Goal: Information Seeking & Learning: Learn about a topic

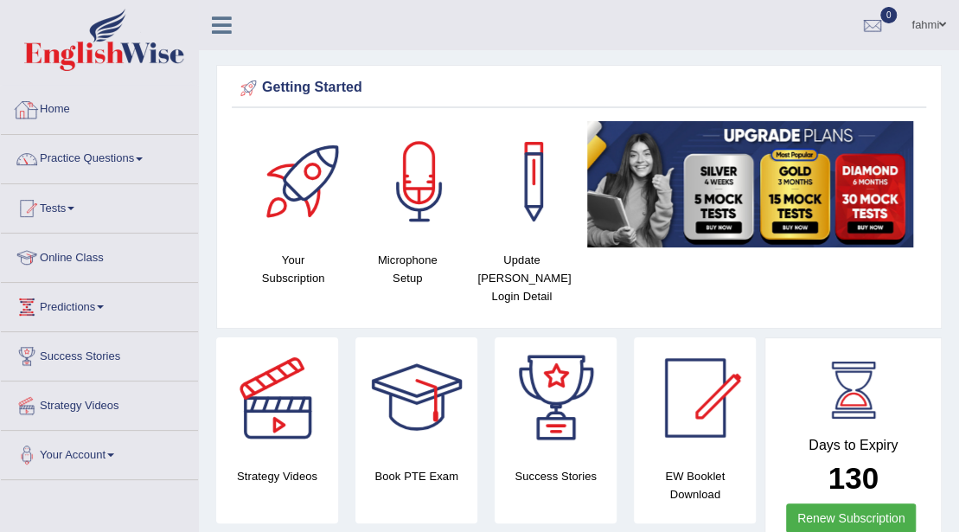
click at [73, 103] on link "Home" at bounding box center [99, 107] width 197 height 43
click at [927, 19] on link "fahmi" at bounding box center [929, 22] width 61 height 45
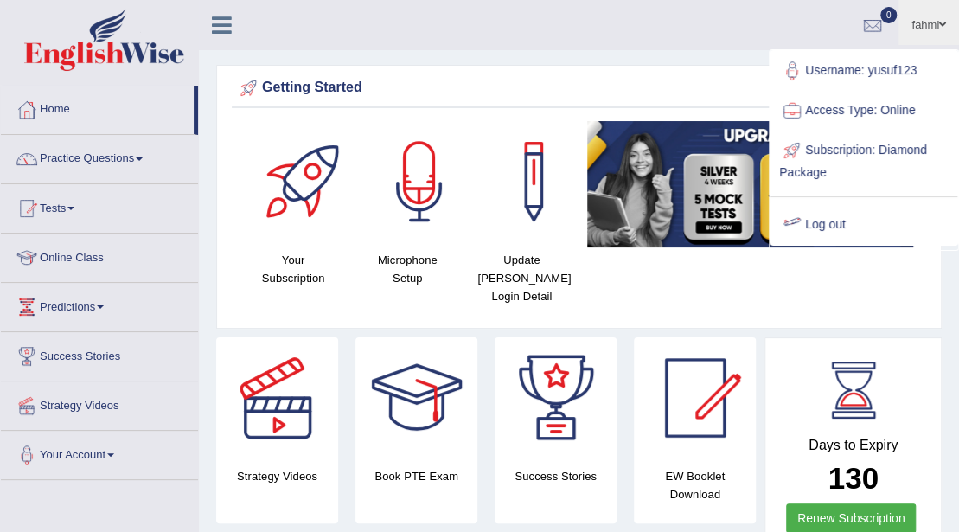
click at [830, 230] on link "Log out" at bounding box center [864, 225] width 187 height 40
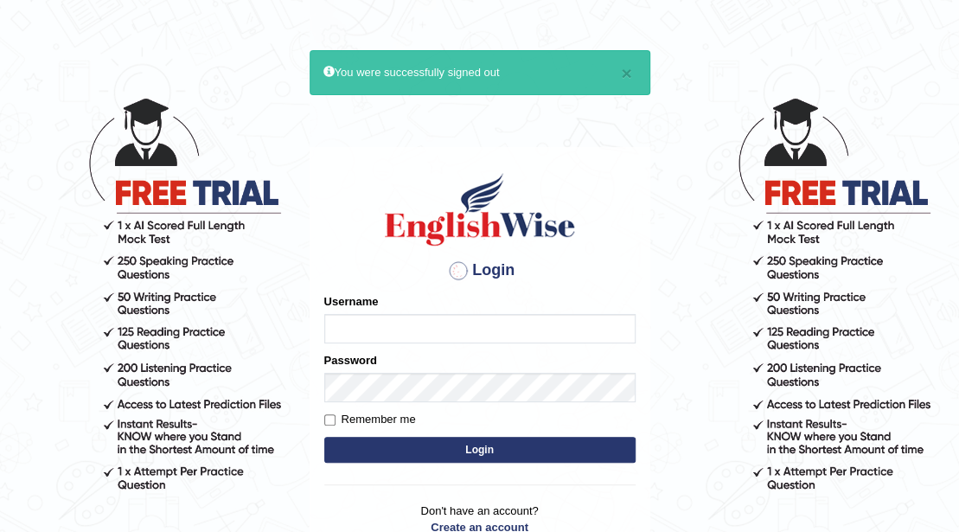
click at [445, 318] on input "Username" at bounding box center [479, 328] width 311 height 29
type input "rkirat084"
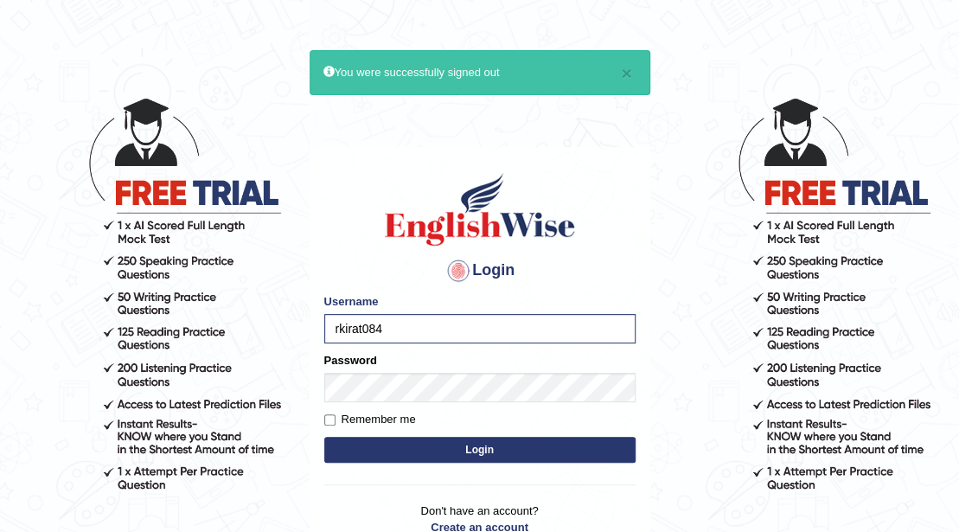
click at [490, 449] on button "Login" at bounding box center [479, 450] width 311 height 26
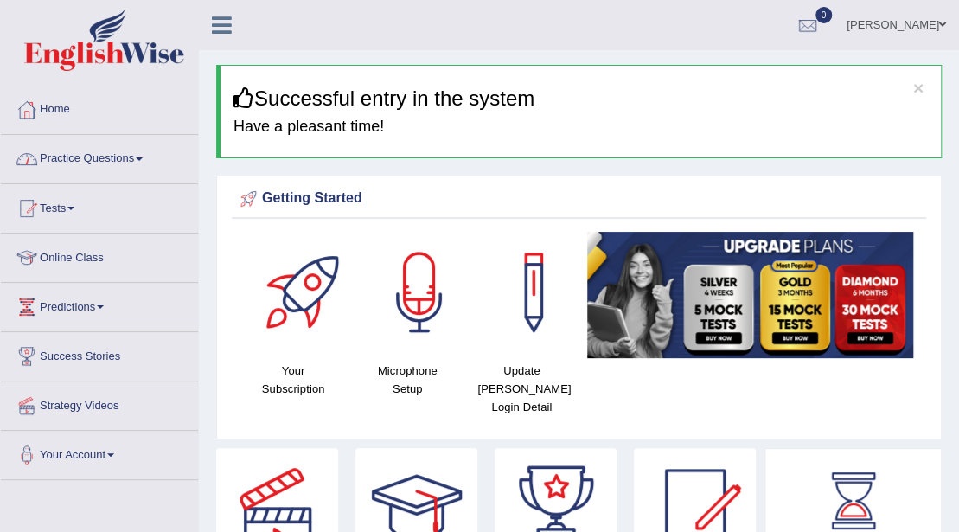
click at [47, 159] on link "Practice Questions" at bounding box center [99, 156] width 197 height 43
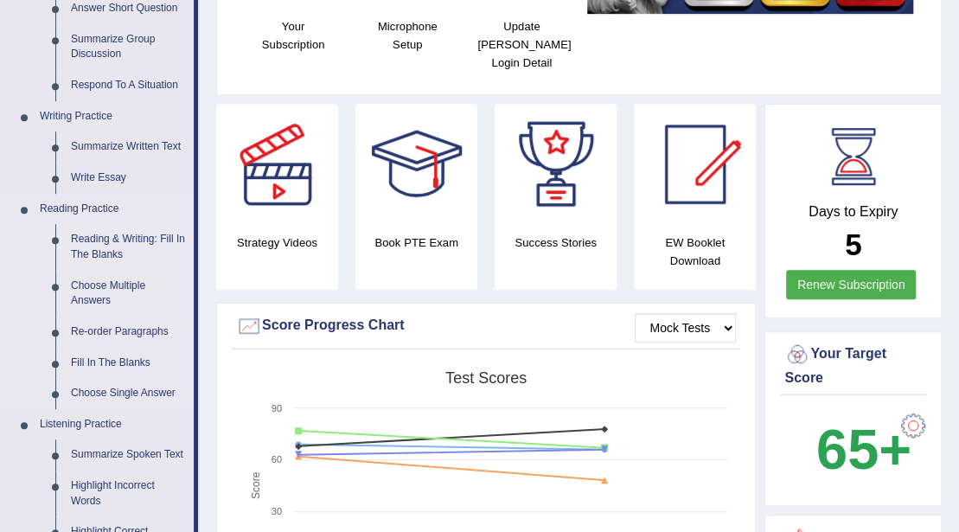
scroll to position [346, 0]
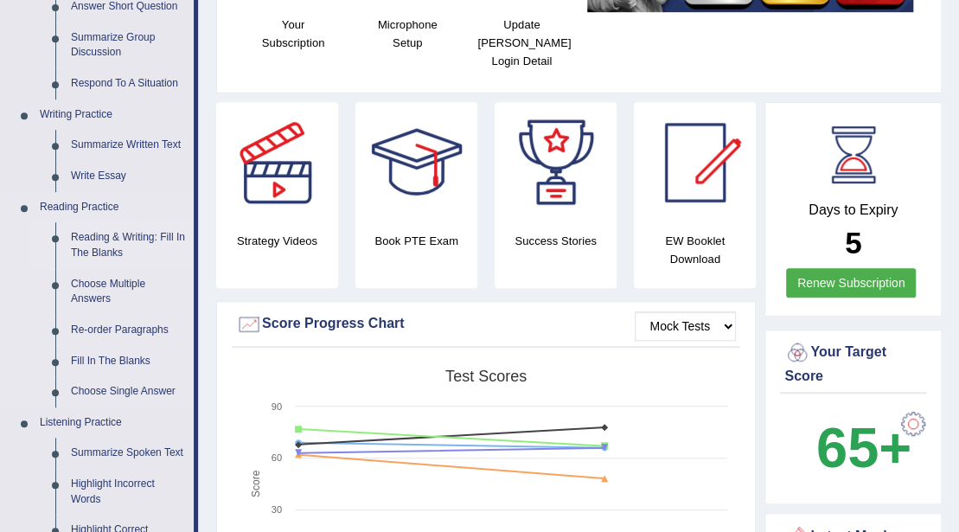
click at [123, 247] on link "Reading & Writing: Fill In The Blanks" at bounding box center [128, 245] width 131 height 46
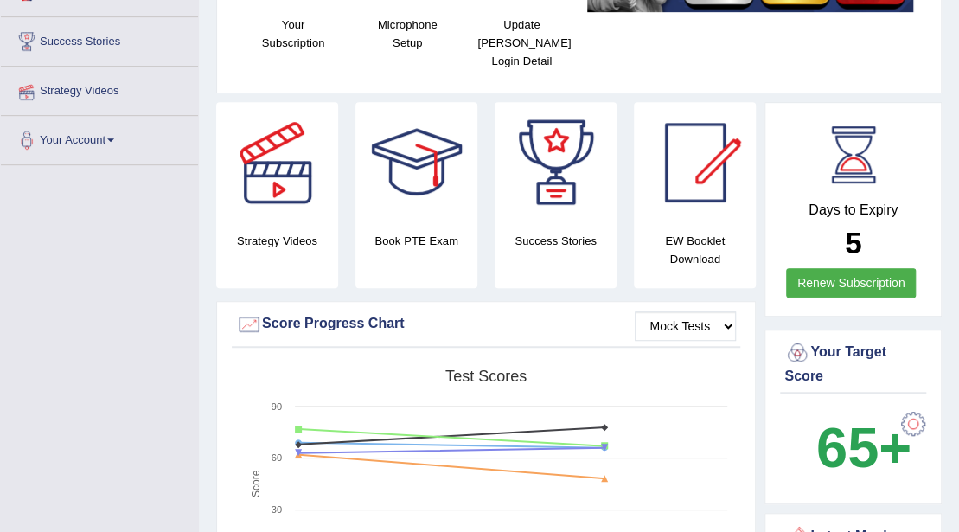
scroll to position [478, 0]
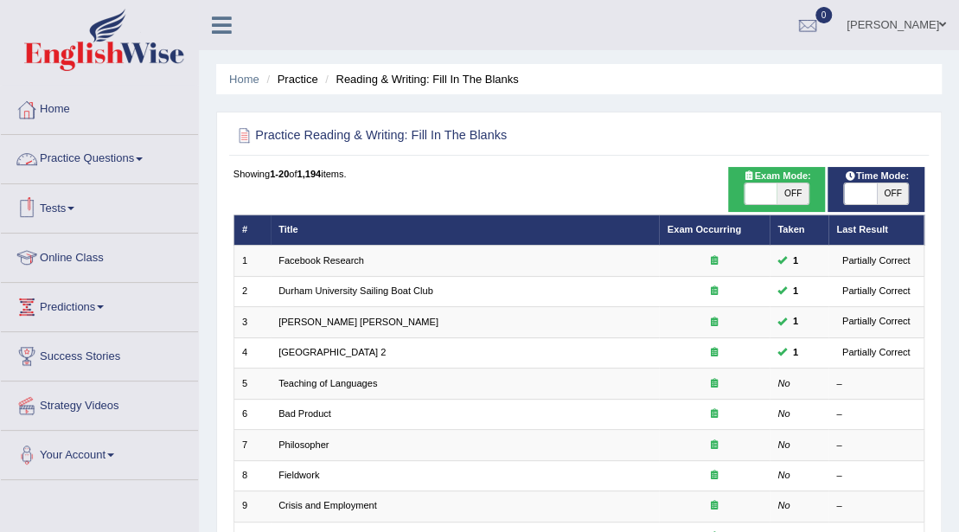
click at [169, 120] on link "Home" at bounding box center [99, 107] width 197 height 43
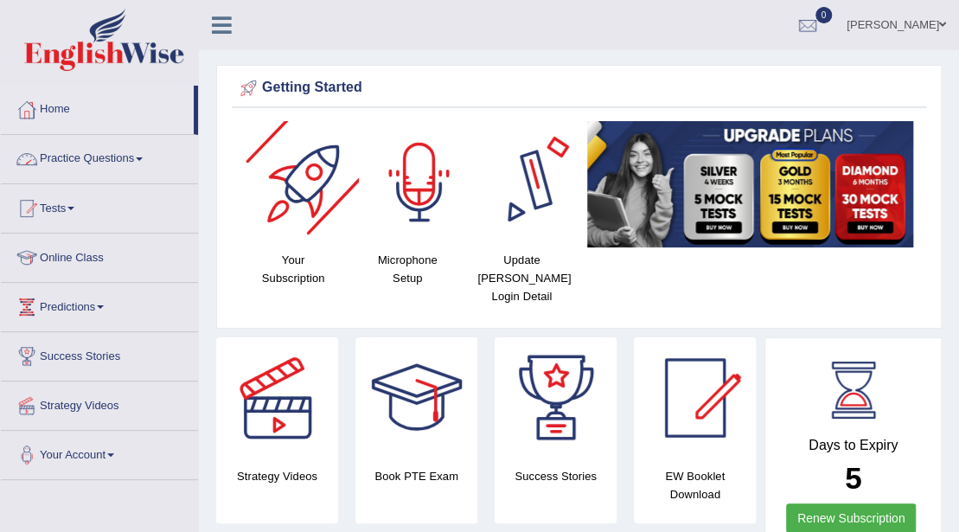
click at [101, 163] on link "Practice Questions" at bounding box center [99, 156] width 197 height 43
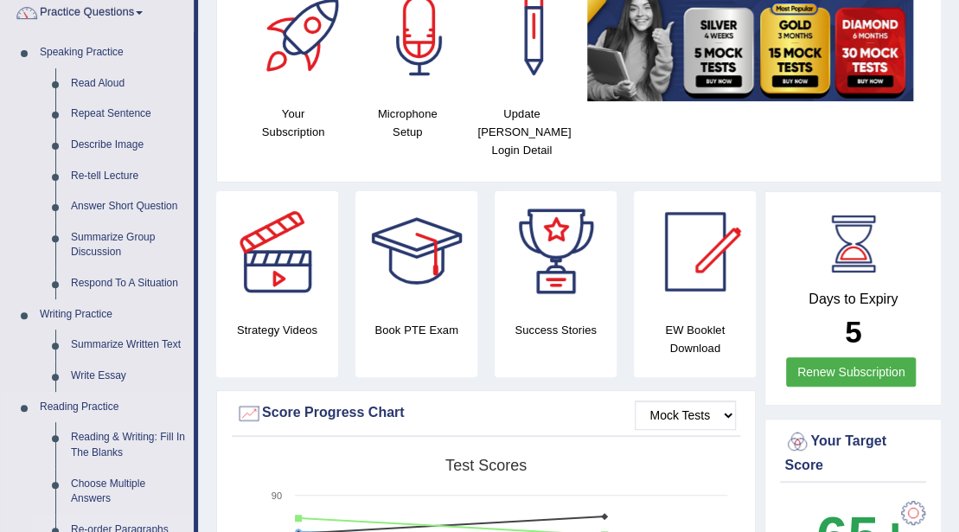
scroll to position [173, 0]
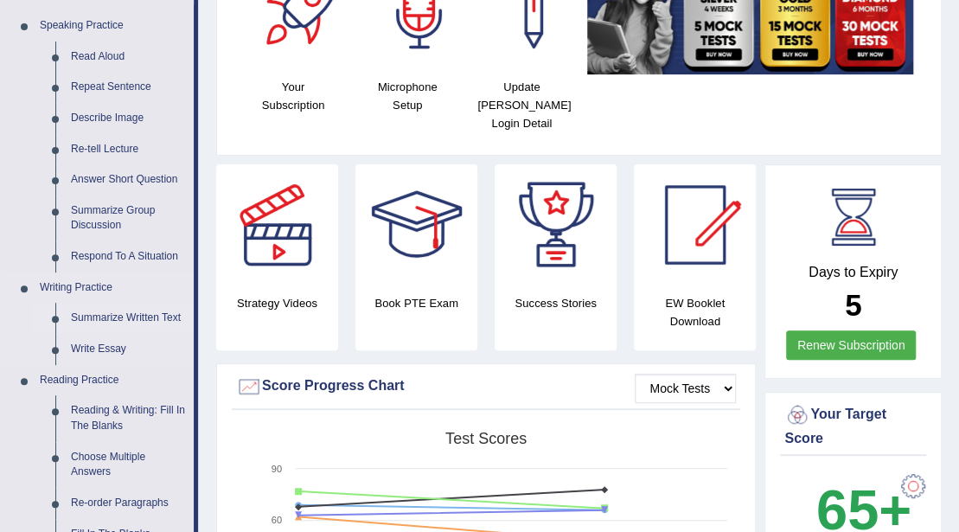
click at [156, 319] on link "Summarize Written Text" at bounding box center [128, 318] width 131 height 31
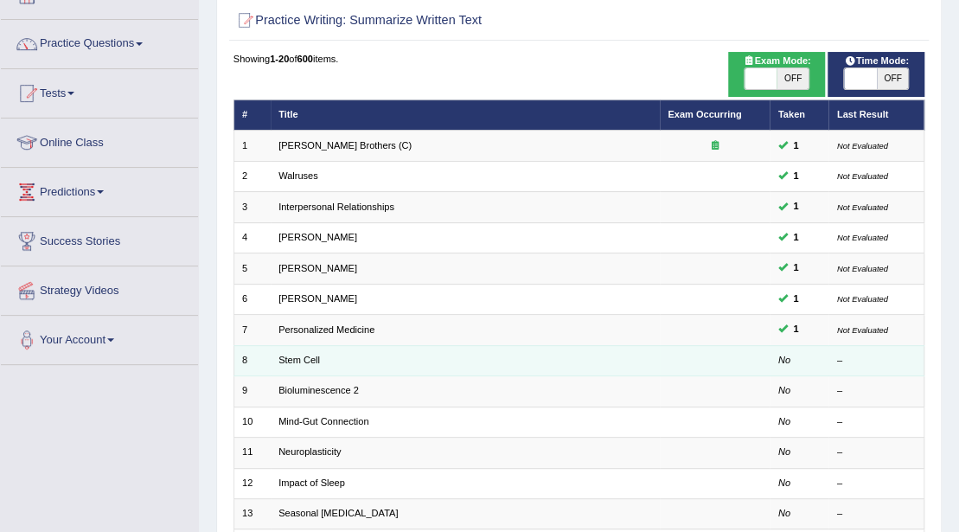
click at [280, 347] on td "Stem Cell" at bounding box center [465, 360] width 389 height 30
click at [282, 351] on td "Stem Cell" at bounding box center [465, 360] width 389 height 30
click at [294, 363] on td "Stem Cell" at bounding box center [465, 360] width 389 height 30
click at [303, 362] on link "Stem Cell" at bounding box center [300, 360] width 42 height 10
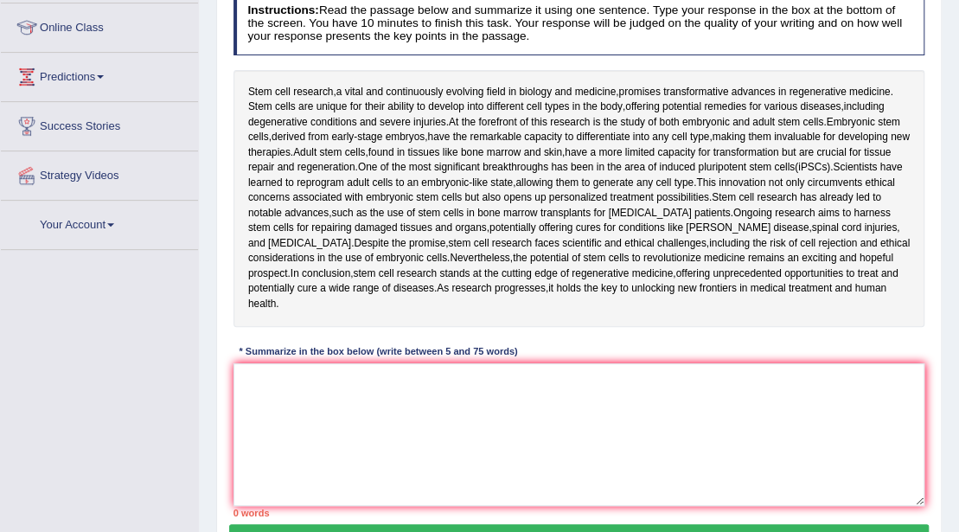
scroll to position [259, 0]
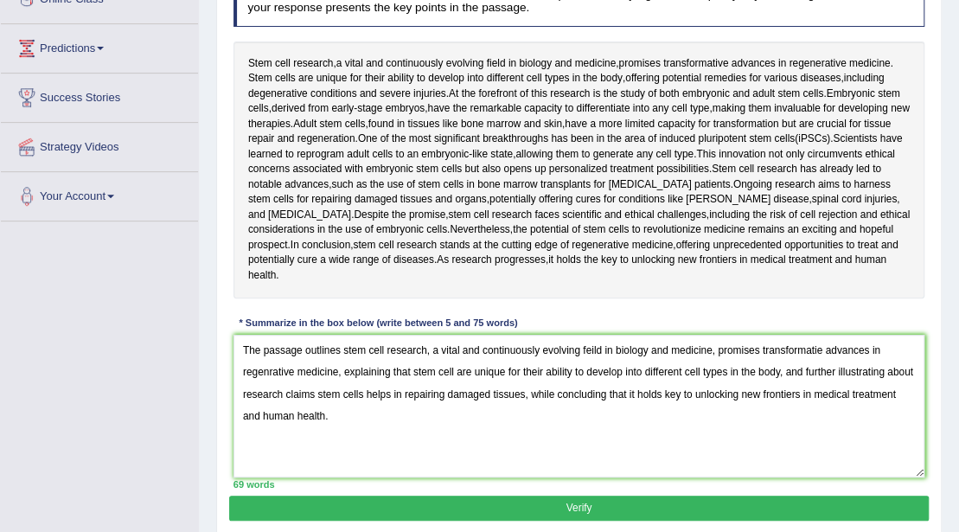
type textarea "The passage outlines stem cell research, a vital and continuously evolving feil…"
click at [676, 509] on button "Verify" at bounding box center [578, 508] width 699 height 25
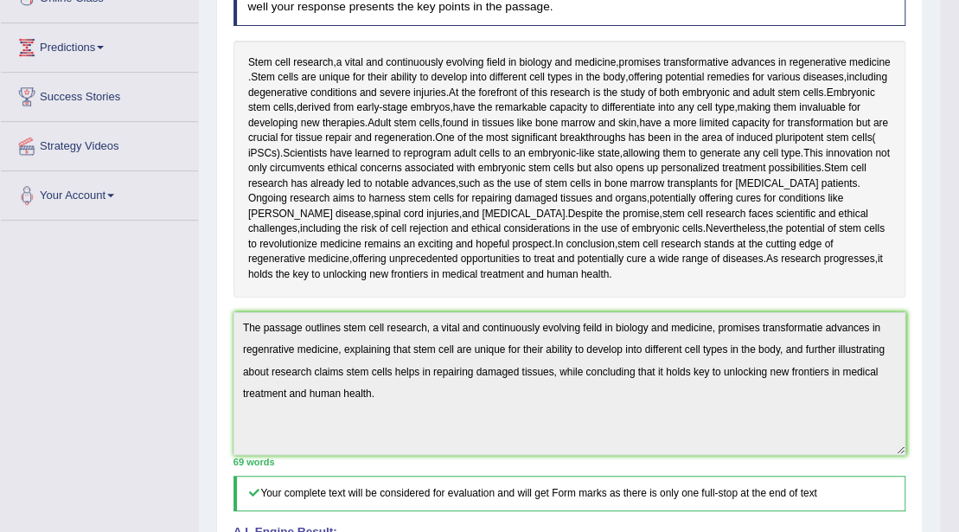
scroll to position [0, 0]
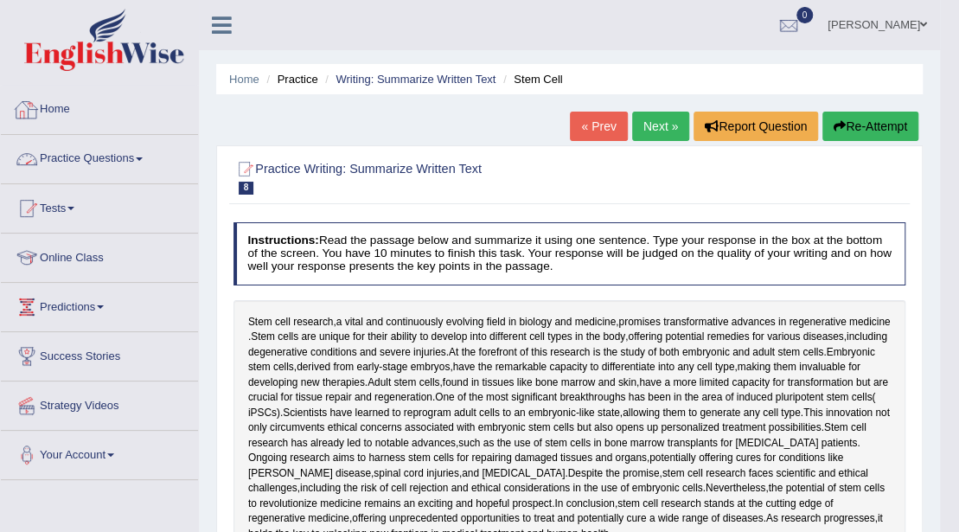
click at [95, 168] on link "Practice Questions" at bounding box center [99, 156] width 197 height 43
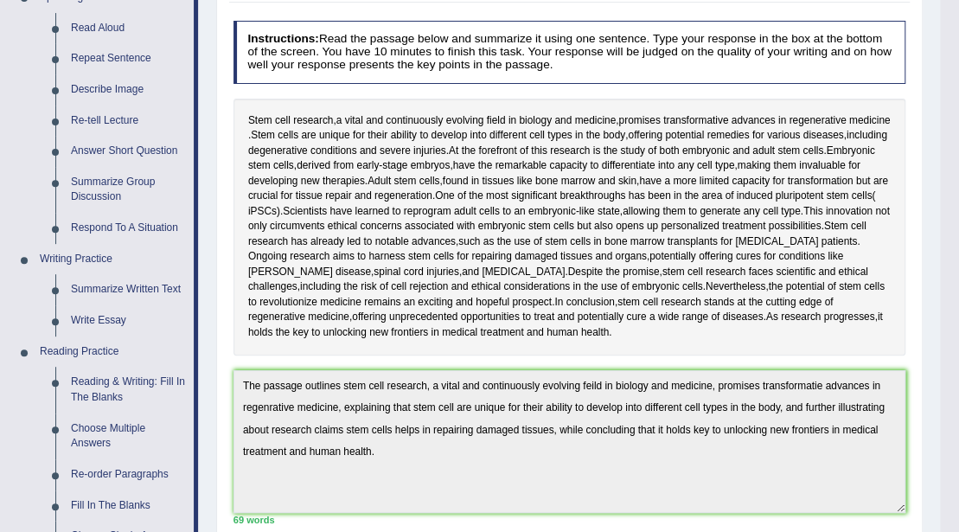
scroll to position [230, 0]
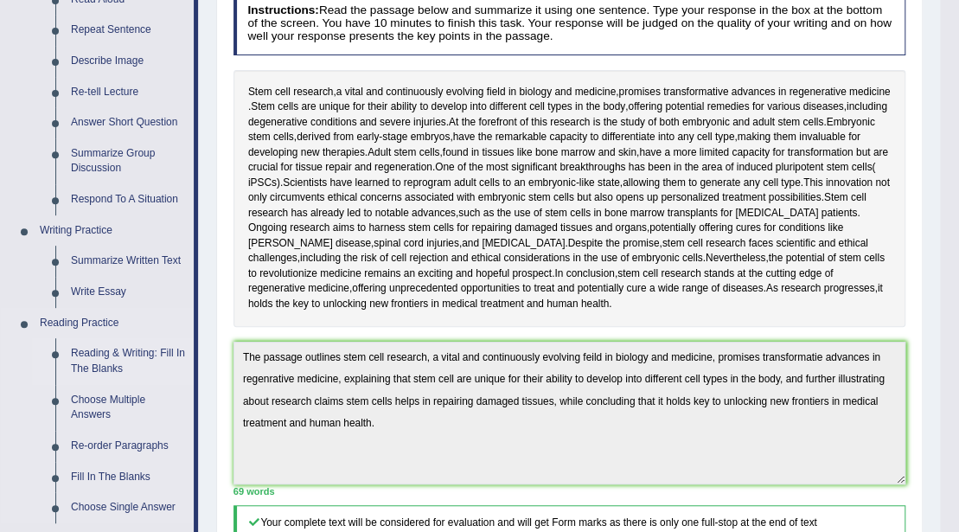
click at [140, 355] on link "Reading & Writing: Fill In The Blanks" at bounding box center [128, 361] width 131 height 46
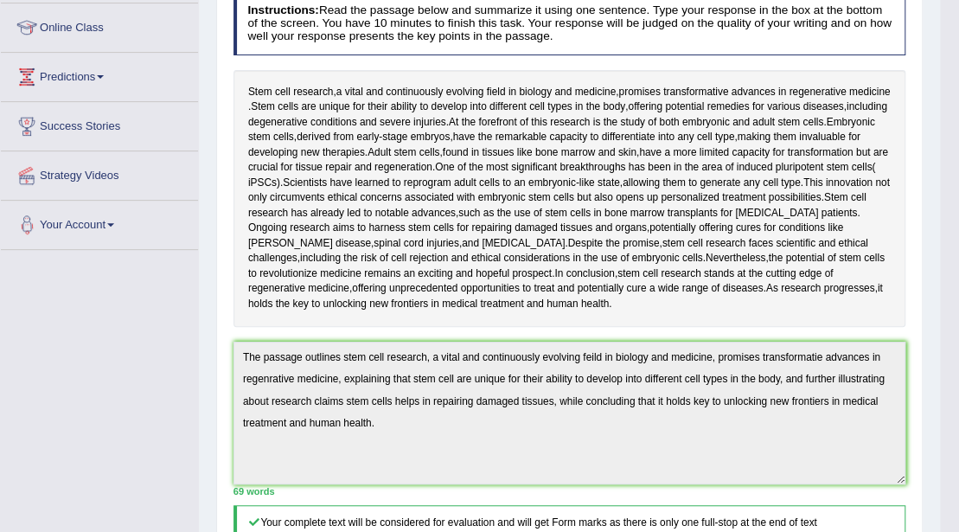
scroll to position [310, 0]
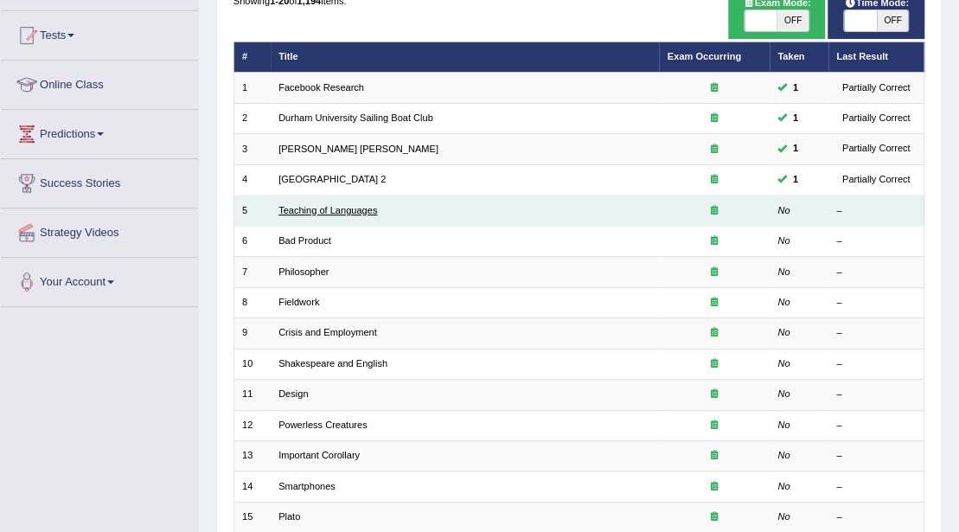
click at [348, 208] on link "Teaching of Languages" at bounding box center [328, 210] width 99 height 10
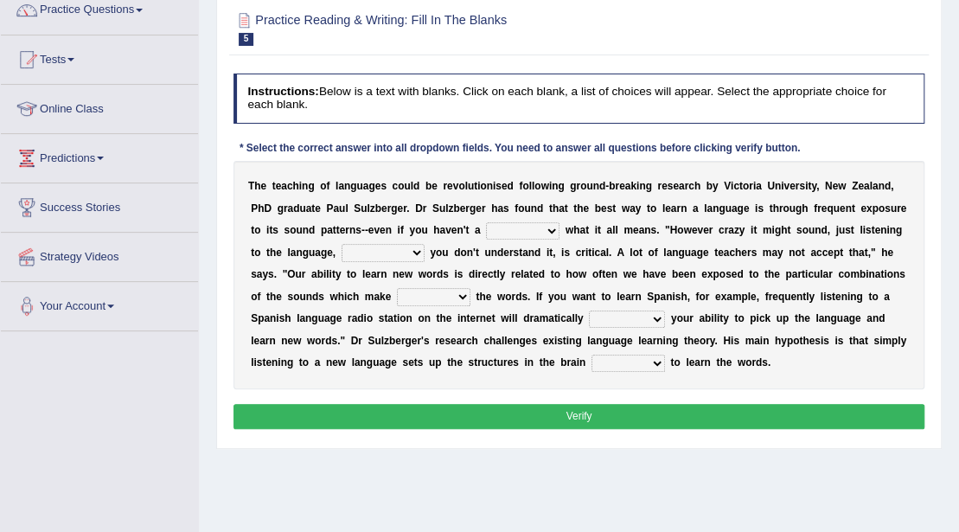
scroll to position [173, 0]
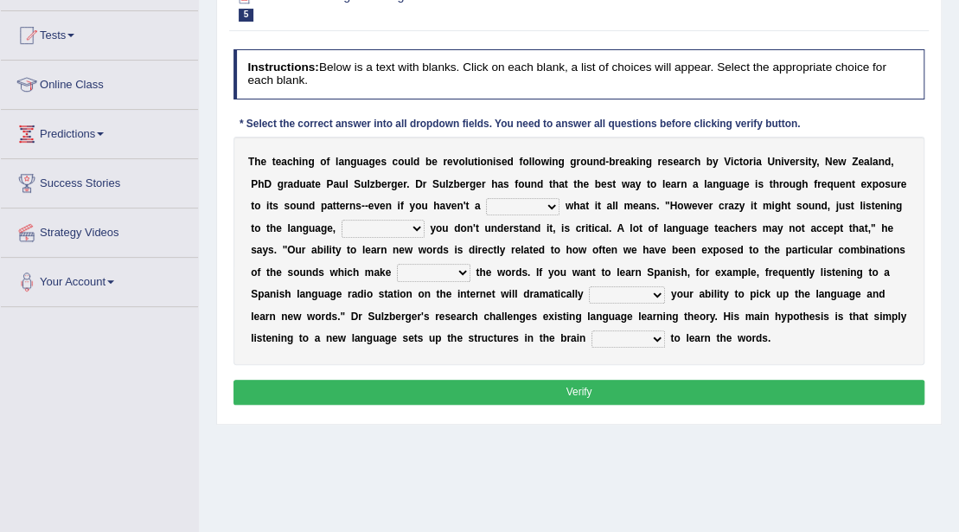
click at [550, 199] on select "dew claw clue due" at bounding box center [523, 206] width 74 height 17
select select "clue"
click at [486, 198] on select "dew claw clue due" at bounding box center [523, 206] width 74 height 17
click at [414, 223] on select "but also all together even though if so" at bounding box center [383, 228] width 83 height 17
select select "but also"
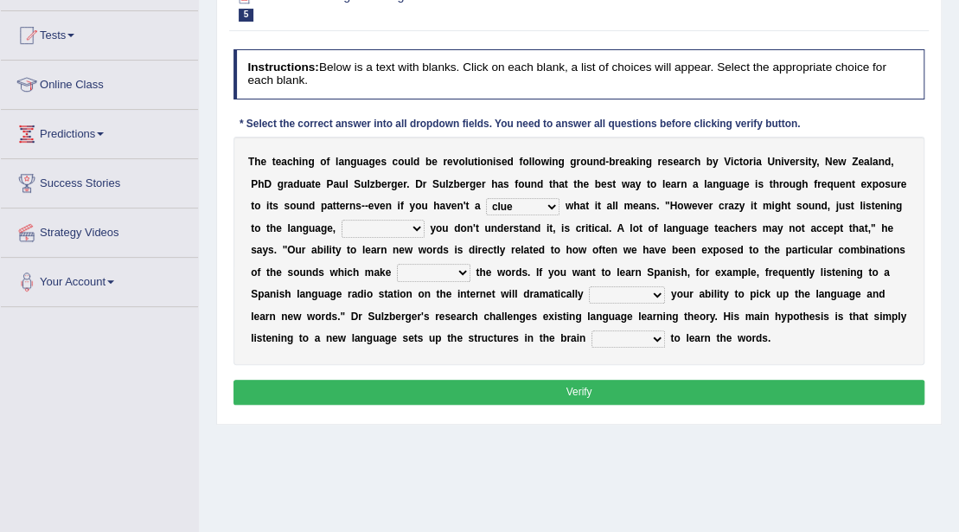
click at [342, 220] on select "but also all together even though if so" at bounding box center [383, 228] width 83 height 17
click at [430, 277] on select "down up of on" at bounding box center [434, 272] width 74 height 17
select select "up"
click at [397, 264] on select "down up of on" at bounding box center [434, 272] width 74 height 17
click at [438, 266] on select "down up of on" at bounding box center [434, 272] width 74 height 17
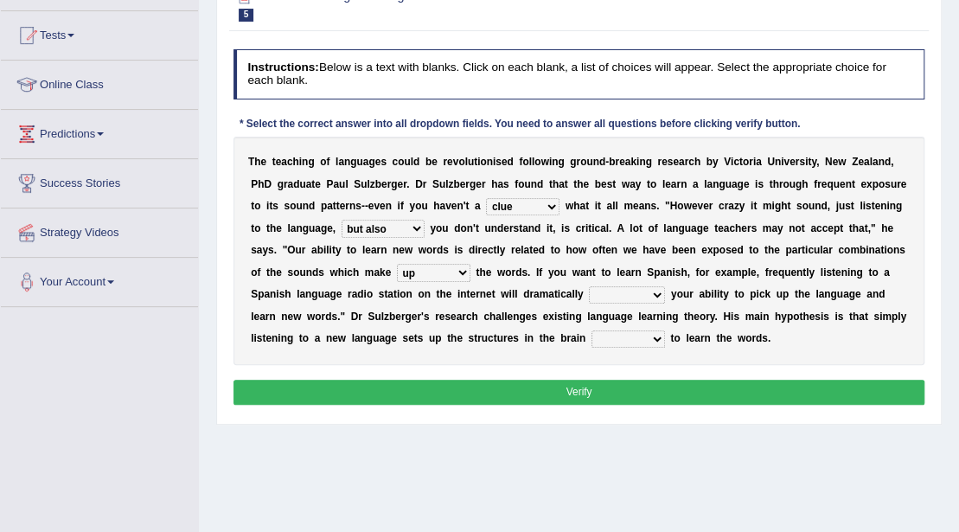
click at [609, 292] on select "evaluate exaggerate describe boost" at bounding box center [627, 294] width 76 height 17
select select "boost"
click at [589, 286] on select "evaluate exaggerate describe boost" at bounding box center [627, 294] width 76 height 17
click at [650, 339] on select "requiring required directed to require" at bounding box center [629, 338] width 74 height 17
select select "required"
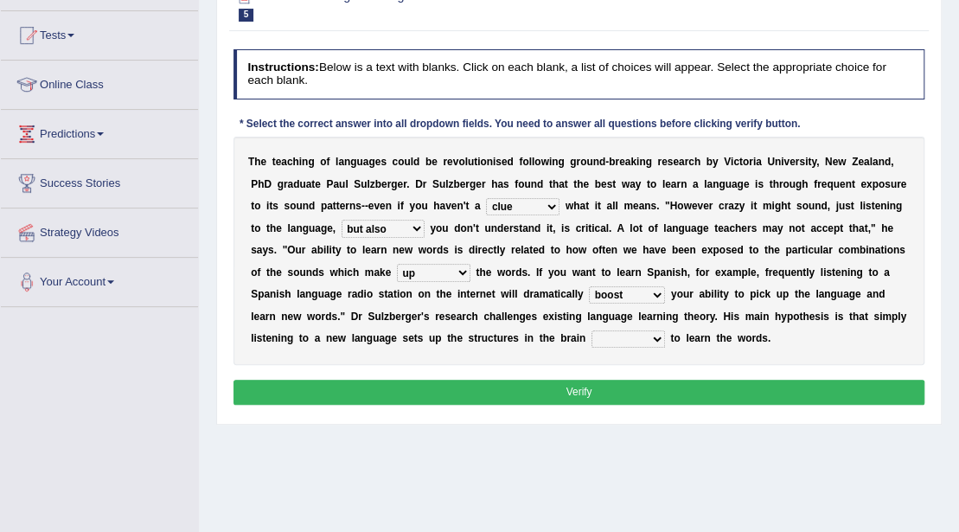
click at [592, 330] on select "requiring required directed to require" at bounding box center [629, 338] width 74 height 17
click at [617, 393] on button "Verify" at bounding box center [580, 392] width 692 height 25
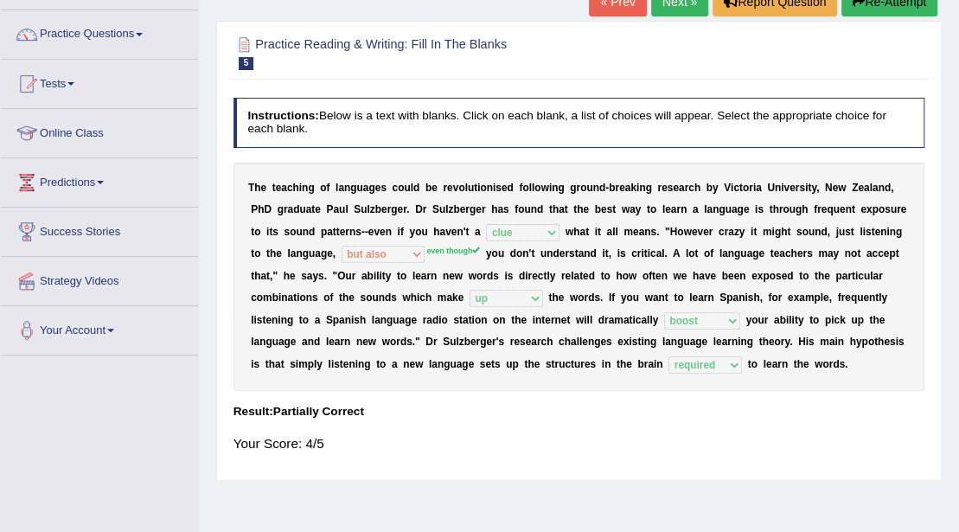
scroll to position [57, 0]
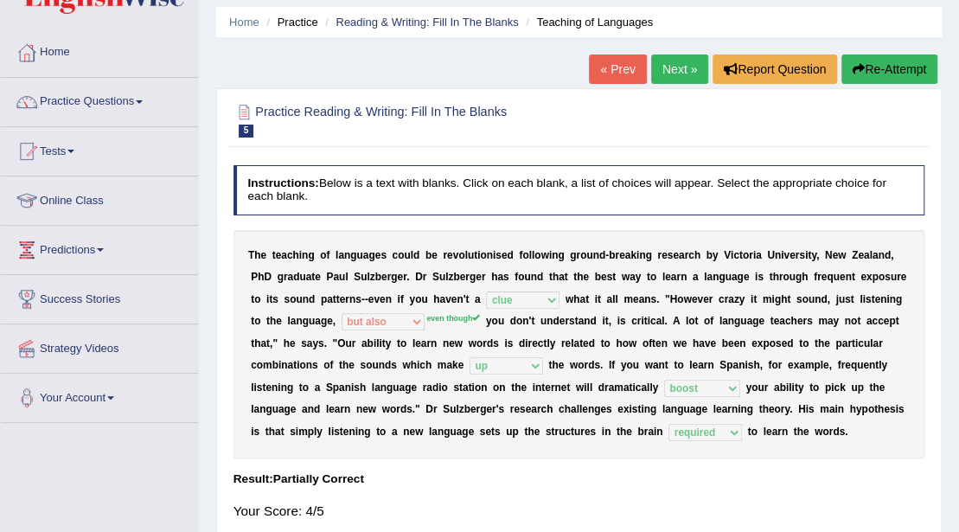
click at [668, 71] on link "Next »" at bounding box center [679, 68] width 57 height 29
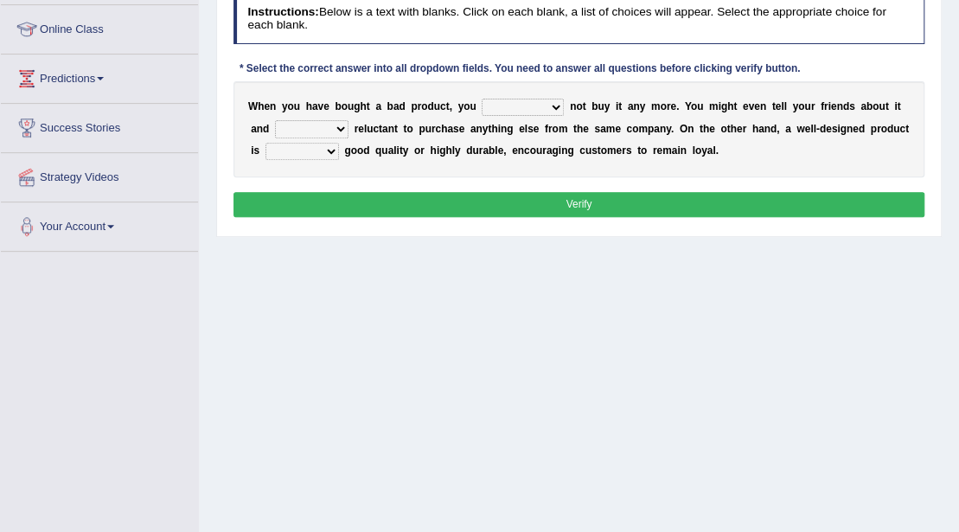
scroll to position [230, 0]
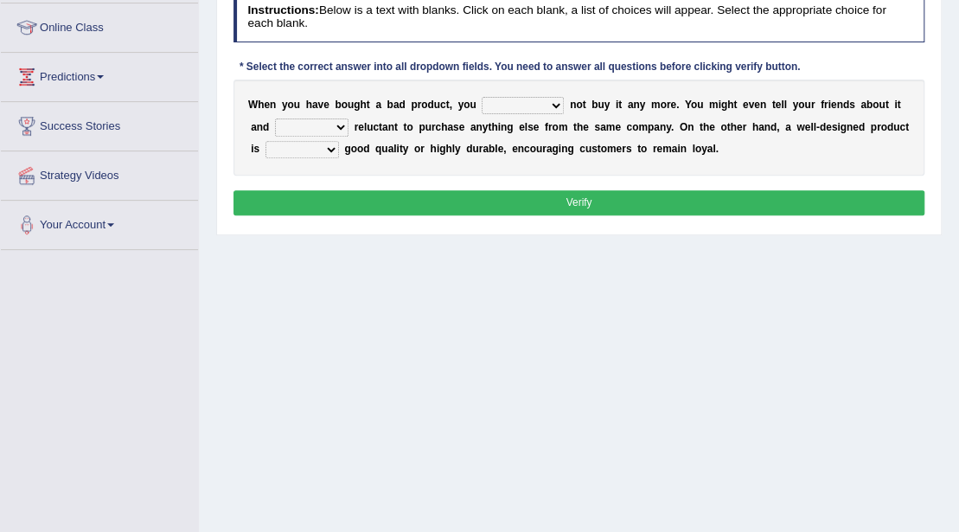
click at [509, 107] on select "would have should have should" at bounding box center [523, 105] width 82 height 17
select select "would"
click at [482, 97] on select "would have should have should" at bounding box center [523, 105] width 82 height 17
click at [330, 128] on select "is are be being" at bounding box center [312, 127] width 74 height 17
select select "being"
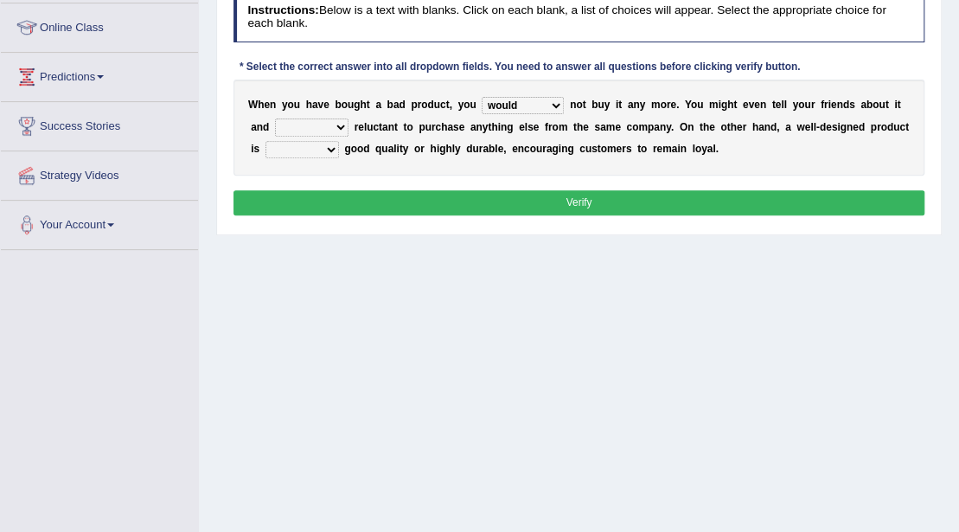
click at [275, 119] on select "is are be being" at bounding box center [312, 127] width 74 height 17
click at [322, 121] on select "is are be being" at bounding box center [312, 127] width 74 height 17
click at [576, 151] on b at bounding box center [577, 149] width 6 height 12
click at [323, 146] on select "both also neither either" at bounding box center [303, 149] width 74 height 17
select select "both"
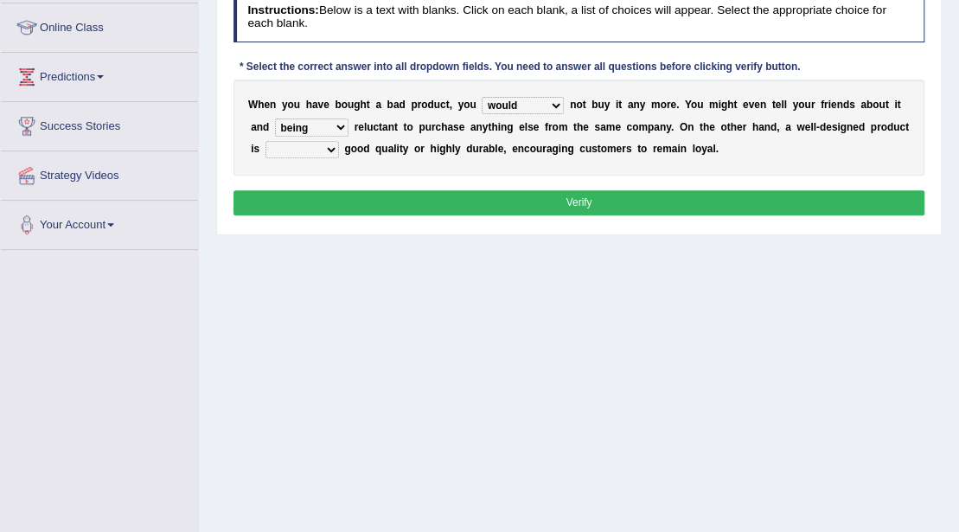
click at [266, 141] on select "both also neither either" at bounding box center [303, 149] width 74 height 17
click at [353, 196] on button "Verify" at bounding box center [580, 202] width 692 height 25
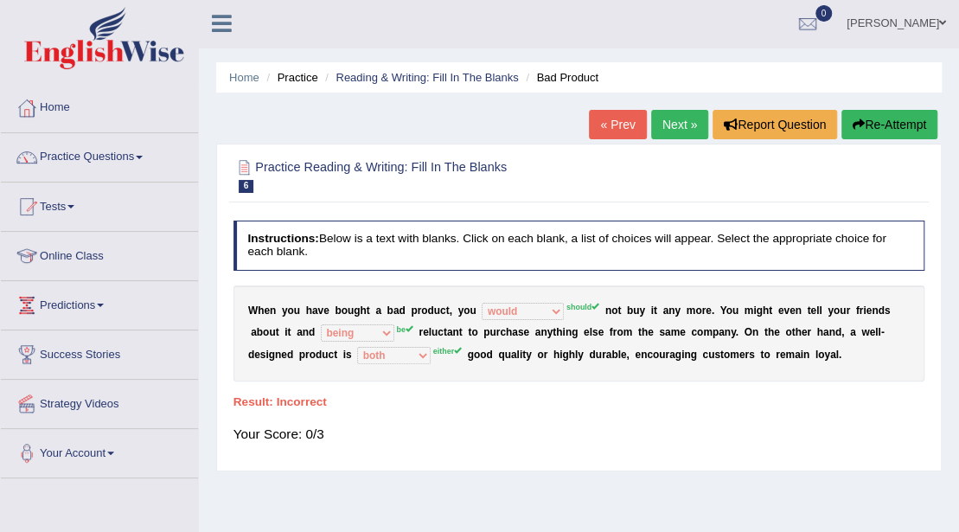
scroll to position [0, 0]
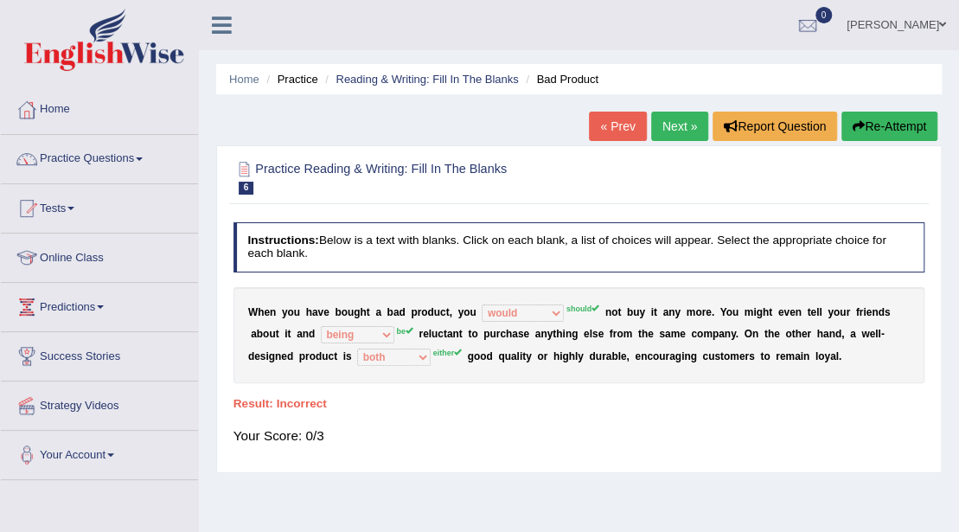
click at [680, 123] on link "Next »" at bounding box center [679, 126] width 57 height 29
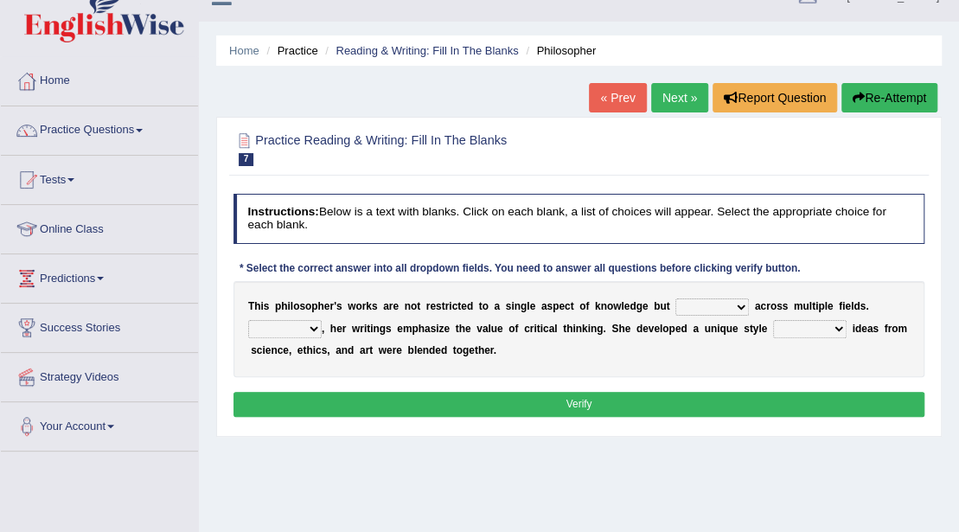
scroll to position [57, 0]
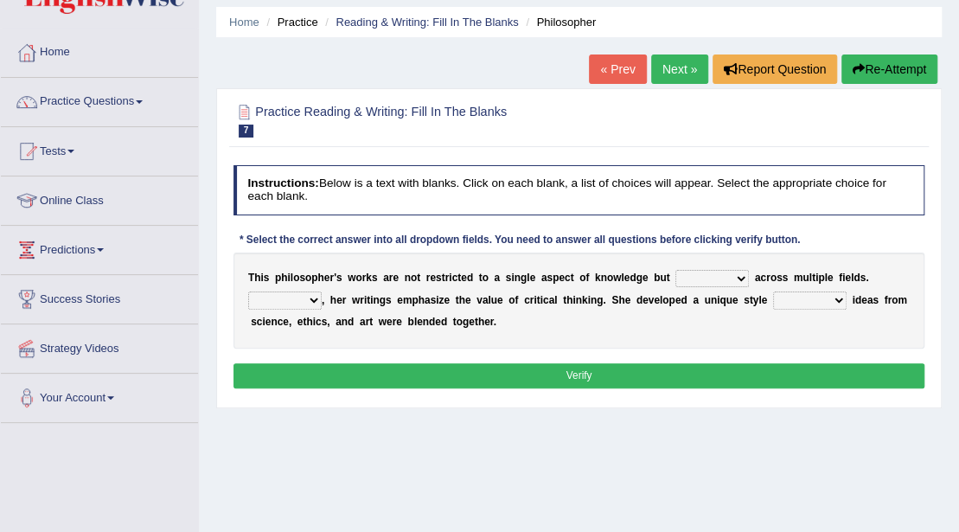
click at [698, 280] on select "constrain contain assemble extend" at bounding box center [713, 278] width 74 height 17
click at [509, 297] on b "o" at bounding box center [512, 300] width 6 height 12
click at [735, 276] on select "constrain contain assemble extend" at bounding box center [713, 278] width 74 height 17
select select "contain"
click at [676, 270] on select "constrain contain assemble extend" at bounding box center [713, 278] width 74 height 17
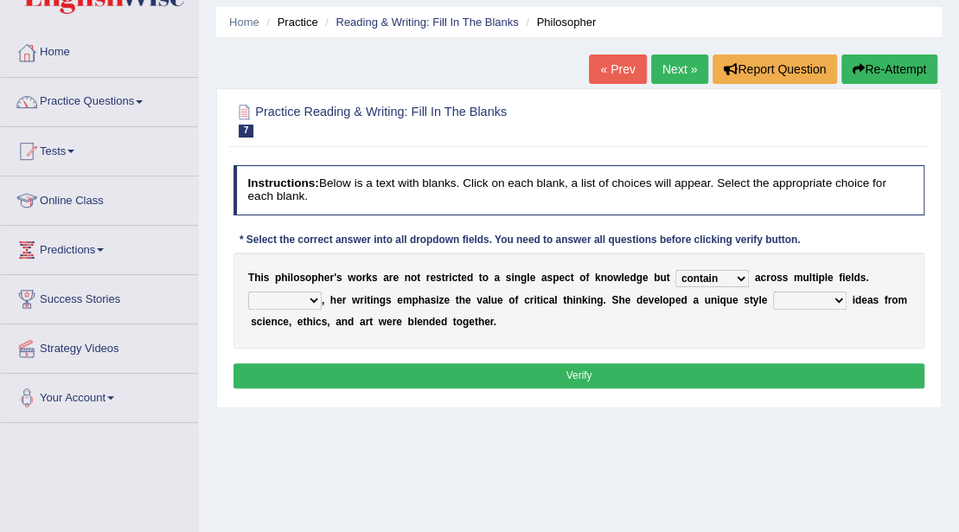
click at [721, 280] on select "constrain contain assemble extend" at bounding box center [713, 278] width 74 height 17
click at [555, 281] on b "p" at bounding box center [556, 278] width 6 height 12
click at [292, 298] on select "Rather So Moreover Likely" at bounding box center [285, 300] width 74 height 17
select select "Moreover"
click at [248, 292] on select "Rather So Moreover Likely" at bounding box center [285, 300] width 74 height 17
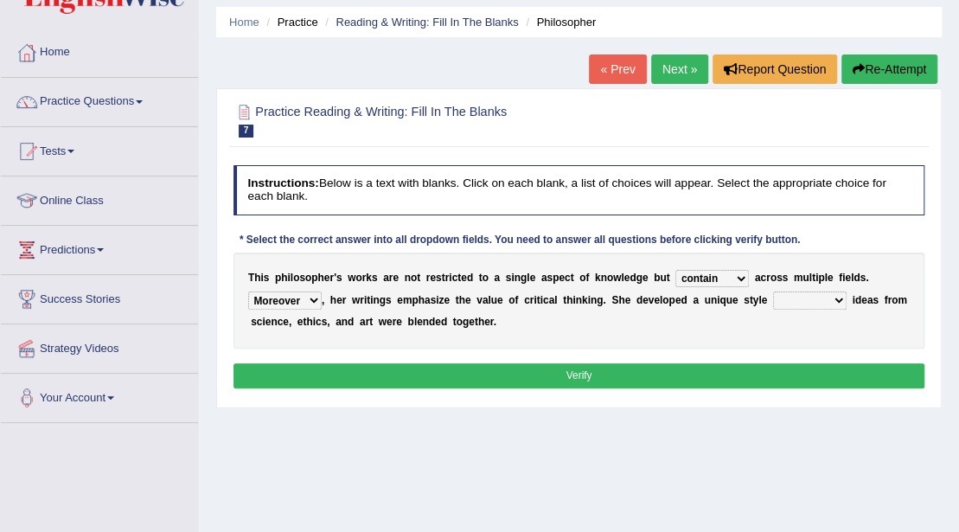
click at [791, 302] on select "in that that which in which" at bounding box center [810, 300] width 74 height 17
select select "in which"
click at [773, 292] on select "in that that which in which" at bounding box center [810, 300] width 74 height 17
click at [512, 363] on div "Instructions: Below is a text with blanks. Click on each blank, a list of choic…" at bounding box center [578, 279] width 699 height 242
click at [512, 364] on button "Verify" at bounding box center [580, 375] width 692 height 25
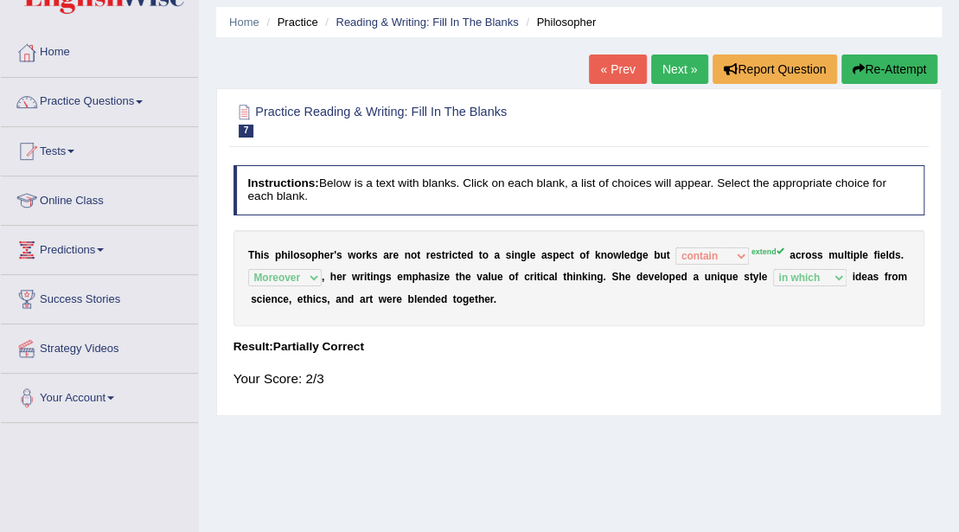
click at [671, 69] on link "Next »" at bounding box center [679, 68] width 57 height 29
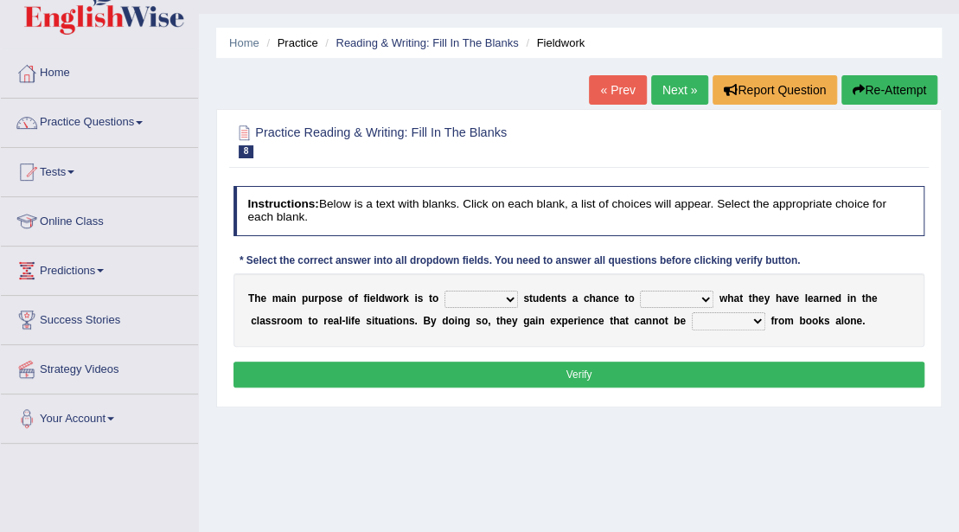
scroll to position [57, 0]
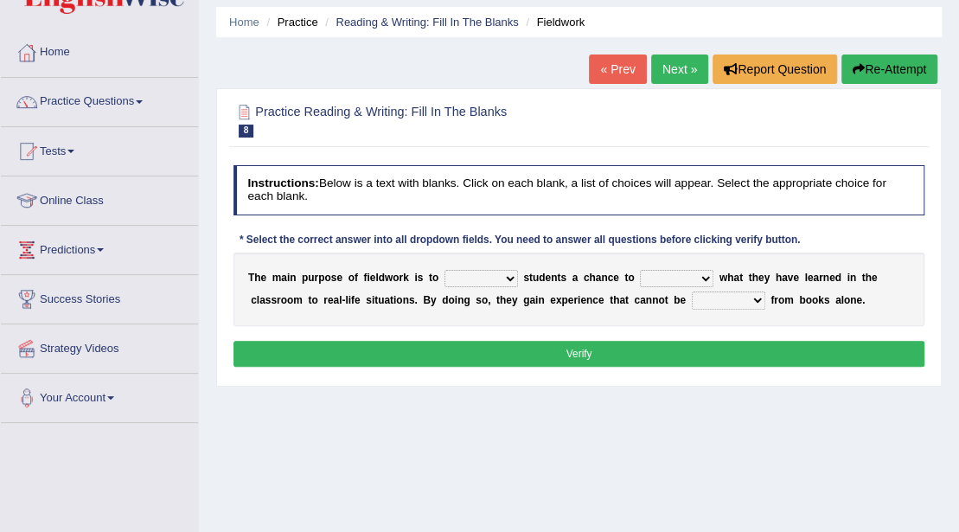
click at [489, 286] on div "T h e m a i n p u r p o s e o f f i e l d w o r k i s t o resemble stow rave of…" at bounding box center [580, 290] width 692 height 74
click at [489, 281] on select "resemble stow rave offer" at bounding box center [482, 278] width 74 height 17
click at [453, 237] on div "* Select the correct answer into all dropdown fields. You need to answer all qu…" at bounding box center [521, 242] width 574 height 16
click at [508, 279] on select "resemble stow rave offer" at bounding box center [482, 278] width 74 height 17
select select "offer"
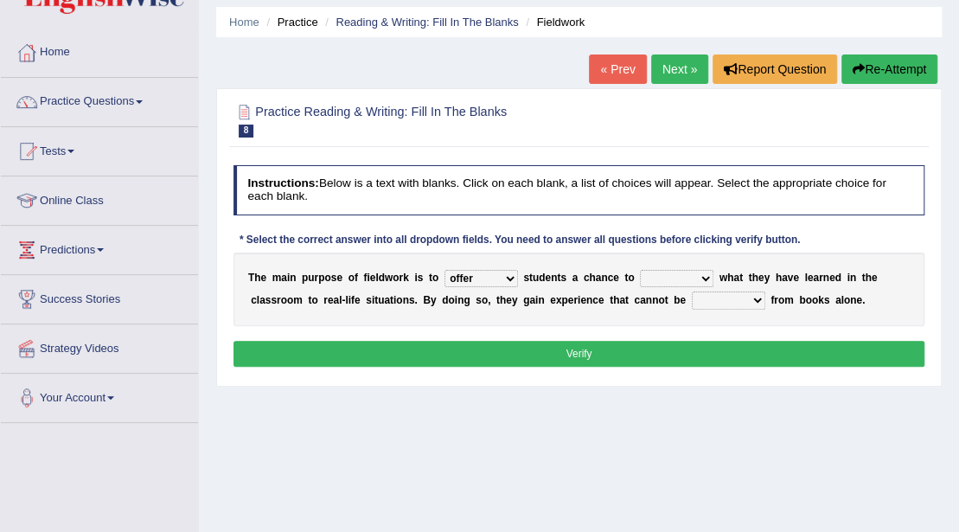
click at [445, 270] on select "resemble stow rave offer" at bounding box center [482, 278] width 74 height 17
click at [682, 280] on select "compare align apply dismount" at bounding box center [677, 278] width 74 height 17
select select "apply"
click at [640, 270] on select "compare align apply dismount" at bounding box center [677, 278] width 74 height 17
click at [715, 298] on select "originated prepared obtained touted" at bounding box center [729, 300] width 74 height 17
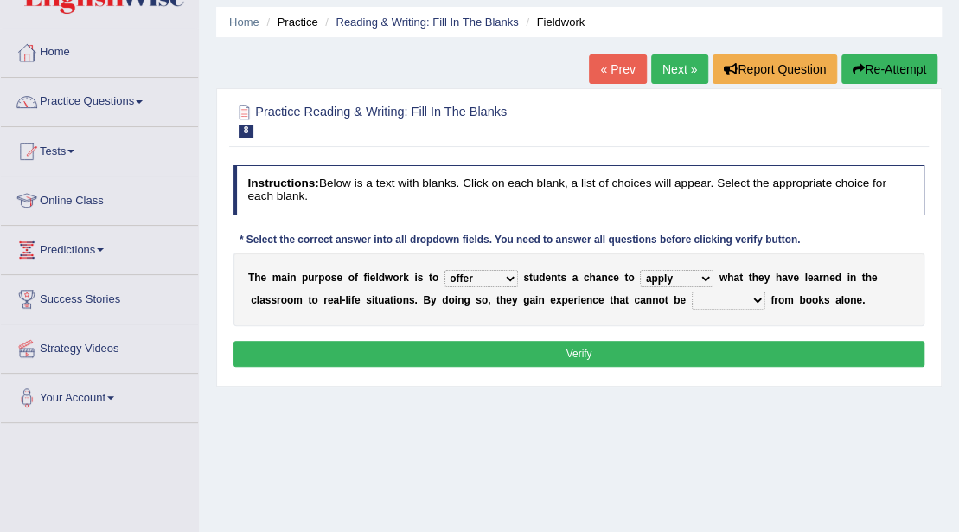
select select "obtained"
click at [692, 292] on select "originated prepared obtained touted" at bounding box center [729, 300] width 74 height 17
click at [716, 358] on button "Verify" at bounding box center [580, 353] width 692 height 25
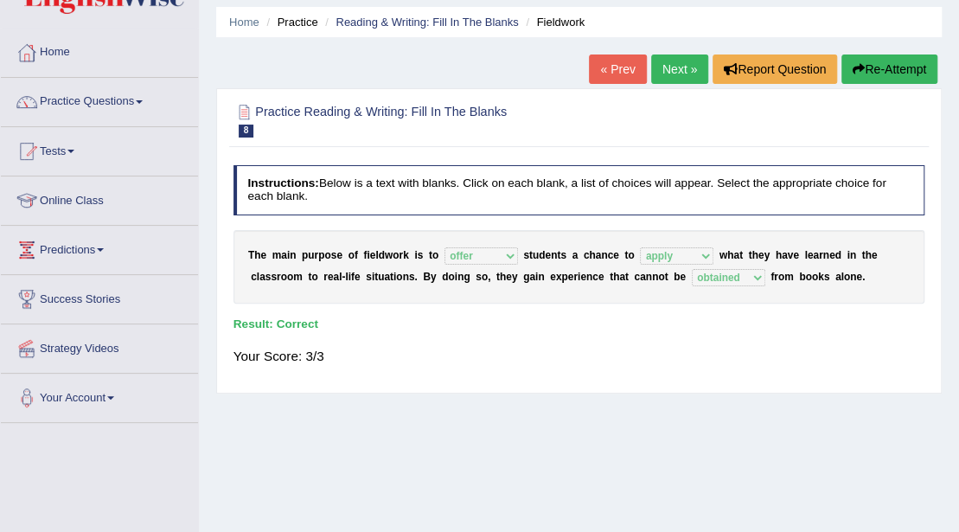
click at [670, 63] on link "Next »" at bounding box center [679, 68] width 57 height 29
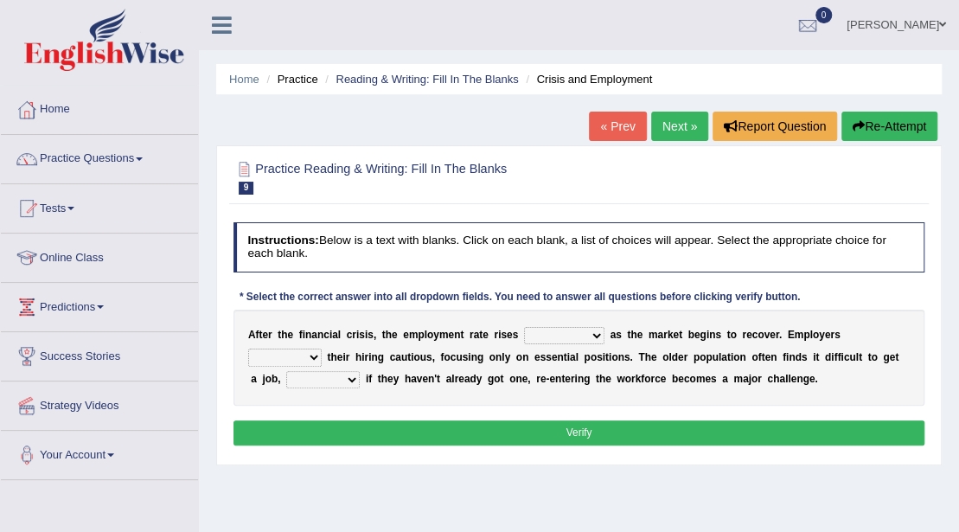
click at [535, 342] on select "normally conversely strenuously sharply" at bounding box center [564, 335] width 80 height 17
select select "sharply"
click at [524, 327] on select "normally conversely strenuously sharply" at bounding box center [564, 335] width 80 height 17
click at [273, 353] on select "keeping kept keep are kept" at bounding box center [285, 357] width 74 height 17
select select "keeping"
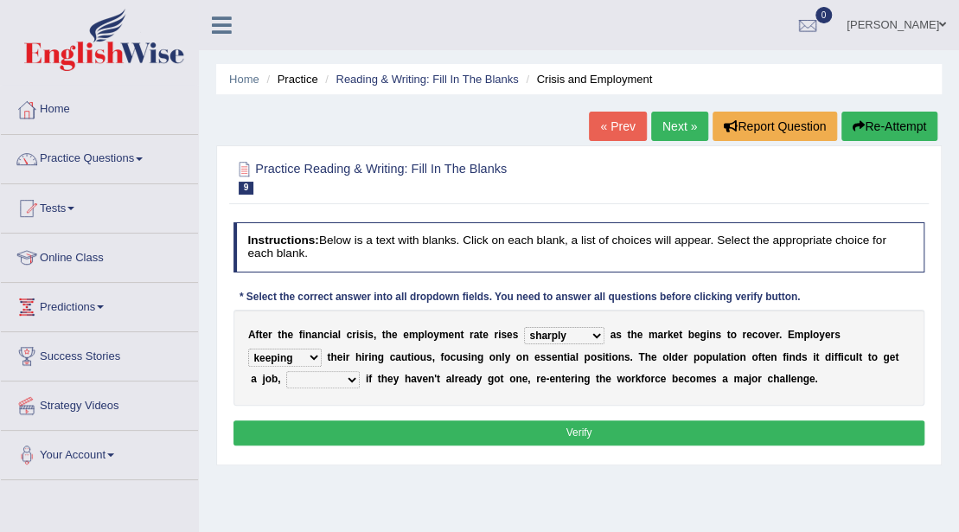
click at [248, 349] on select "keeping kept keep are kept" at bounding box center [285, 357] width 74 height 17
click at [291, 389] on div "A f t e r t h e f i n a n c i a l c r i s i s , t h e e m p l o y m e n t r a t…" at bounding box center [580, 358] width 692 height 96
click at [292, 386] on select "although while then because" at bounding box center [323, 379] width 74 height 17
select select "because"
click at [286, 371] on select "although while then because" at bounding box center [323, 379] width 74 height 17
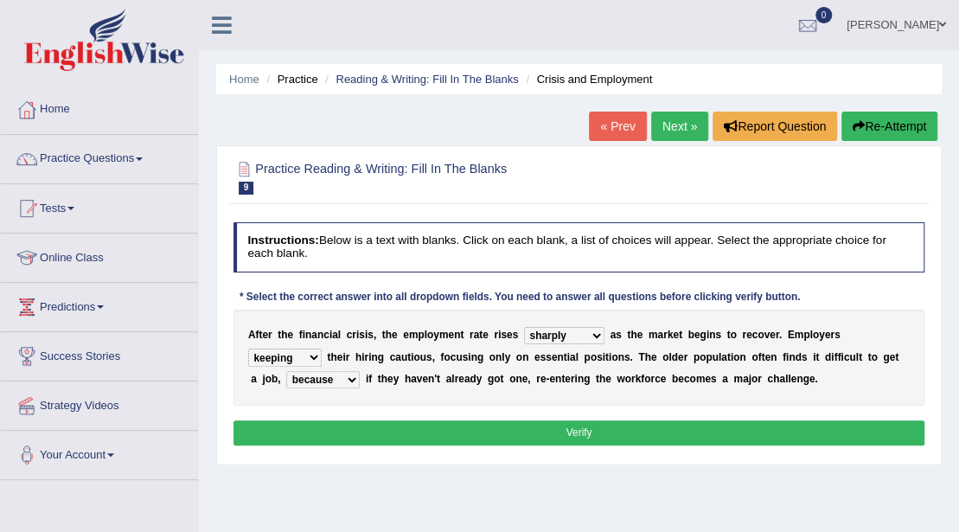
click at [526, 427] on button "Verify" at bounding box center [580, 432] width 692 height 25
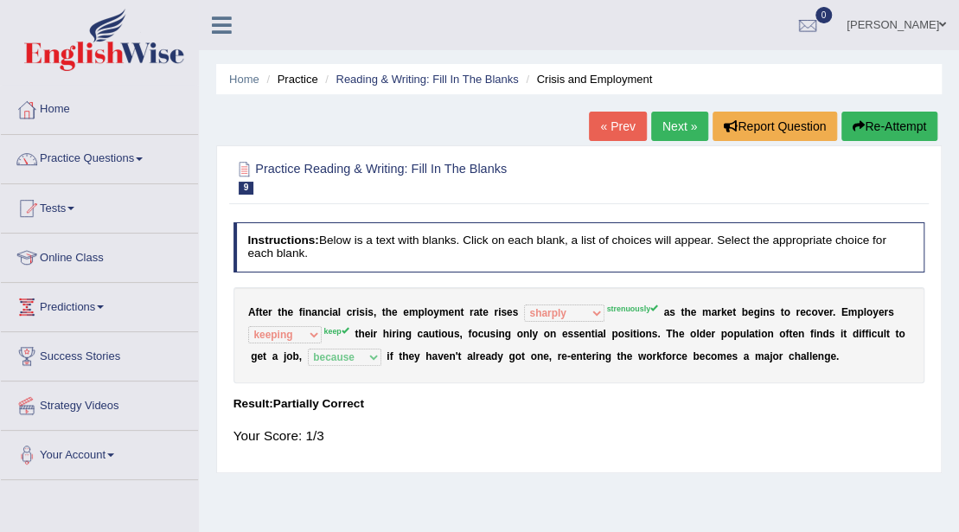
click at [675, 126] on link "Next »" at bounding box center [679, 126] width 57 height 29
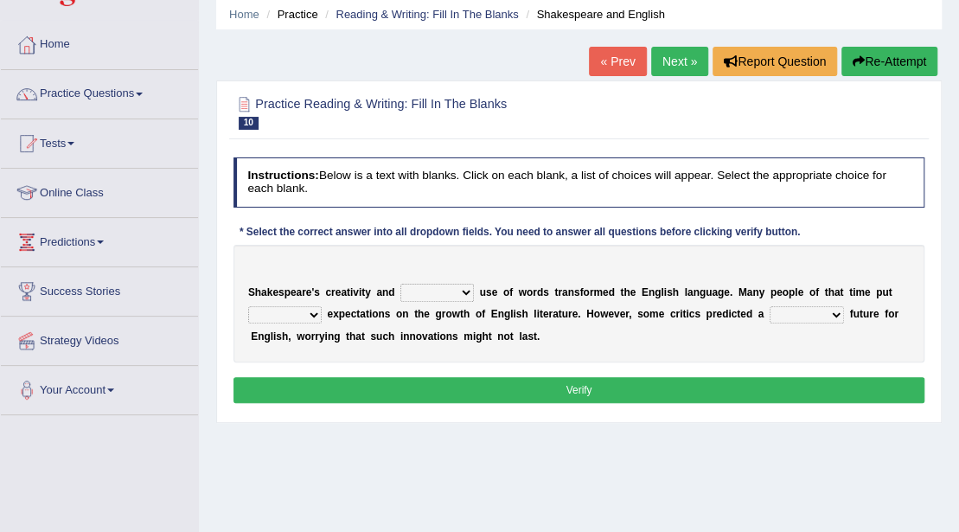
scroll to position [115, 0]
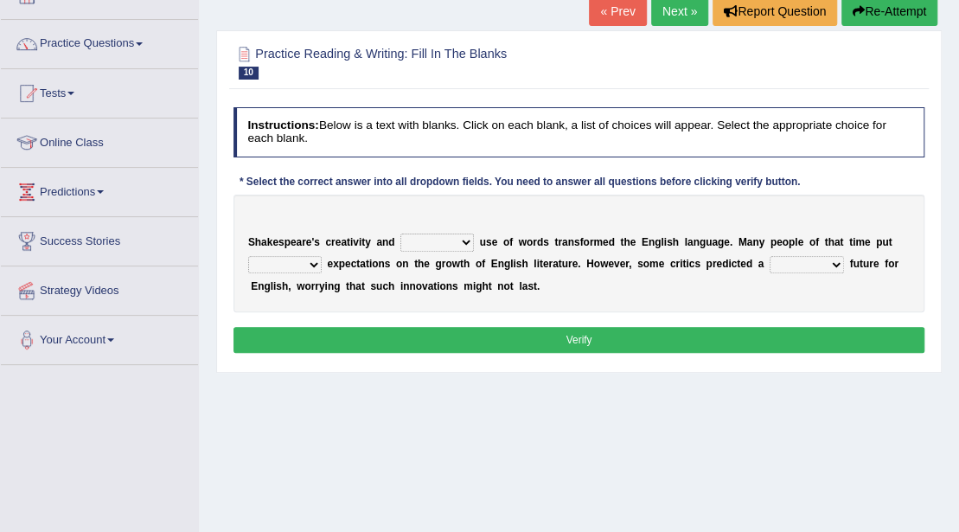
click at [460, 241] on select "idealized intensive fancied inventive" at bounding box center [438, 242] width 74 height 17
click at [401, 234] on select "idealized intensive fancied inventive" at bounding box center [438, 242] width 74 height 17
click at [455, 239] on select "idealized intensive fancied inventive" at bounding box center [438, 242] width 74 height 17
select select "inventive"
click at [401, 234] on select "idealized intensive fancied inventive" at bounding box center [438, 242] width 74 height 17
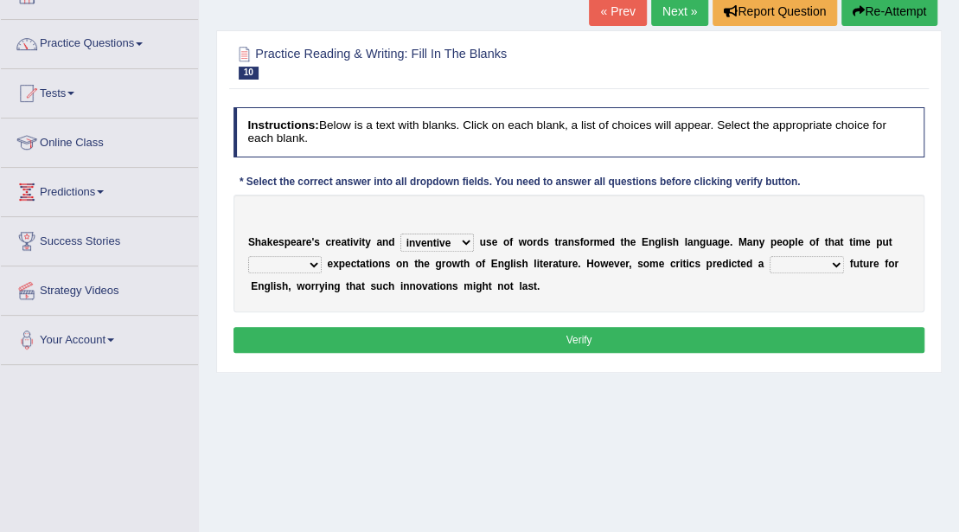
click at [298, 260] on select "wide much high more" at bounding box center [285, 264] width 74 height 17
select select "high"
click at [248, 256] on select "wide much high more" at bounding box center [285, 264] width 74 height 17
click at [829, 268] on select "monetary promising irresistible daunting" at bounding box center [807, 264] width 74 height 17
select select "daunting"
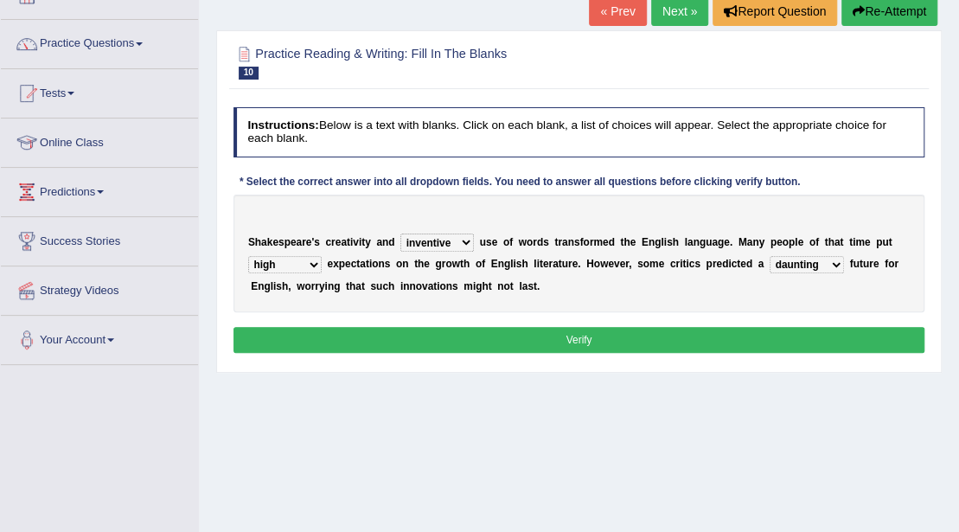
click at [770, 256] on select "monetary promising irresistible daunting" at bounding box center [807, 264] width 74 height 17
click at [740, 320] on div "Instructions: Below is a text with blanks. Click on each blank, a list of choic…" at bounding box center [578, 232] width 699 height 264
click at [723, 336] on button "Verify" at bounding box center [580, 339] width 692 height 25
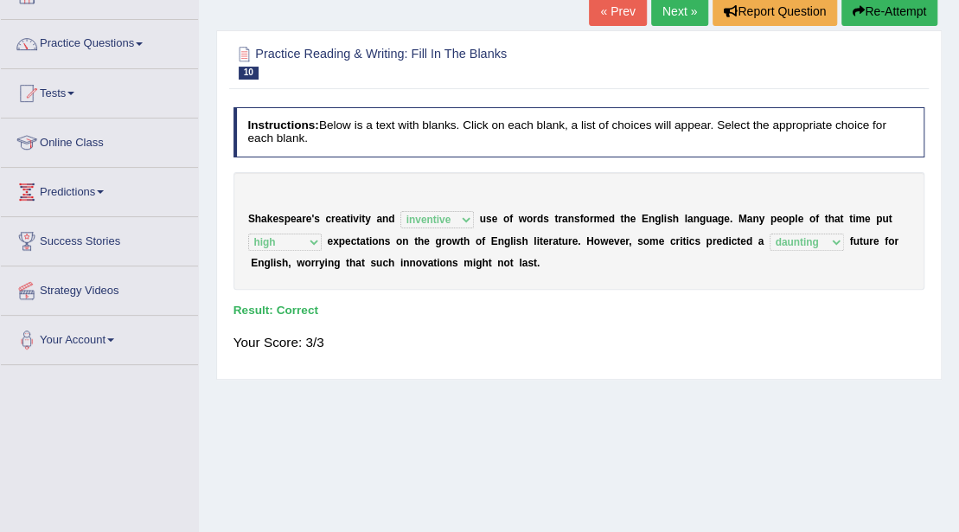
click at [692, 13] on link "Next »" at bounding box center [679, 11] width 57 height 29
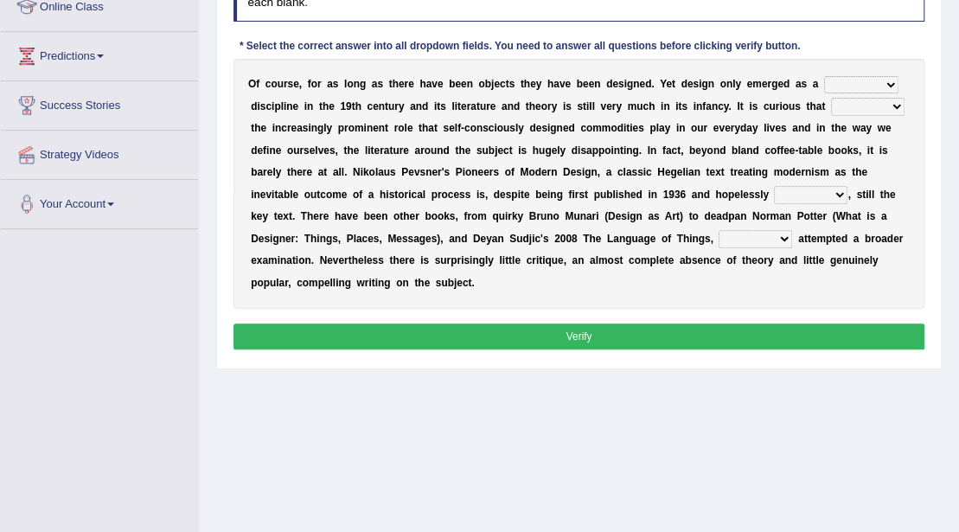
scroll to position [230, 0]
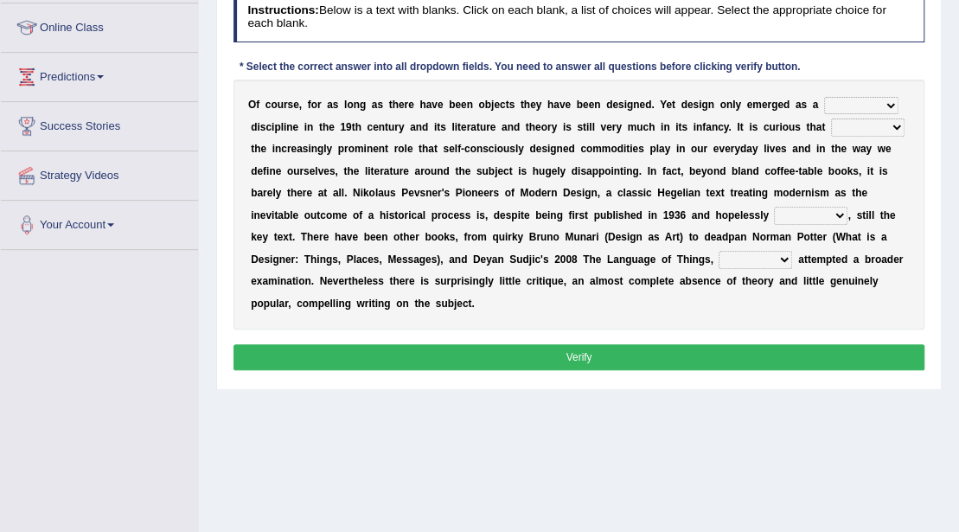
click at [856, 103] on select "bilateral ubiquitous foremost dedicated" at bounding box center [861, 105] width 74 height 17
click at [824, 97] on select "bilateral ubiquitous foremost dedicated" at bounding box center [861, 105] width 74 height 17
click at [856, 106] on select "bilateral ubiquitous foremost dedicated" at bounding box center [861, 105] width 74 height 17
select select "ubiquitous"
click at [824, 97] on select "bilateral ubiquitous foremost dedicated" at bounding box center [861, 105] width 74 height 17
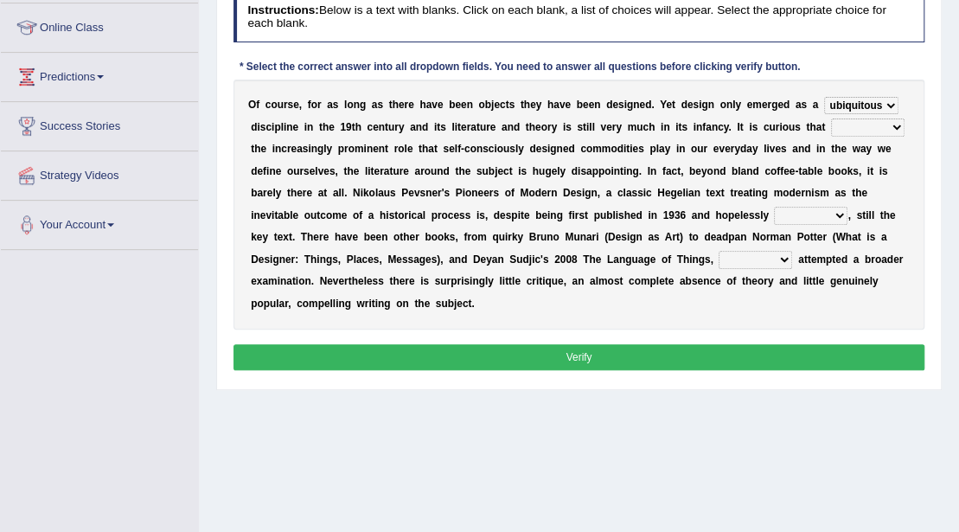
click at [871, 131] on select "since despite within through" at bounding box center [868, 127] width 74 height 17
select select "despite"
click at [831, 119] on select "since despite within through" at bounding box center [868, 127] width 74 height 17
click at [809, 221] on select "dates dating date dated" at bounding box center [811, 215] width 74 height 17
click at [878, 106] on select "bilateral ubiquitous foremost dedicated" at bounding box center [861, 105] width 74 height 17
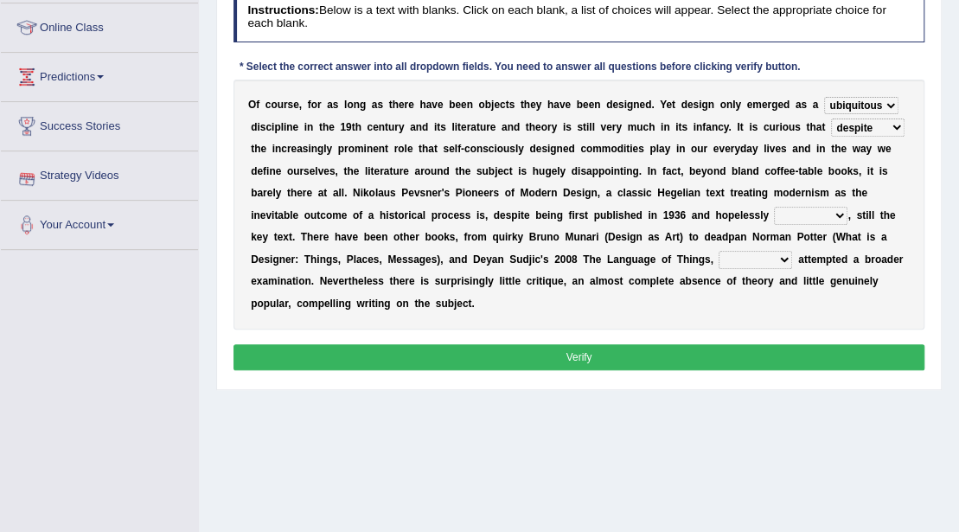
drag, startPoint x: 299, startPoint y: 125, endPoint x: 285, endPoint y: 128, distance: 15.1
click at [285, 128] on div "O f c o u r s e , f o r a s l o n g a s t h e r e h a v e b e e n o b j e c t s…" at bounding box center [580, 205] width 692 height 250
click at [893, 102] on select "bilateral ubiquitous foremost dedicated" at bounding box center [861, 105] width 74 height 17
click at [755, 121] on b "s" at bounding box center [755, 127] width 6 height 12
click at [833, 219] on select "dates dating date dated" at bounding box center [811, 215] width 74 height 17
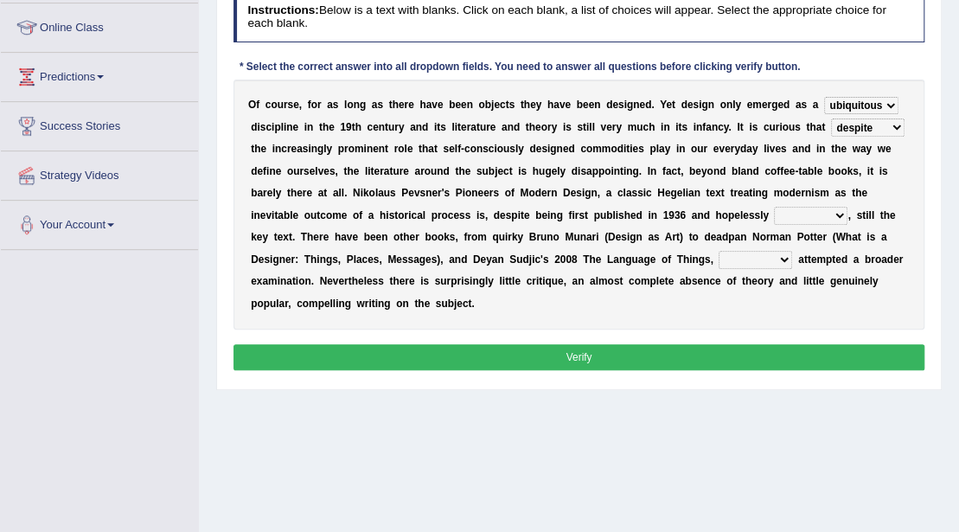
select select "dated"
click at [774, 207] on select "dates dating date dated" at bounding box center [811, 215] width 74 height 17
click at [770, 262] on select "which then however as" at bounding box center [756, 259] width 74 height 17
select select "then"
click at [719, 251] on select "which then however as" at bounding box center [756, 259] width 74 height 17
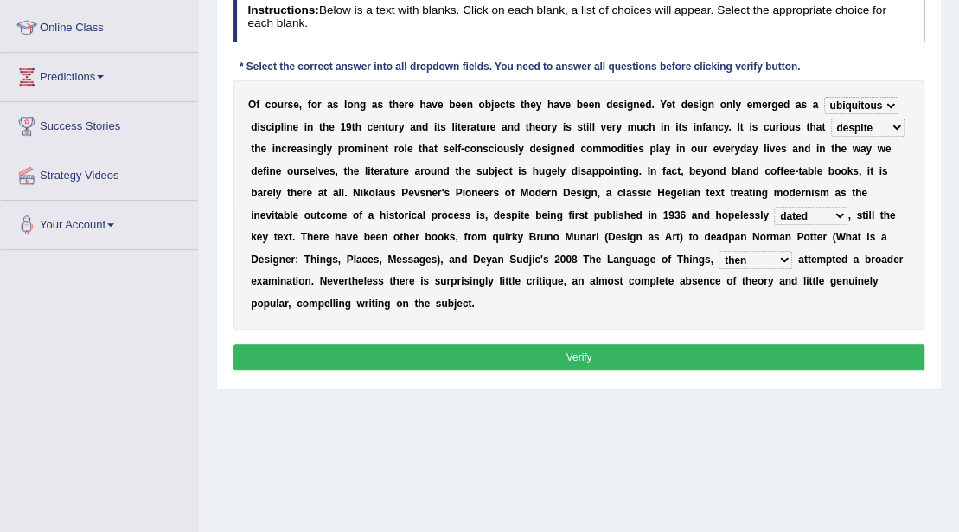
click at [678, 344] on button "Verify" at bounding box center [580, 356] width 692 height 25
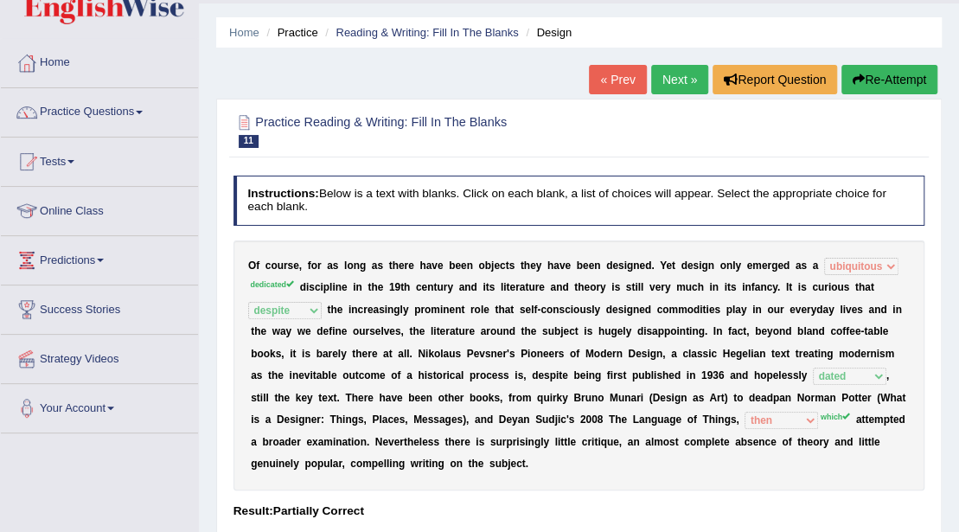
scroll to position [0, 0]
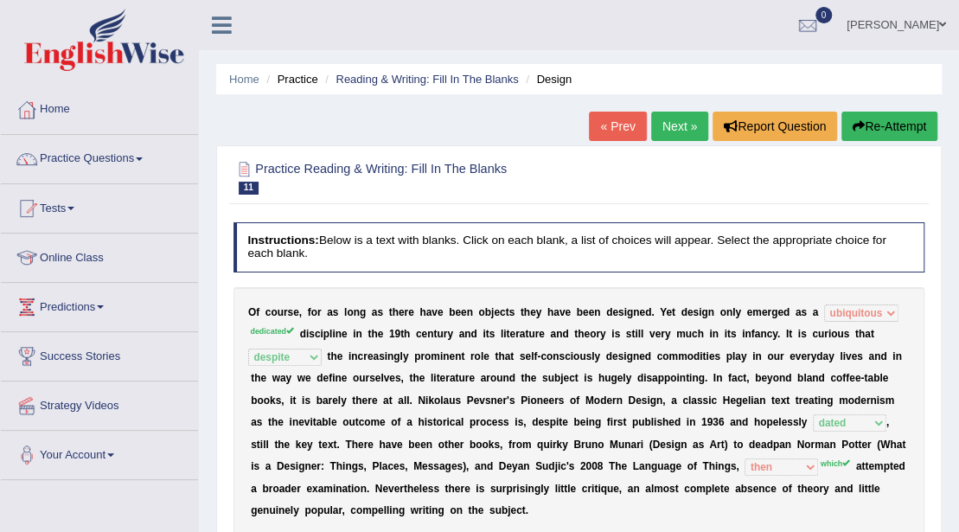
click at [685, 119] on link "Next »" at bounding box center [679, 126] width 57 height 29
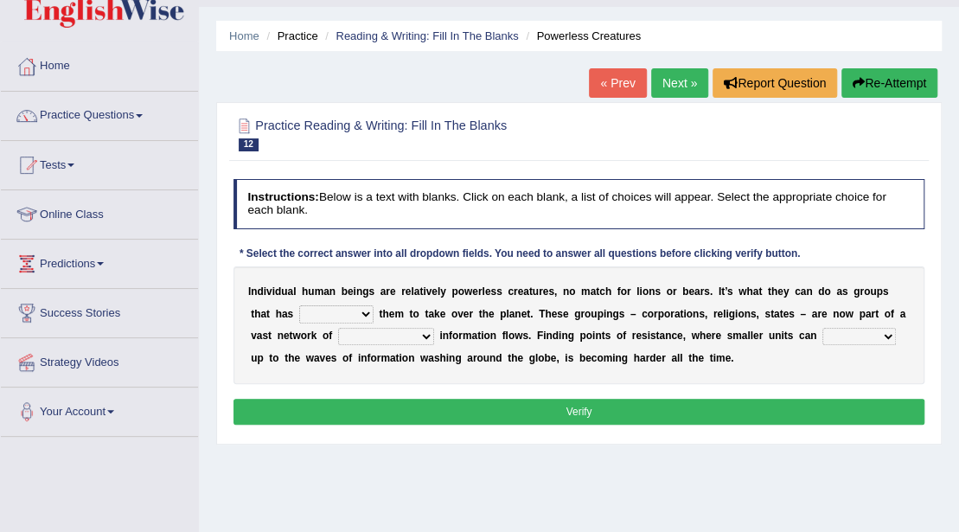
scroll to position [115, 0]
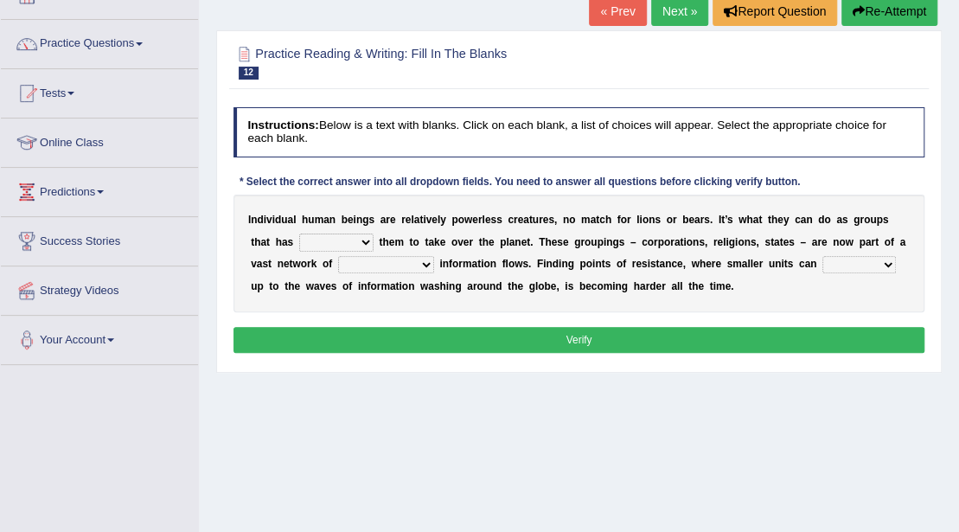
click at [334, 235] on select "enabled contended embodied conjured" at bounding box center [336, 242] width 74 height 17
select select "enabled"
click at [299, 234] on select "enabled contended embodied conjured" at bounding box center [336, 242] width 74 height 17
click at [365, 263] on select "interconnected overlapping fastened exploited" at bounding box center [386, 264] width 96 height 17
select select "overlapping"
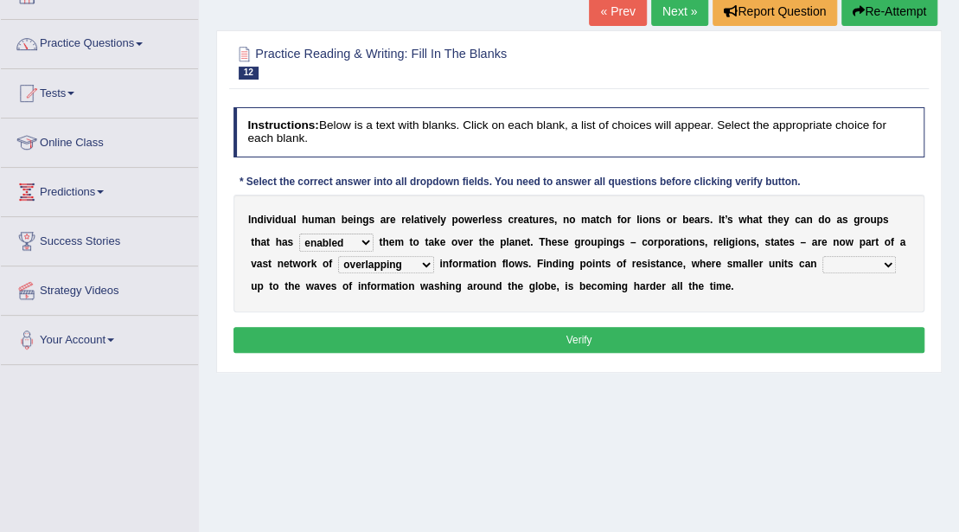
click at [338, 256] on select "interconnected overlapping fastened exploited" at bounding box center [386, 264] width 96 height 17
click at [836, 262] on select "stand raise hail pump" at bounding box center [860, 264] width 74 height 17
click at [823, 256] on select "stand raise hail pump" at bounding box center [860, 264] width 74 height 17
click at [843, 266] on select "stand raise hail pump" at bounding box center [860, 264] width 74 height 17
select select "stand"
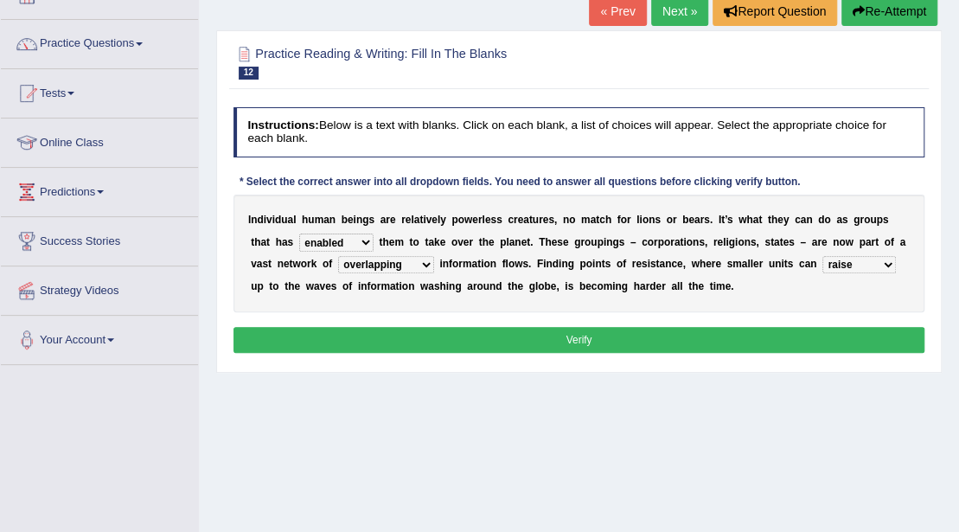
click at [823, 256] on select "stand raise hail pump" at bounding box center [860, 264] width 74 height 17
click at [619, 338] on button "Verify" at bounding box center [580, 339] width 692 height 25
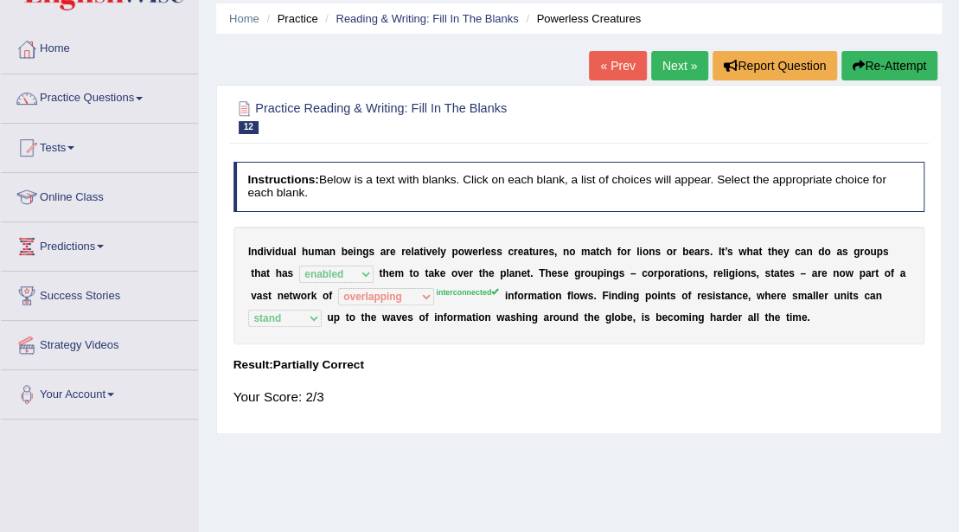
scroll to position [0, 0]
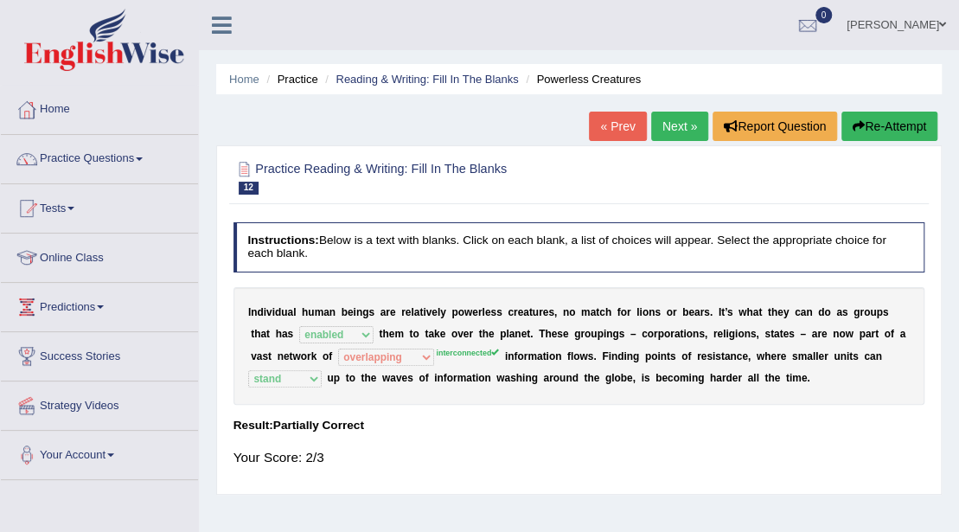
click at [676, 123] on link "Next »" at bounding box center [679, 126] width 57 height 29
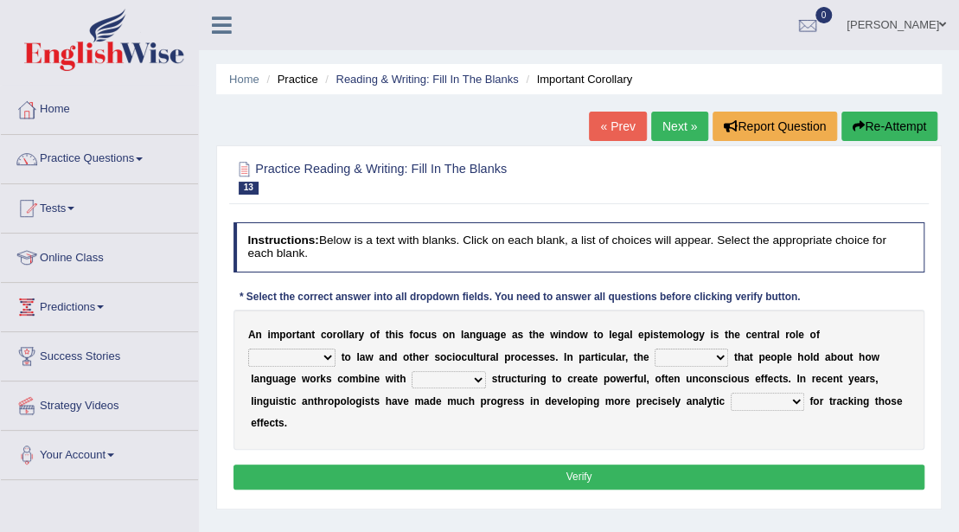
click at [336, 356] on b at bounding box center [339, 357] width 6 height 12
click at [324, 350] on select "discourse epoch dialect acquaintance" at bounding box center [291, 357] width 87 height 17
click at [311, 356] on select "discourse epoch dialect acquaintance" at bounding box center [291, 357] width 87 height 17
select select "dialect"
click at [248, 349] on select "discourse epoch dialect acquaintance" at bounding box center [291, 357] width 87 height 17
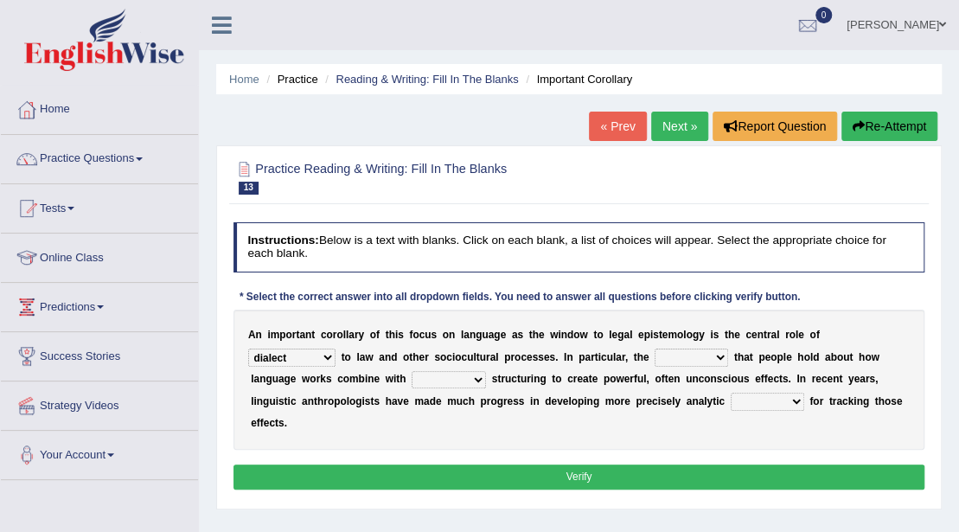
click at [673, 349] on select "deviation besmirch consent ideas" at bounding box center [692, 357] width 74 height 17
select select "ideas"
click at [655, 349] on select "deviation besmirch consent ideas" at bounding box center [692, 357] width 74 height 17
click at [427, 381] on select "mandatory linguistic legitimate customary" at bounding box center [449, 379] width 74 height 17
select select "linguistic"
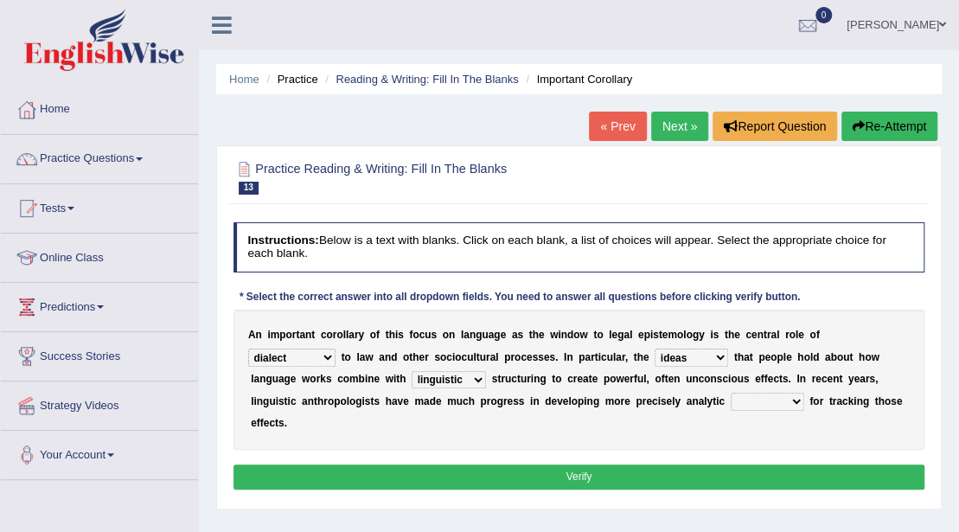
click at [412, 371] on select "mandatory linguistic legitimate customary" at bounding box center [449, 379] width 74 height 17
click at [747, 407] on select "tools appetite albums stroke" at bounding box center [768, 401] width 74 height 17
select select "albums"
click at [731, 393] on select "tools appetite albums stroke" at bounding box center [768, 401] width 74 height 17
click at [676, 453] on div "Instructions: Below is a text with blanks. Click on each blank, a list of choic…" at bounding box center [578, 358] width 699 height 286
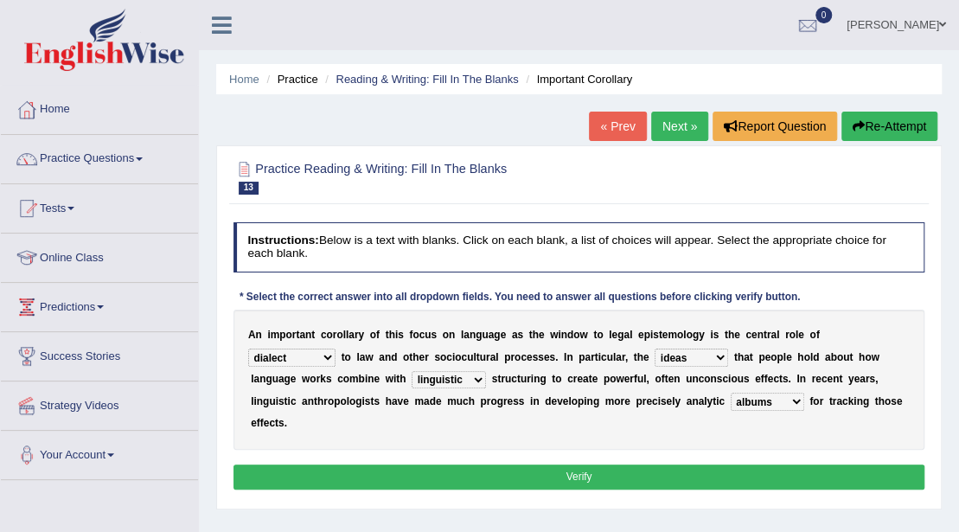
click at [677, 476] on button "Verify" at bounding box center [580, 477] width 692 height 25
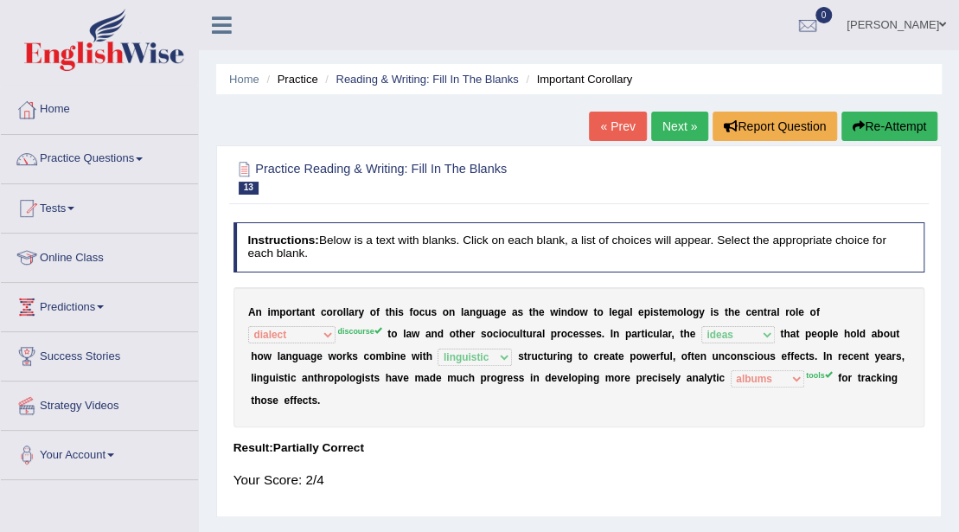
click at [670, 114] on link "Next »" at bounding box center [679, 126] width 57 height 29
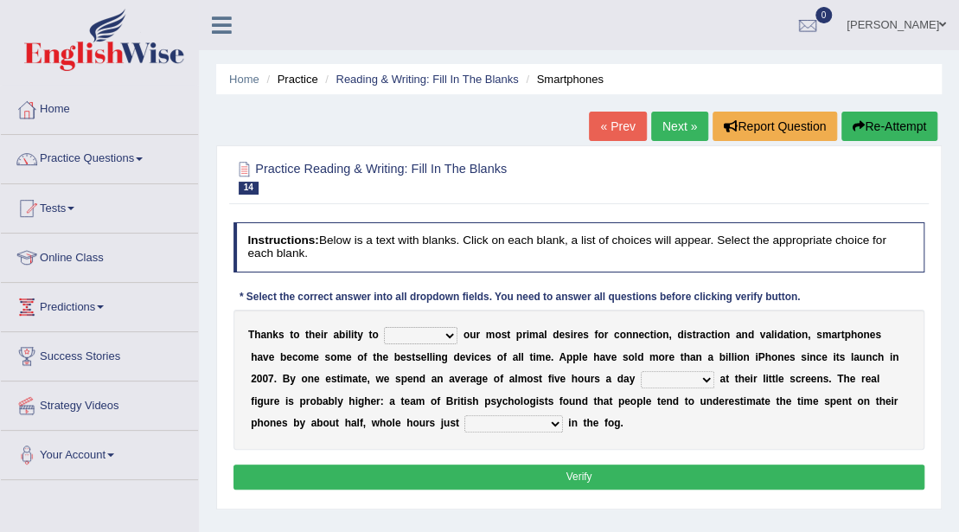
click at [421, 336] on select "hijack describe sharpen conserve" at bounding box center [421, 335] width 74 height 17
select select "describe"
click at [384, 327] on select "hijack describe sharpen conserve" at bounding box center [421, 335] width 74 height 17
click at [649, 382] on select "watching waggling snoring staring" at bounding box center [678, 379] width 74 height 17
click at [641, 371] on select "watching waggling snoring staring" at bounding box center [678, 379] width 74 height 17
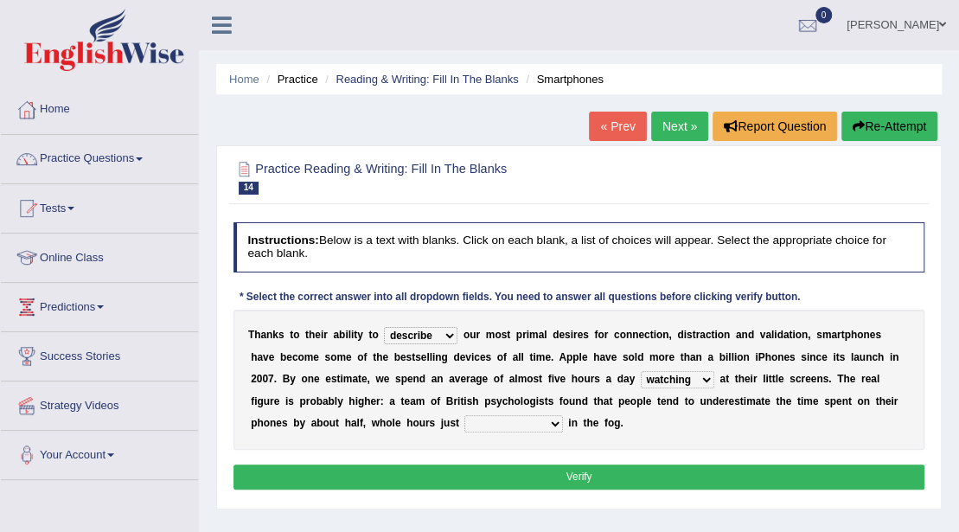
click at [658, 376] on select "watching waggling snoring staring" at bounding box center [678, 379] width 74 height 17
select select "staring"
click at [641, 371] on select "watching waggling snoring staring" at bounding box center [678, 379] width 74 height 17
click at [491, 426] on select "has evaporated evaporating evaporate evaporates" at bounding box center [514, 423] width 98 height 17
click at [465, 415] on select "has evaporated evaporating evaporate evaporates" at bounding box center [514, 423] width 98 height 17
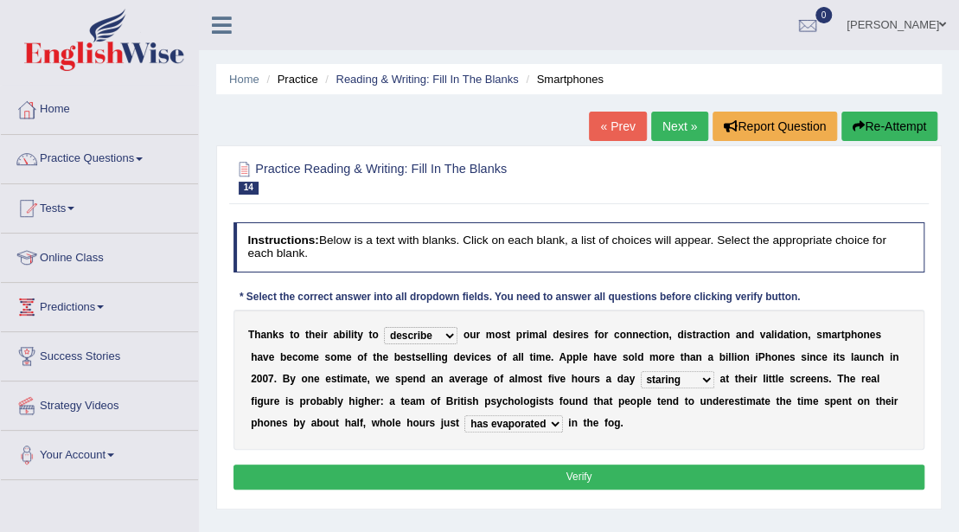
click at [493, 424] on select "has evaporated evaporating evaporate evaporates" at bounding box center [514, 423] width 98 height 17
select select "evaporates"
click at [465, 415] on select "has evaporated evaporating evaporate evaporates" at bounding box center [514, 423] width 98 height 17
click at [484, 476] on button "Verify" at bounding box center [580, 477] width 692 height 25
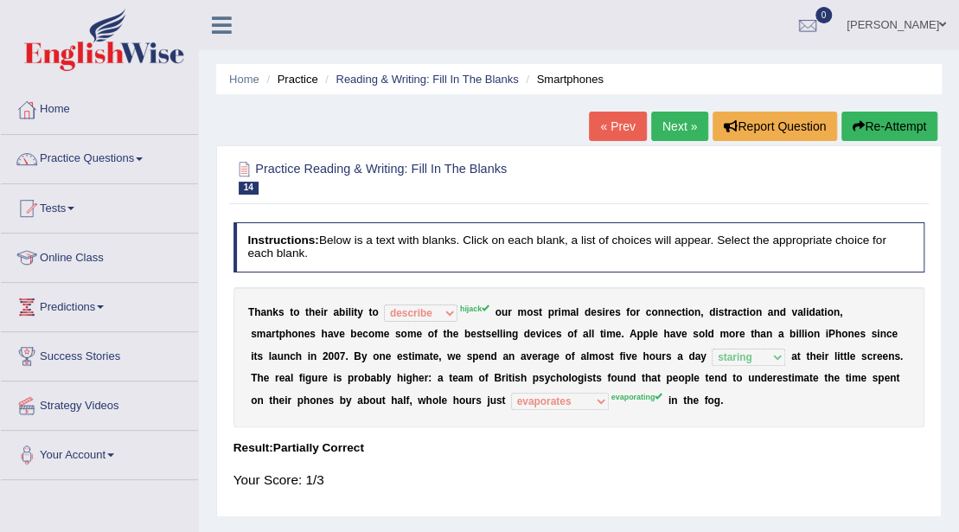
click at [682, 130] on link "Next »" at bounding box center [679, 126] width 57 height 29
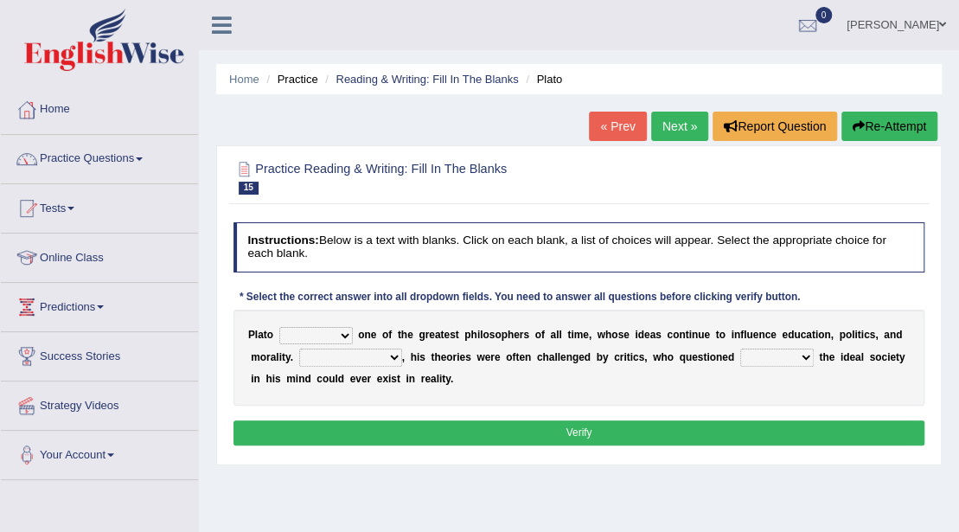
click at [310, 340] on select "keeps comes claims remains" at bounding box center [316, 335] width 74 height 17
select select "claims"
click at [279, 327] on select "keeps comes claims remains" at bounding box center [316, 335] width 74 height 17
click at [384, 362] on select "Notwithstanding So However Whatever" at bounding box center [350, 357] width 103 height 17
select select "So"
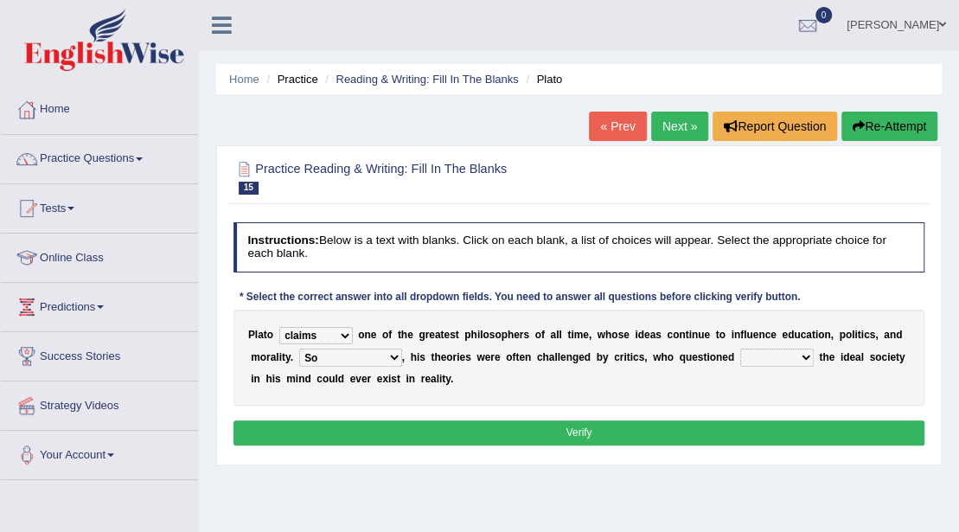
click at [299, 349] on select "Notwithstanding So However Whatever" at bounding box center [350, 357] width 103 height 17
click at [797, 355] on select "which what that whether" at bounding box center [777, 357] width 74 height 17
select select "whether"
click at [740, 349] on select "which what that whether" at bounding box center [777, 357] width 74 height 17
click at [728, 438] on button "Verify" at bounding box center [580, 432] width 692 height 25
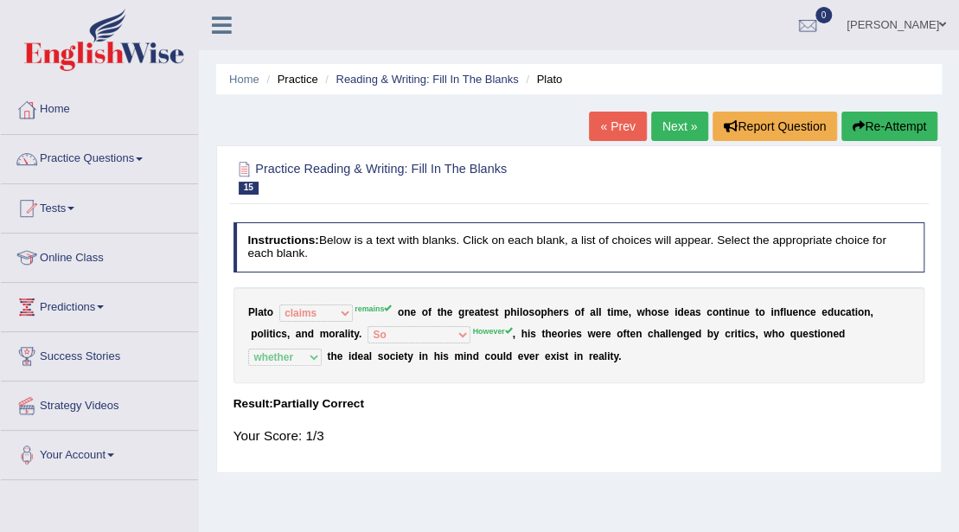
click at [668, 127] on link "Next »" at bounding box center [679, 126] width 57 height 29
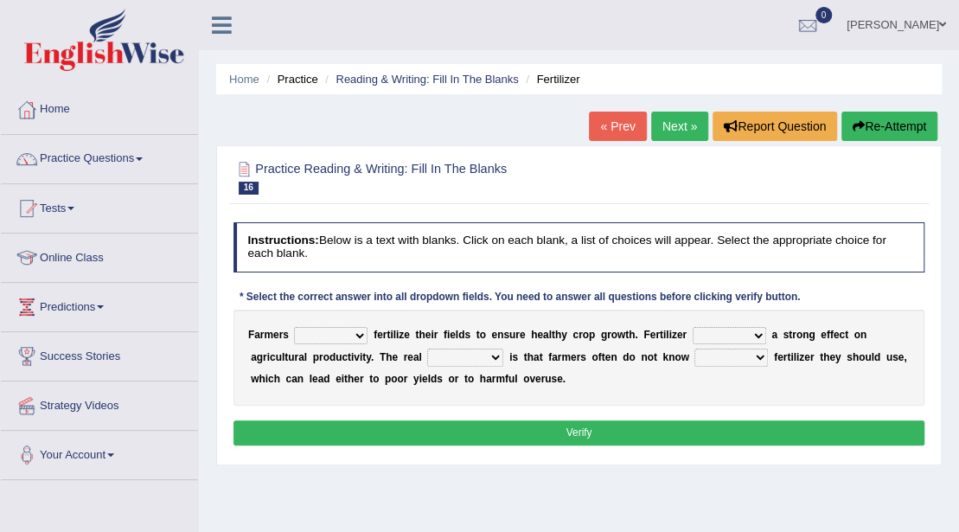
click at [346, 337] on select "must should need can" at bounding box center [331, 335] width 74 height 17
select select "should"
click at [294, 327] on select "must should need can" at bounding box center [331, 335] width 74 height 17
click at [723, 341] on select "has had have having" at bounding box center [730, 335] width 74 height 17
select select "have"
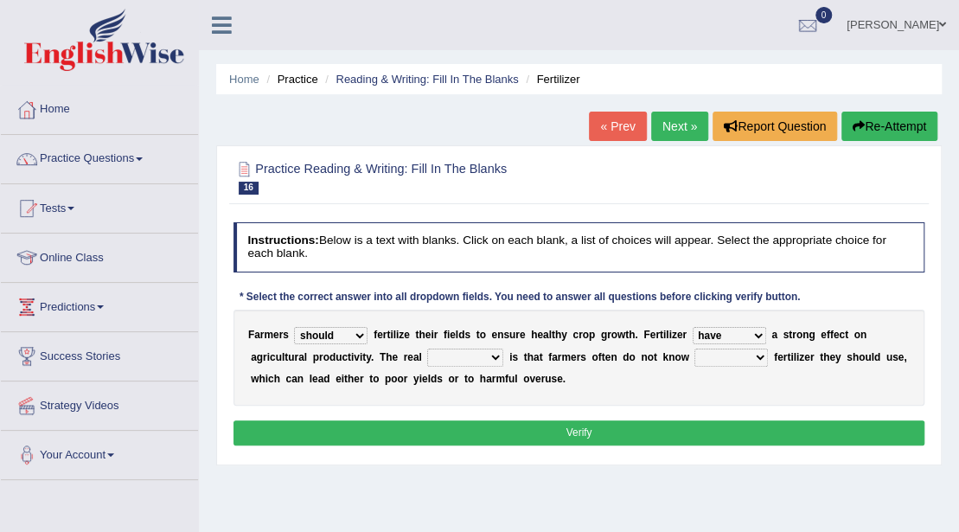
click at [693, 327] on select "has had have having" at bounding box center [730, 335] width 74 height 17
click at [460, 361] on select "problem question conclusion answer" at bounding box center [465, 357] width 76 height 17
click at [741, 351] on select "how much how many however so much" at bounding box center [732, 357] width 74 height 17
click at [479, 349] on select "problem question conclusion answer" at bounding box center [465, 357] width 76 height 17
select select "problem"
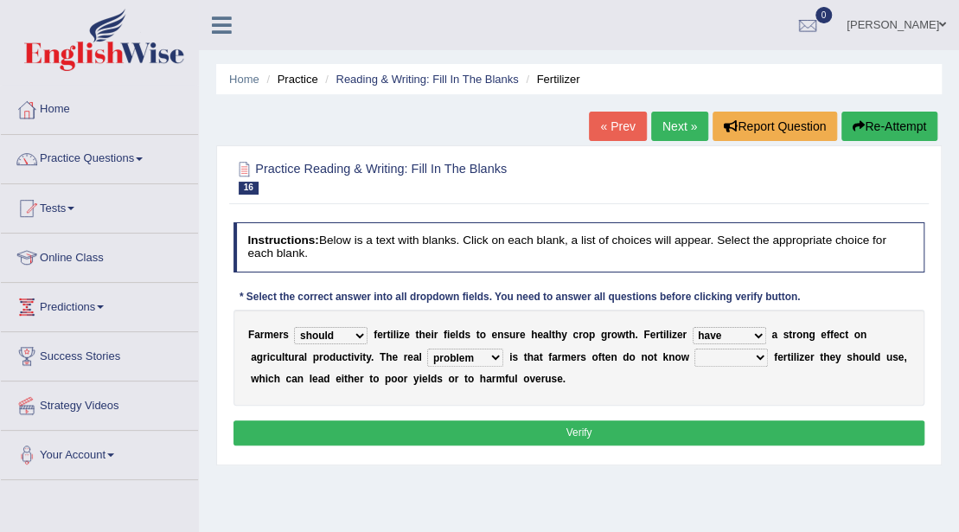
click at [427, 349] on select "problem question conclusion answer" at bounding box center [465, 357] width 76 height 17
click at [489, 364] on select "problem question conclusion answer" at bounding box center [465, 357] width 76 height 17
click at [726, 360] on select "how much how many however so much" at bounding box center [732, 357] width 74 height 17
select select "how much"
click at [695, 349] on select "how much how many however so much" at bounding box center [732, 357] width 74 height 17
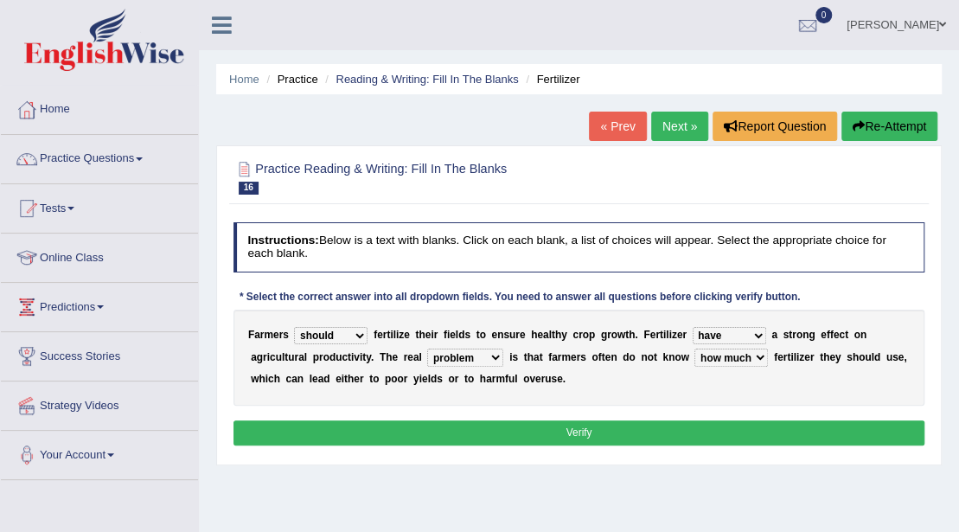
click at [620, 424] on button "Verify" at bounding box center [580, 432] width 692 height 25
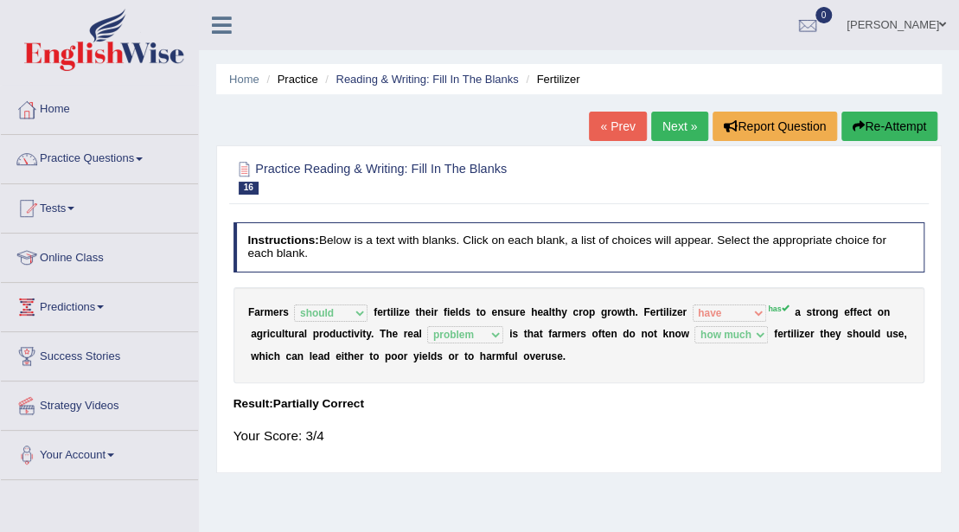
click at [680, 126] on link "Next »" at bounding box center [679, 126] width 57 height 29
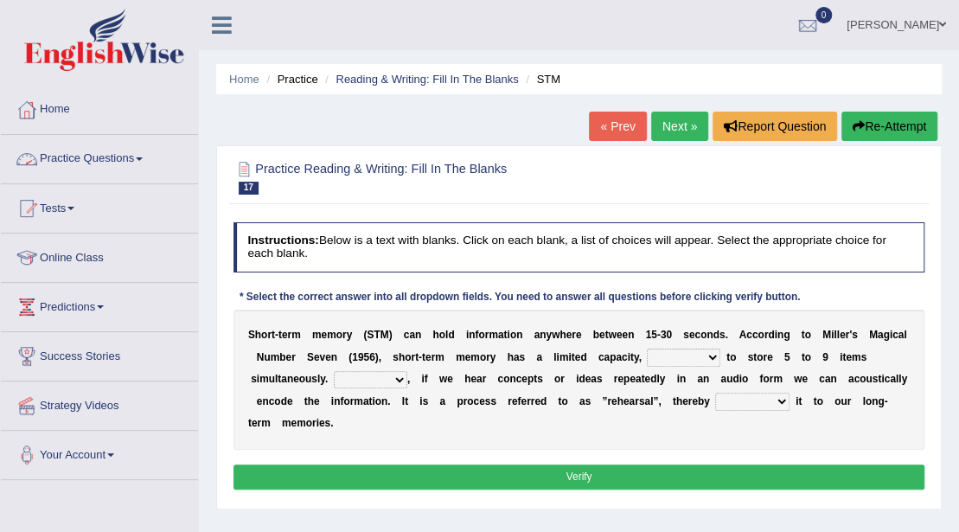
click at [113, 170] on link "Practice Questions" at bounding box center [99, 156] width 197 height 43
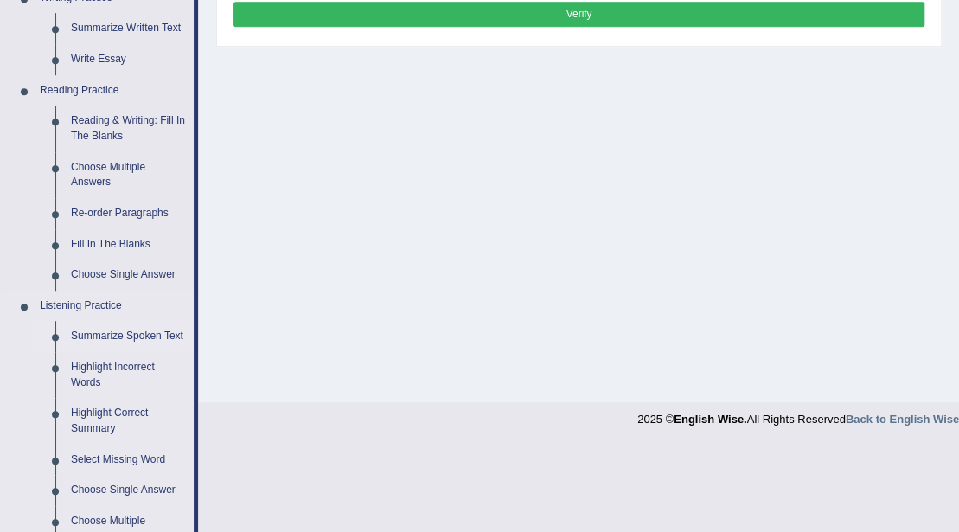
scroll to position [461, 0]
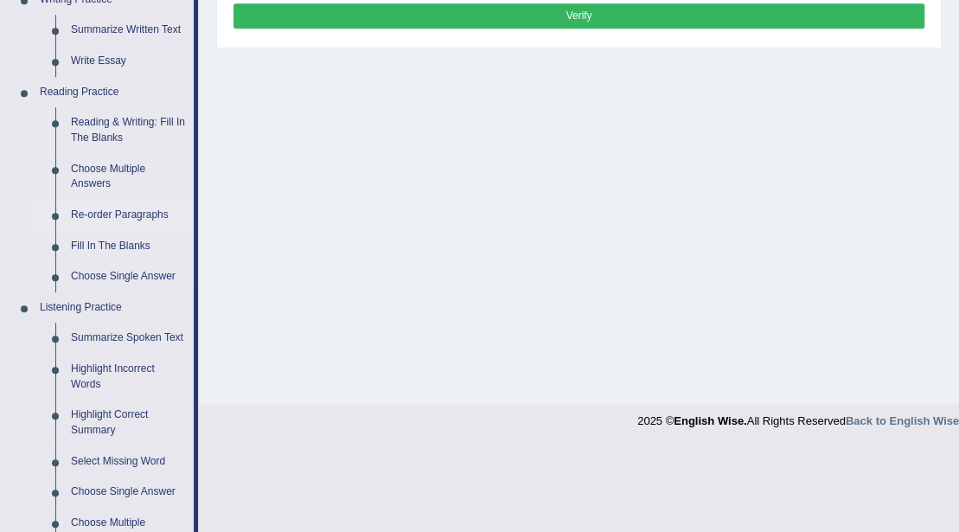
click at [131, 211] on link "Re-order Paragraphs" at bounding box center [128, 215] width 131 height 31
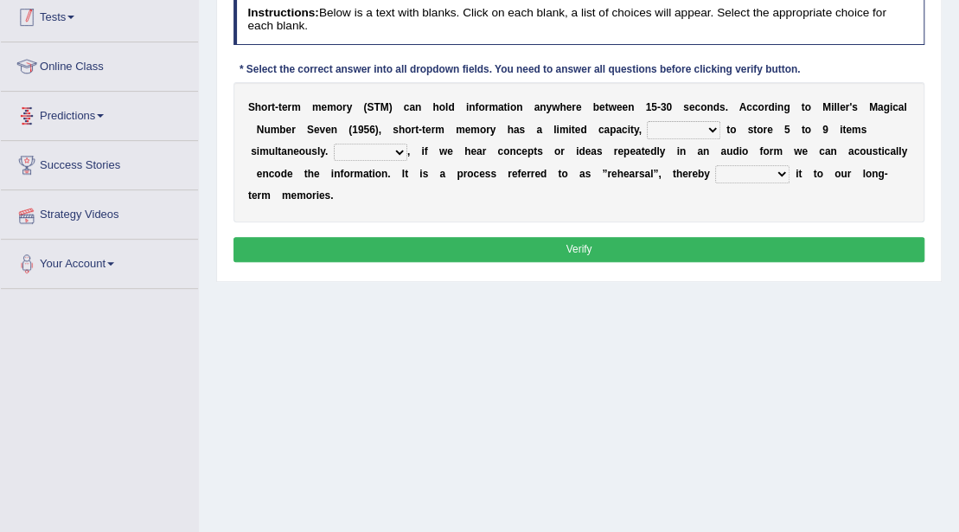
scroll to position [310, 0]
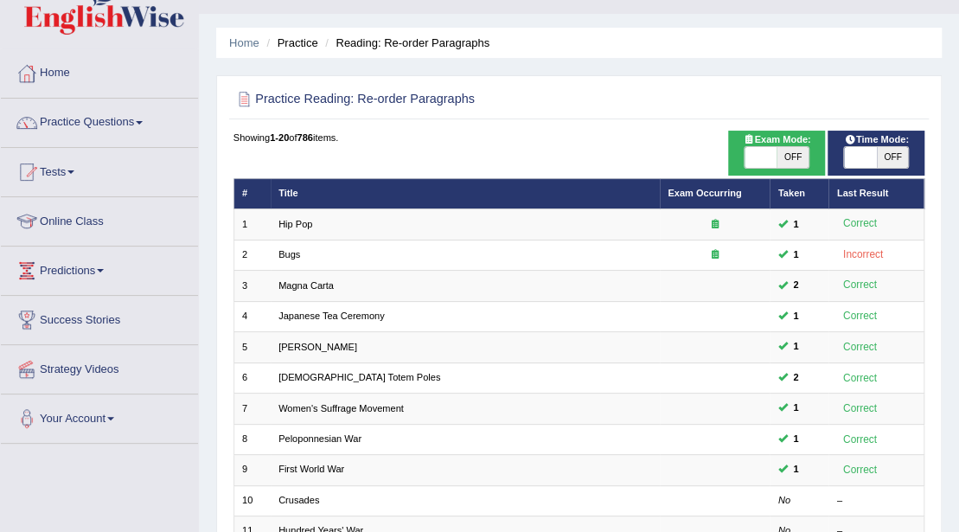
scroll to position [57, 0]
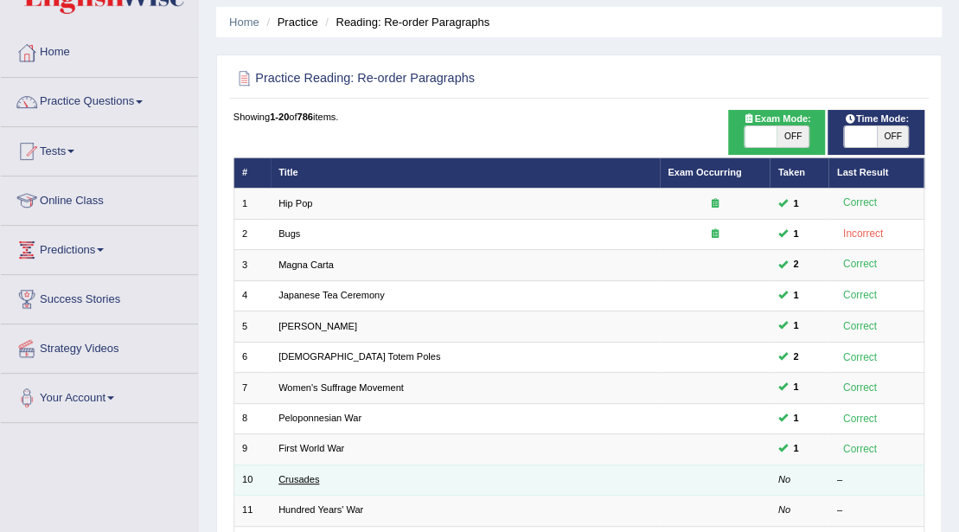
click at [301, 478] on link "Crusades" at bounding box center [299, 479] width 41 height 10
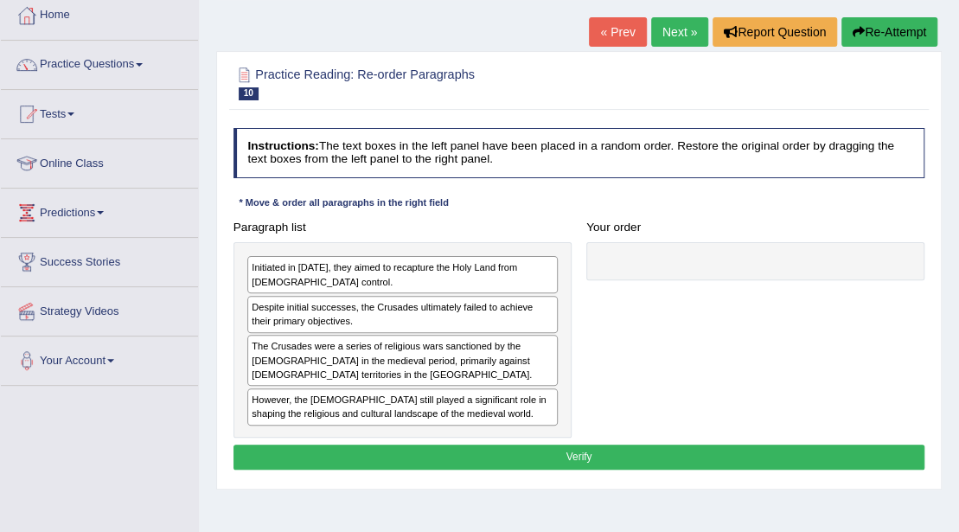
scroll to position [115, 0]
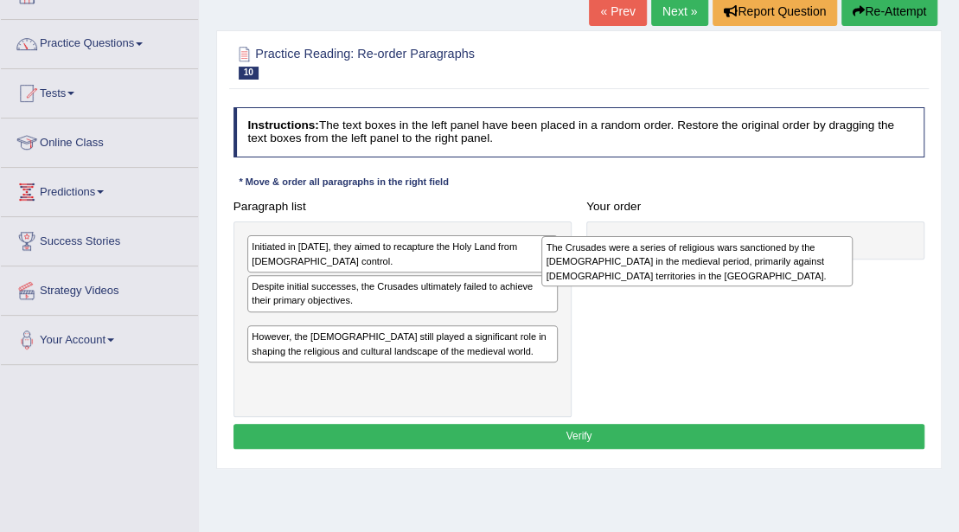
drag, startPoint x: 400, startPoint y: 337, endPoint x: 780, endPoint y: 266, distance: 387.0
click at [767, 266] on div "The Crusades were a series of religious wars sanctioned by the Latin Church in …" at bounding box center [697, 261] width 311 height 51
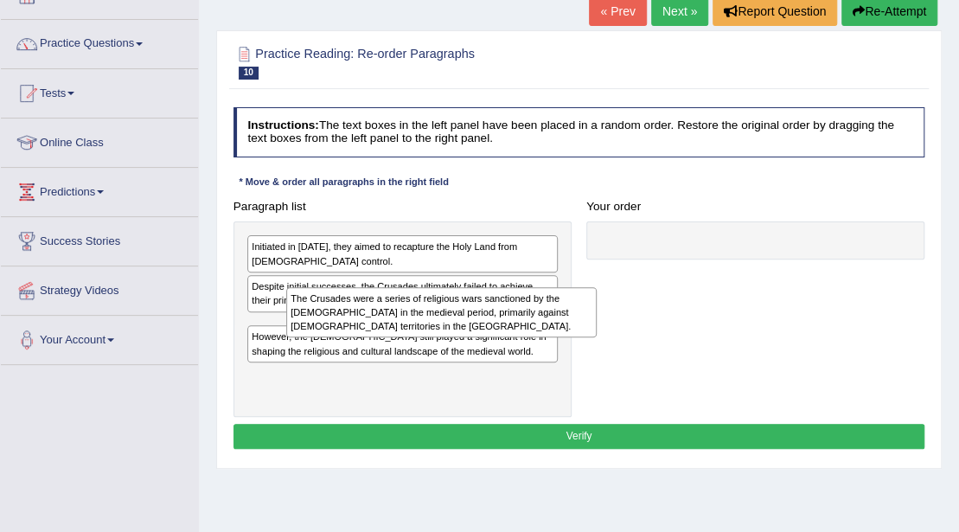
click at [838, 253] on div at bounding box center [756, 240] width 338 height 39
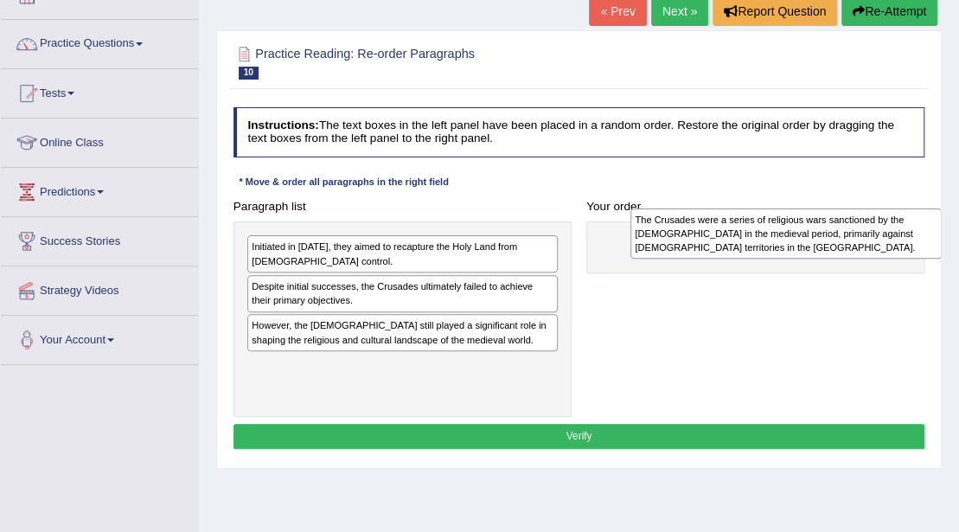
drag, startPoint x: 498, startPoint y: 329, endPoint x: 953, endPoint y: 227, distance: 466.3
click at [953, 227] on div "Home Practice Reading: Re-order Paragraphs Crusades « Prev Next » Report Questi…" at bounding box center [579, 317] width 760 height 865
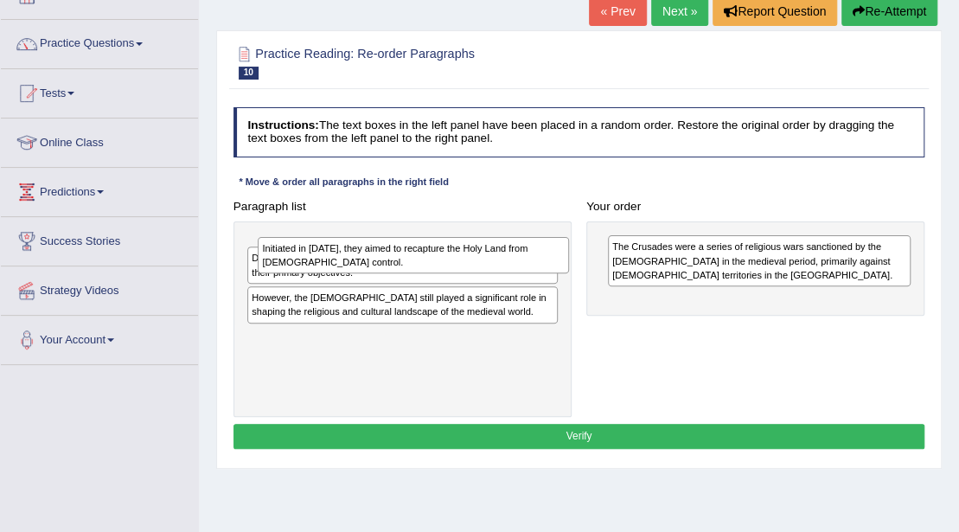
drag, startPoint x: 479, startPoint y: 253, endPoint x: 496, endPoint y: 263, distance: 19.4
click at [496, 263] on div "Initiated in 1095, they aimed to recapture the Holy Land from Muslim control." at bounding box center [413, 255] width 311 height 36
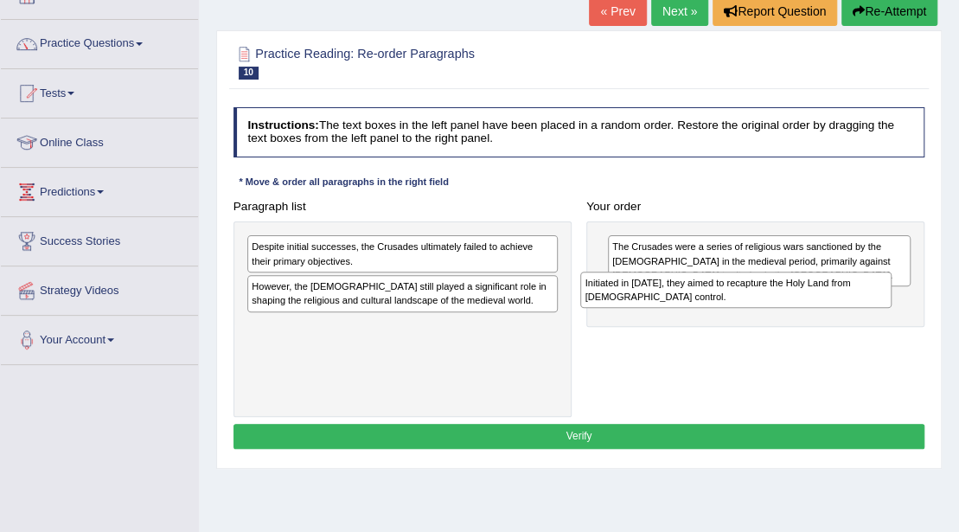
drag, startPoint x: 481, startPoint y: 263, endPoint x: 877, endPoint y: 313, distance: 399.4
click at [877, 313] on div "Paragraph list Initiated in 1095, they aimed to recapture the Holy Land from Mu…" at bounding box center [579, 305] width 707 height 223
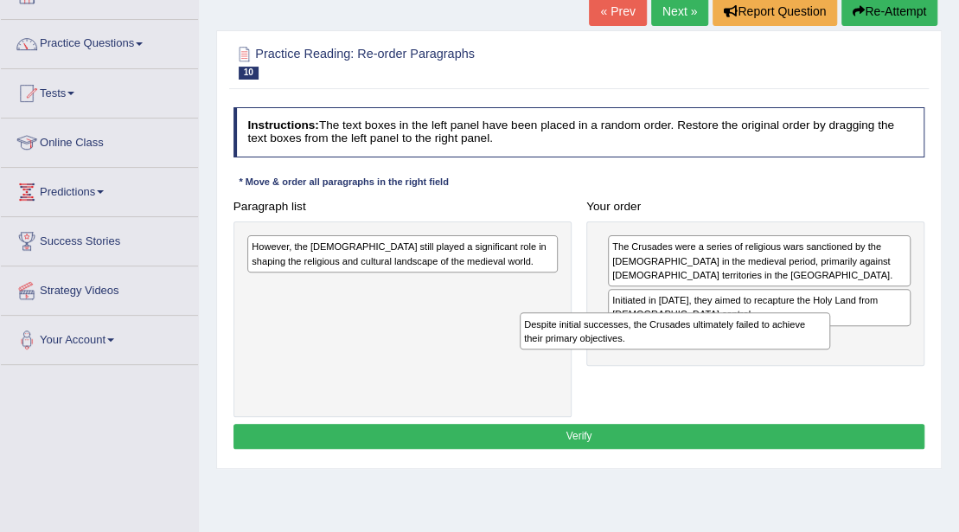
drag, startPoint x: 448, startPoint y: 254, endPoint x: 777, endPoint y: 353, distance: 343.2
click at [777, 353] on div "Paragraph list Despite initial successes, the Crusades ultimately failed to ach…" at bounding box center [579, 305] width 707 height 223
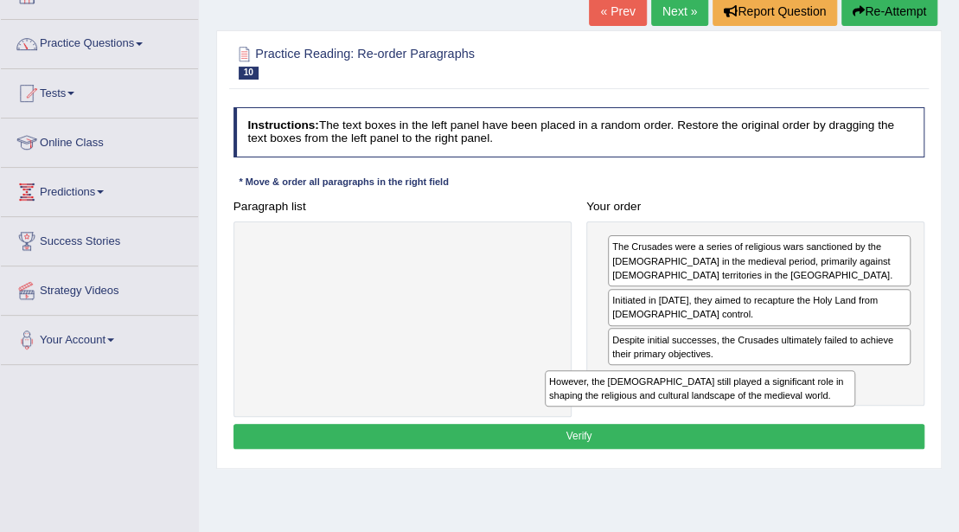
drag, startPoint x: 421, startPoint y: 259, endPoint x: 746, endPoint y: 401, distance: 354.4
click at [792, 421] on div "Instructions: The text boxes in the left panel have been placed in a random ord…" at bounding box center [578, 280] width 699 height 361
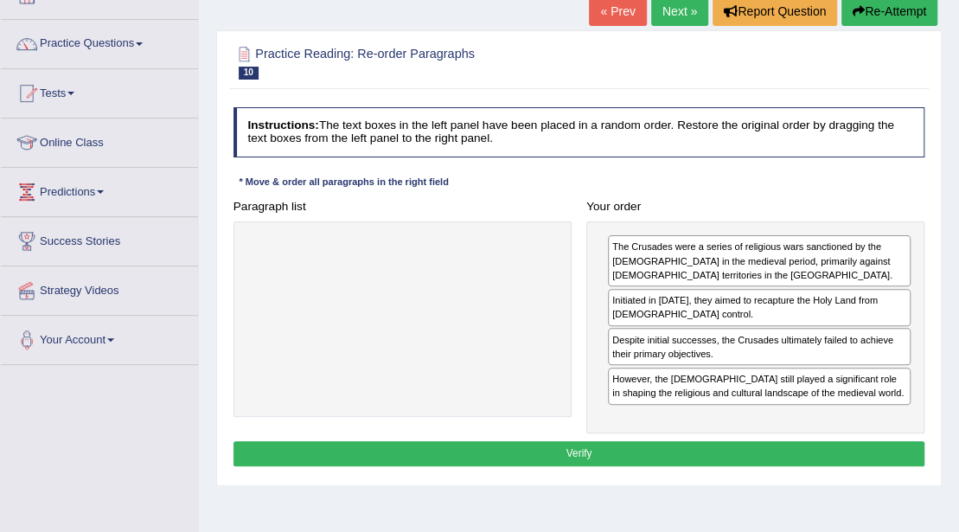
click at [595, 429] on div "The Crusades were a series of religious wars sanctioned by the Latin Church in …" at bounding box center [756, 327] width 338 height 212
click at [598, 441] on button "Verify" at bounding box center [580, 453] width 692 height 25
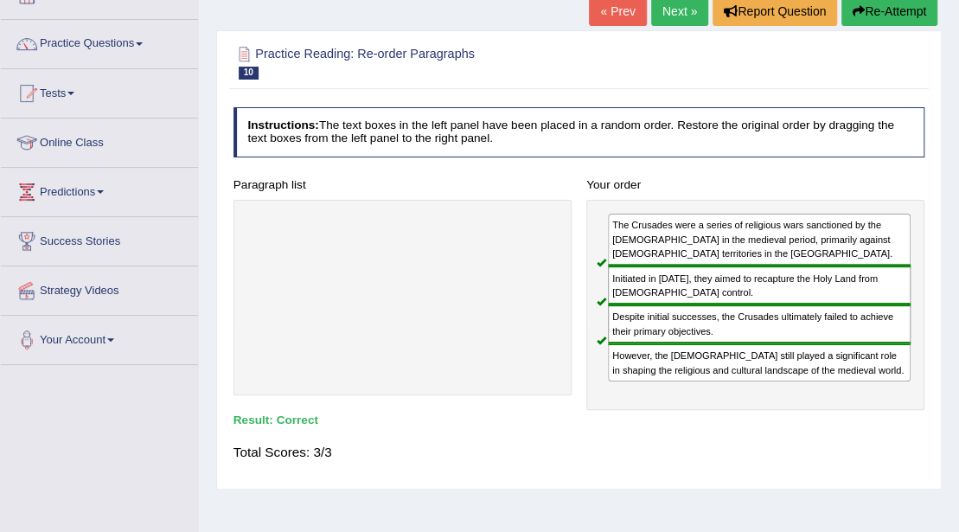
click at [685, 13] on link "Next »" at bounding box center [679, 11] width 57 height 29
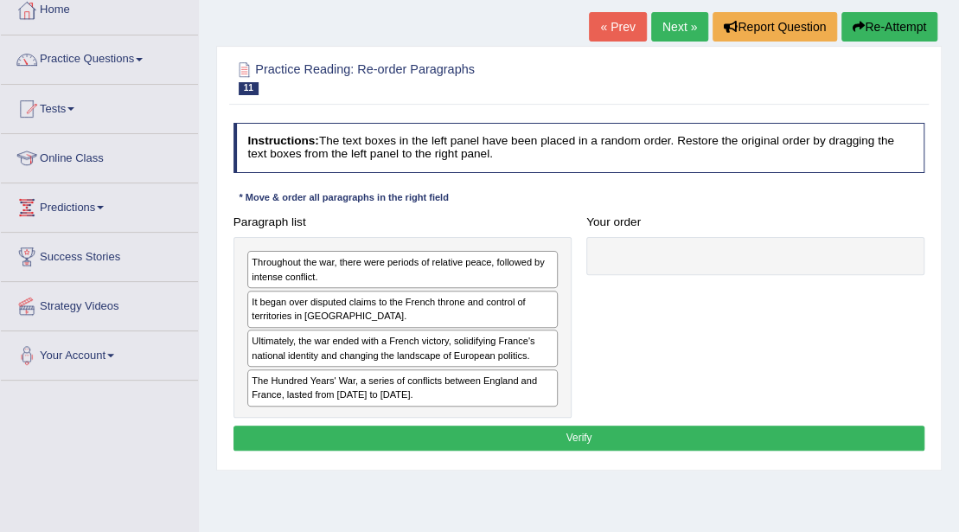
scroll to position [115, 0]
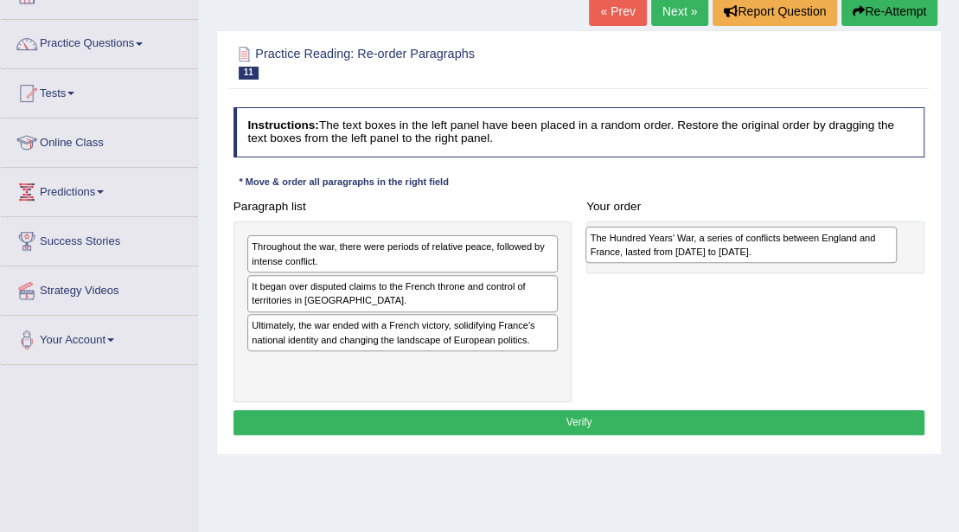
drag, startPoint x: 395, startPoint y: 380, endPoint x: 813, endPoint y: 255, distance: 436.0
click at [813, 255] on div "The Hundred Years' War, a series of conflicts between England and France, laste…" at bounding box center [741, 245] width 311 height 36
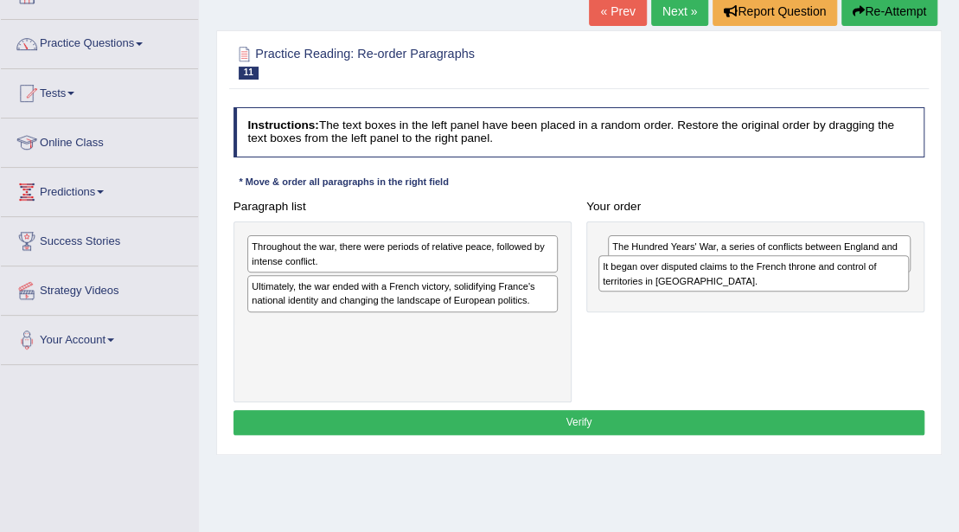
drag, startPoint x: 466, startPoint y: 301, endPoint x: 903, endPoint y: 293, distance: 436.9
click at [898, 293] on div "Paragraph list Throughout the war, there were periods of relative peace, follow…" at bounding box center [579, 298] width 707 height 208
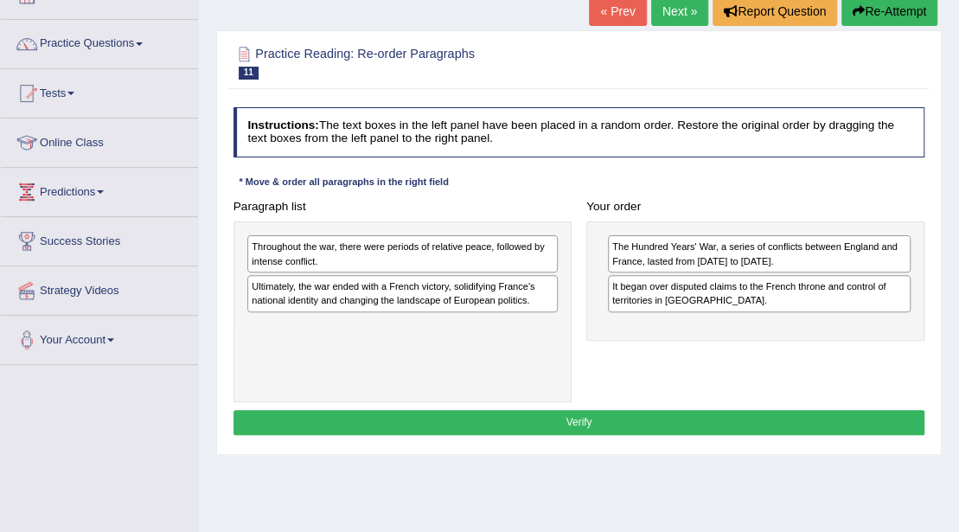
drag, startPoint x: 903, startPoint y: 293, endPoint x: 914, endPoint y: 296, distance: 10.7
click at [914, 296] on div "The Hundred Years' War, a series of conflicts between England and France, laste…" at bounding box center [756, 280] width 338 height 119
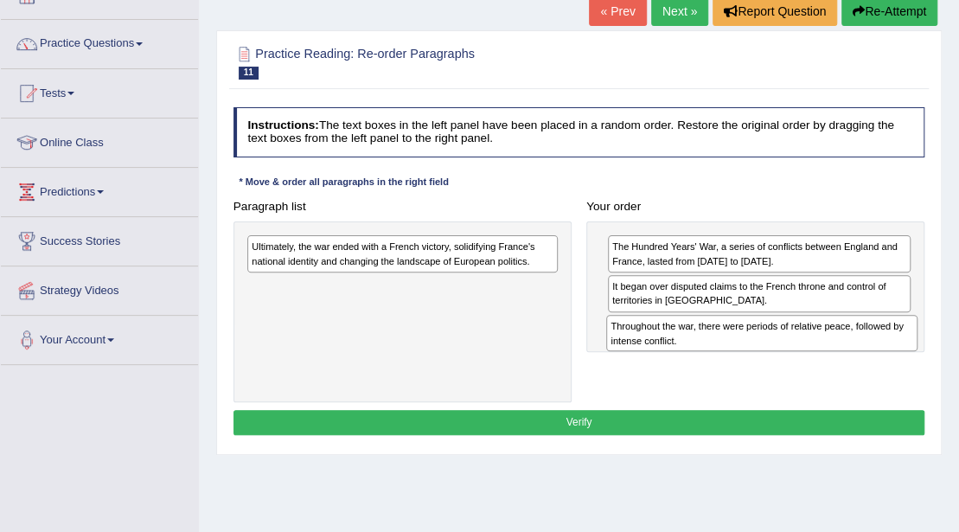
drag, startPoint x: 428, startPoint y: 263, endPoint x: 875, endPoint y: 358, distance: 456.4
click at [875, 358] on div "Paragraph list Throughout the war, there were periods of relative peace, follow…" at bounding box center [579, 298] width 707 height 208
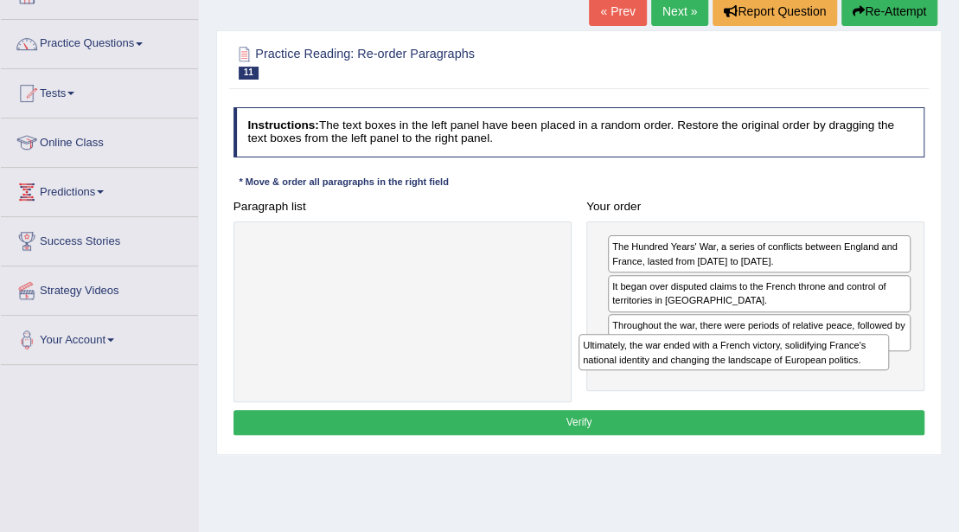
drag, startPoint x: 375, startPoint y: 260, endPoint x: 796, endPoint y: 393, distance: 441.0
click at [796, 392] on div "Paragraph list Ultimately, the war ended with a French victory, solidifying Fra…" at bounding box center [579, 298] width 707 height 208
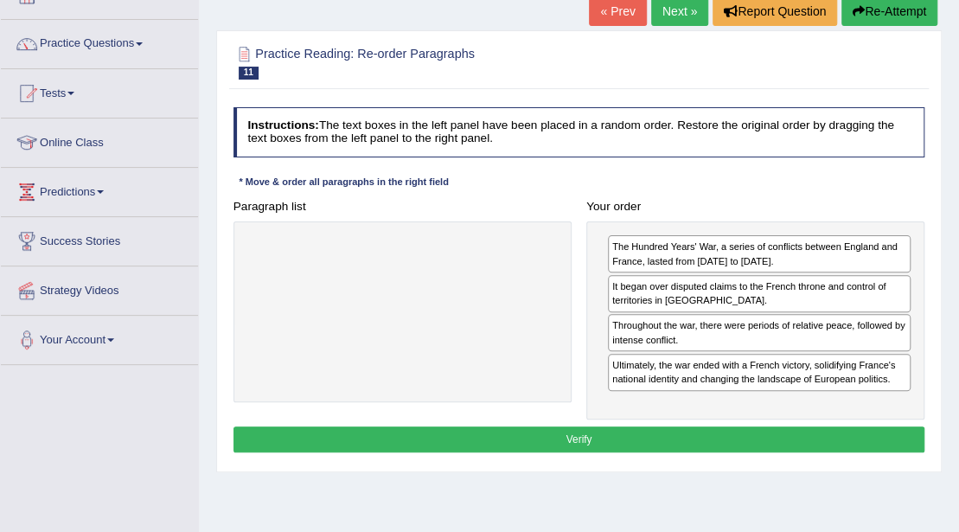
click at [708, 426] on button "Verify" at bounding box center [580, 438] width 692 height 25
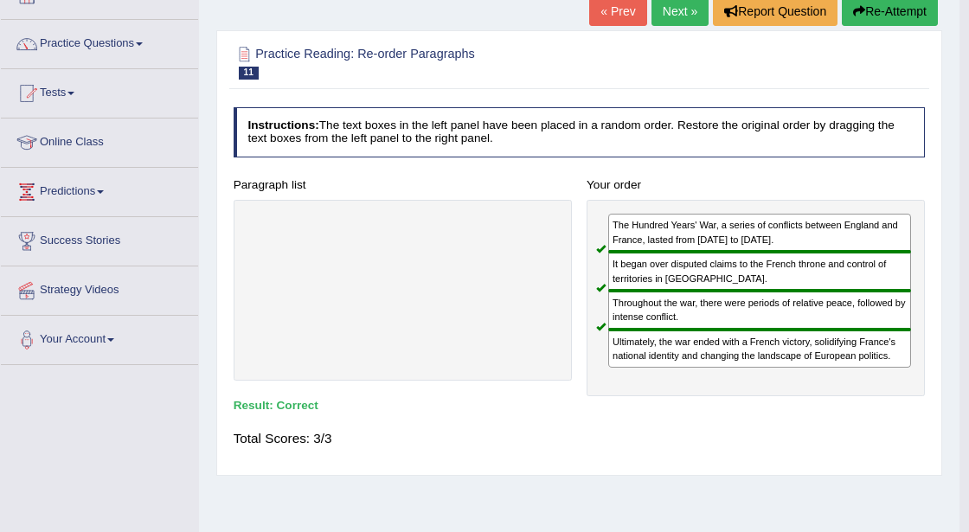
click at [708, 424] on div "Home Practice Reading: Re-order Paragraphs Hundred Years' War « Prev Next » Rep…" at bounding box center [579, 317] width 760 height 865
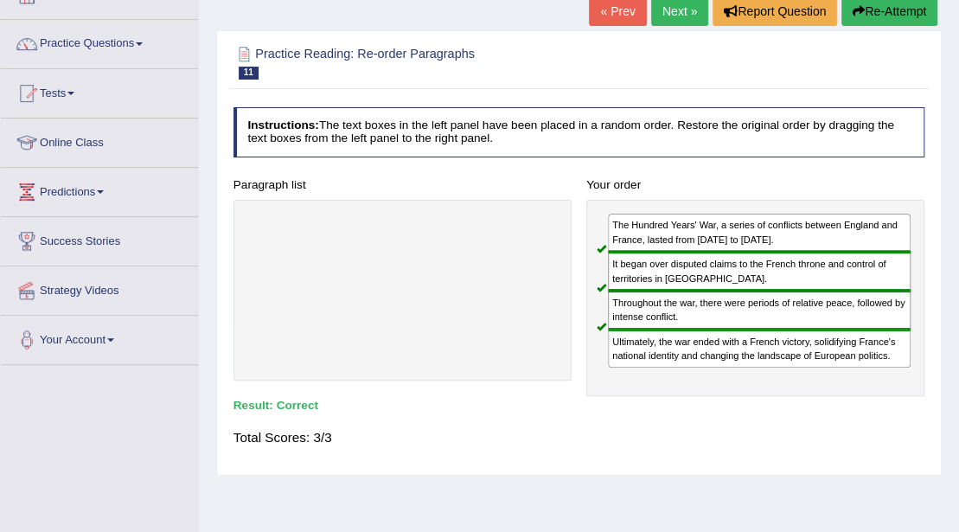
click at [669, 14] on link "Next »" at bounding box center [679, 11] width 57 height 29
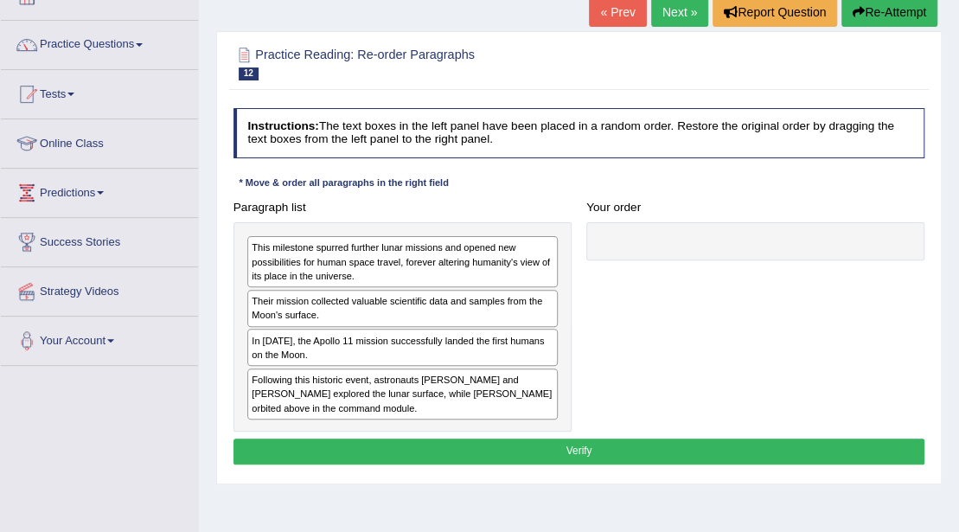
scroll to position [115, 0]
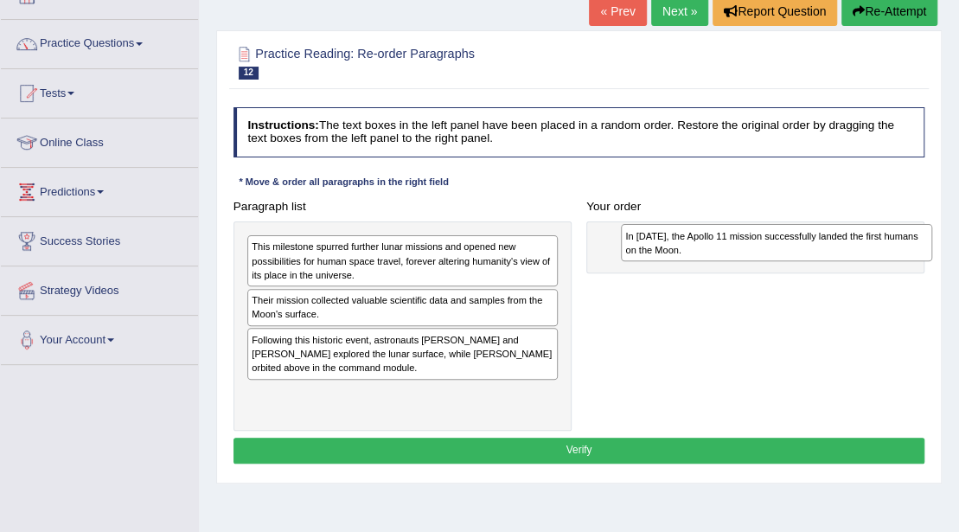
drag, startPoint x: 349, startPoint y: 356, endPoint x: 792, endPoint y: 260, distance: 454.2
click at [792, 260] on div "Paragraph list This milestone spurred further lunar missions and opened new pos…" at bounding box center [579, 312] width 707 height 237
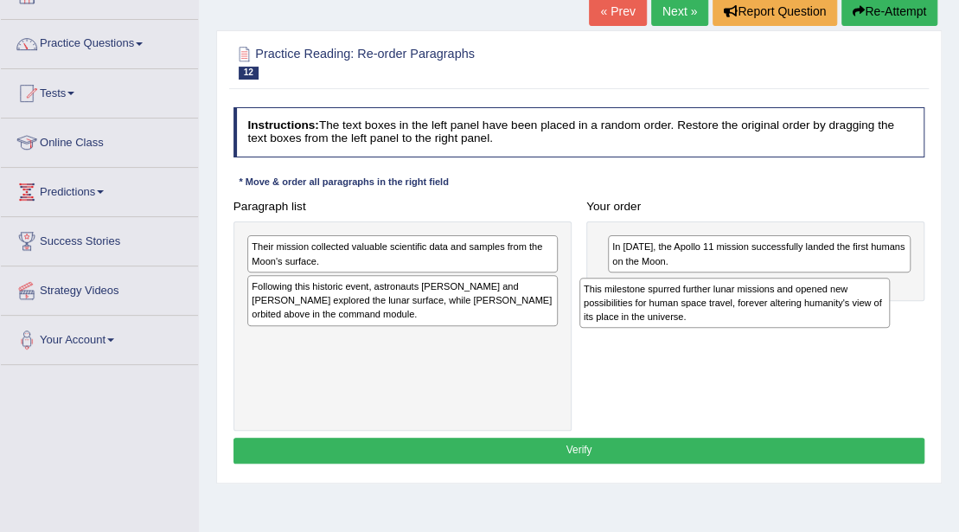
drag, startPoint x: 341, startPoint y: 280, endPoint x: 735, endPoint y: 337, distance: 398.6
click at [735, 337] on div "Paragraph list This milestone spurred further lunar missions and opened new pos…" at bounding box center [579, 312] width 707 height 237
drag, startPoint x: 484, startPoint y: 335, endPoint x: 896, endPoint y: 284, distance: 415.8
click at [894, 284] on div "This milestone spurred further lunar missions and opened new possibilities for …" at bounding box center [737, 298] width 311 height 51
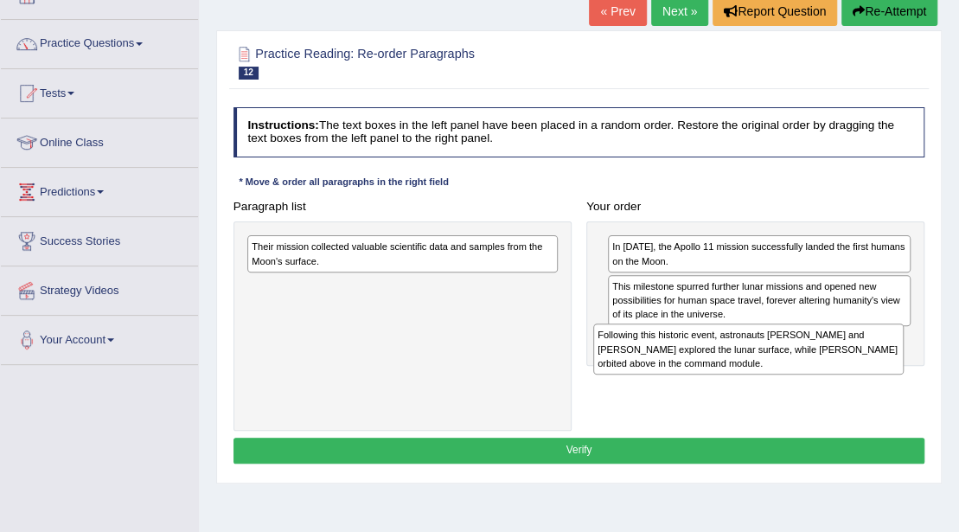
drag, startPoint x: 314, startPoint y: 291, endPoint x: 730, endPoint y: 362, distance: 422.1
click at [730, 362] on div "Following this historic event, astronauts Neil Armstrong and Buzz Aldrin explor…" at bounding box center [748, 349] width 311 height 51
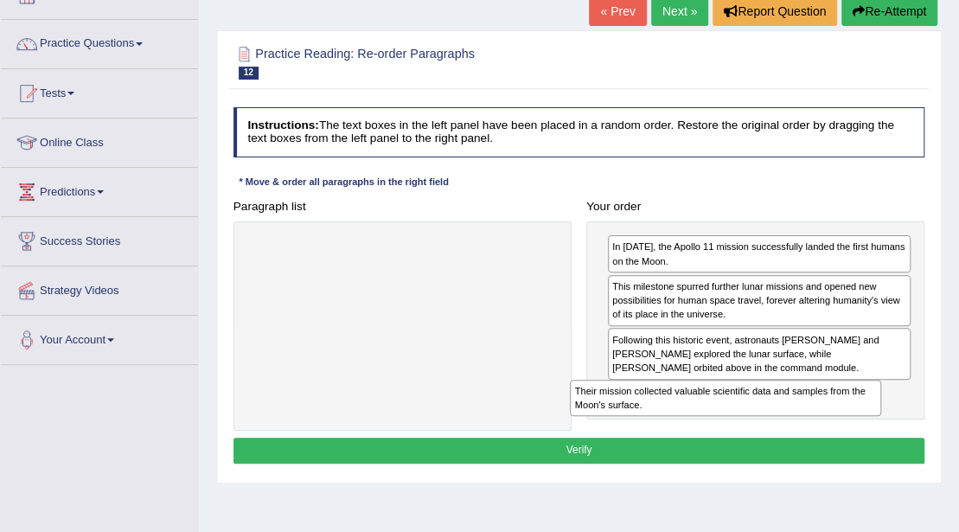
drag, startPoint x: 429, startPoint y: 261, endPoint x: 818, endPoint y: 433, distance: 425.3
click at [815, 436] on div "Instructions: The text boxes in the left panel have been placed in a random ord…" at bounding box center [578, 287] width 699 height 375
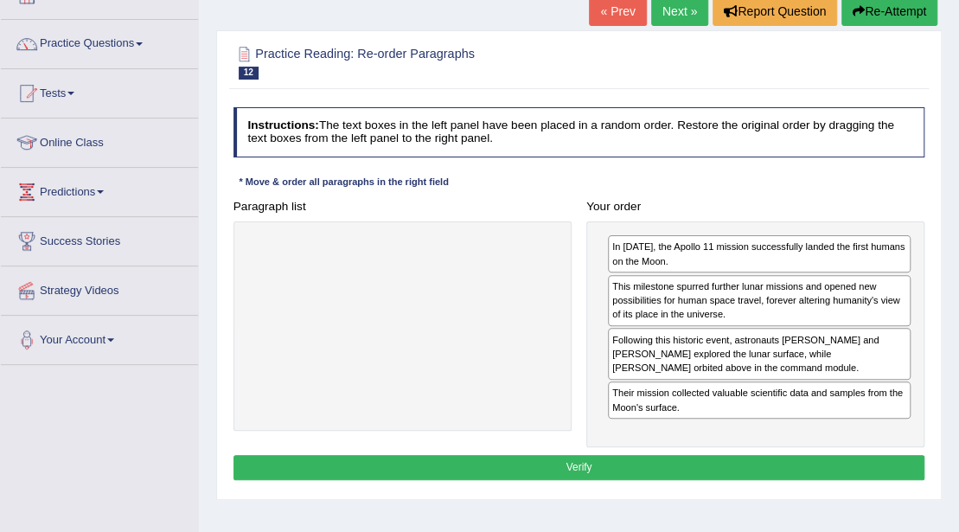
click at [465, 457] on button "Verify" at bounding box center [580, 467] width 692 height 25
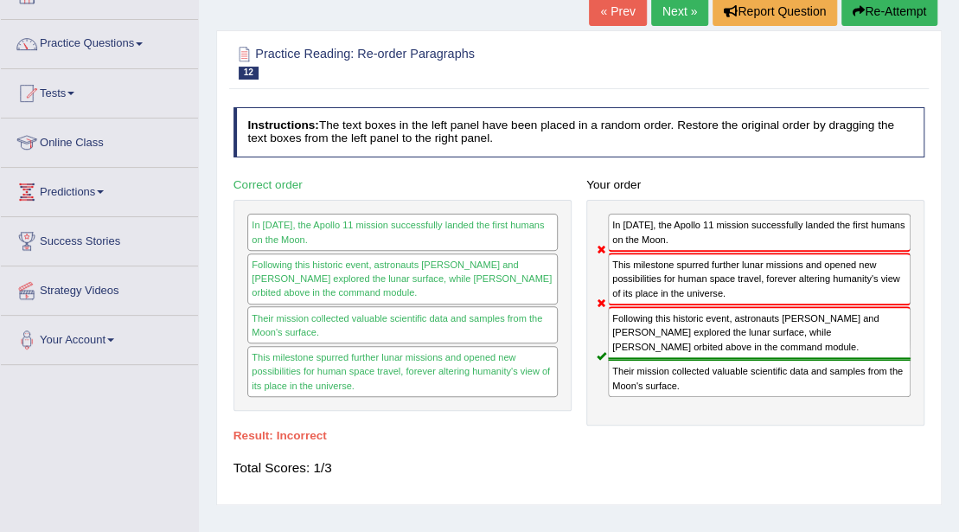
drag, startPoint x: 661, startPoint y: 327, endPoint x: 676, endPoint y: 249, distance: 79.2
click at [676, 249] on div "In 1969, the Apollo 11 mission successfully landed the first humans on the Moon…" at bounding box center [756, 313] width 338 height 227
drag, startPoint x: 678, startPoint y: 248, endPoint x: 689, endPoint y: 259, distance: 14.7
click at [689, 257] on div "In 1969, the Apollo 11 mission successfully landed the first humans on the Moon…" at bounding box center [756, 313] width 338 height 227
drag, startPoint x: 679, startPoint y: 273, endPoint x: 694, endPoint y: 353, distance: 80.9
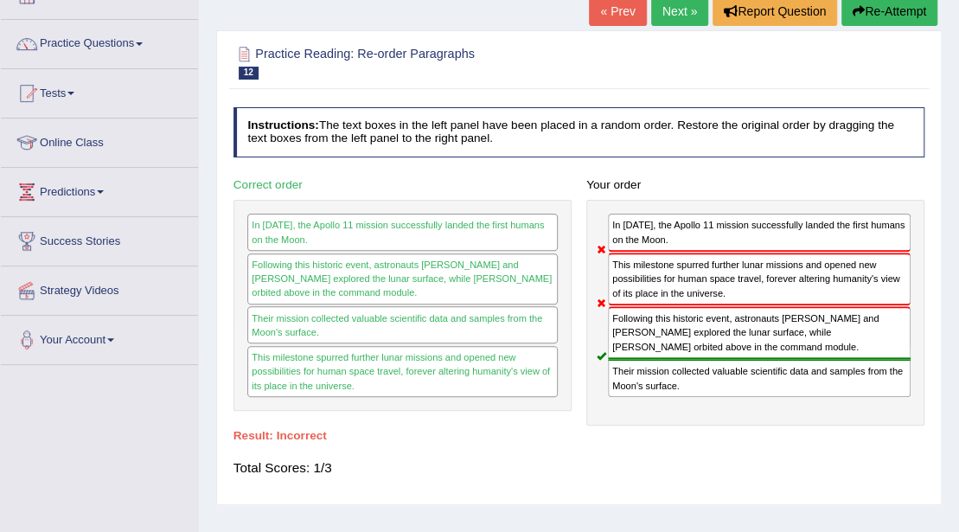
click at [694, 353] on div "In 1969, the Apollo 11 mission successfully landed the first humans on the Moon…" at bounding box center [756, 313] width 338 height 227
click at [688, 16] on link "Next »" at bounding box center [679, 11] width 57 height 29
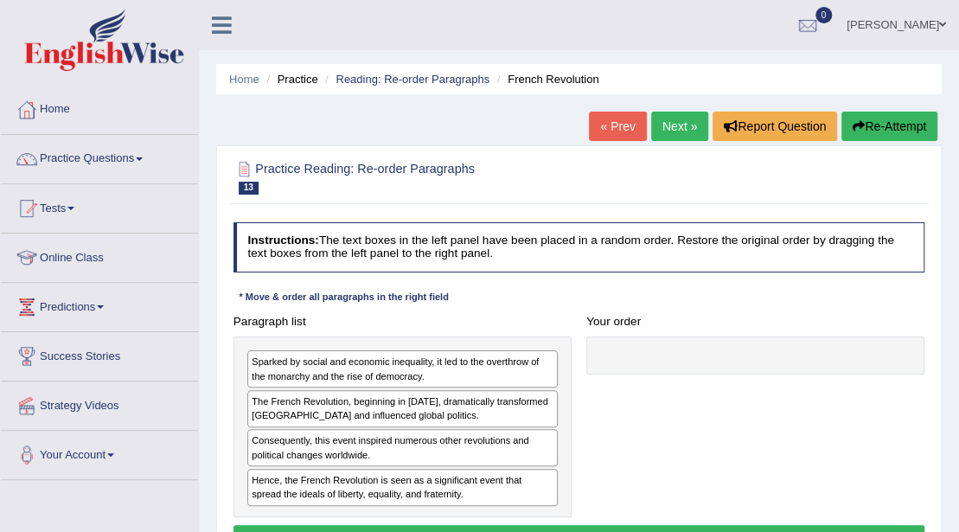
click at [410, 379] on div "Sparked by social and economic inequality, it led to the overthrow of the monar…" at bounding box center [402, 368] width 311 height 37
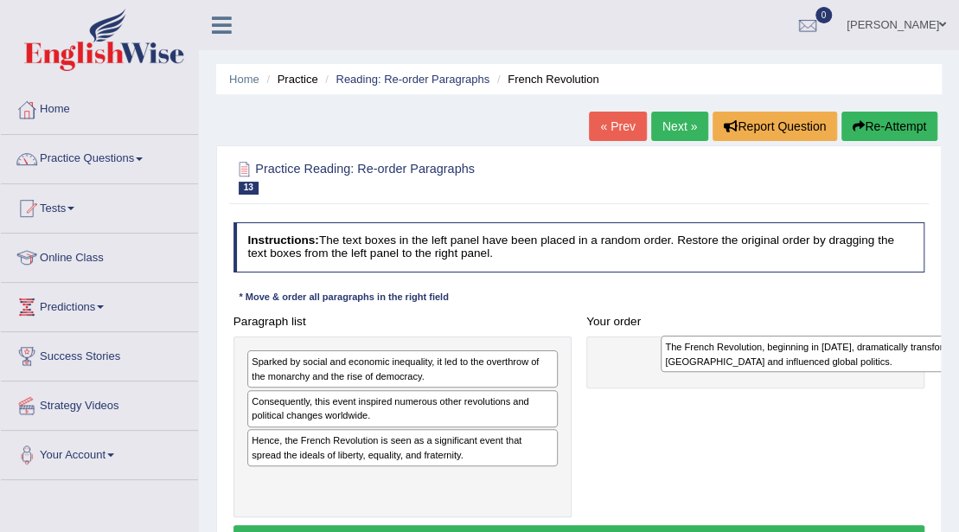
drag, startPoint x: 407, startPoint y: 419, endPoint x: 897, endPoint y: 370, distance: 492.9
click at [897, 370] on div "The French Revolution, beginning in [DATE], dramatically transformed [GEOGRAPHI…" at bounding box center [816, 354] width 311 height 36
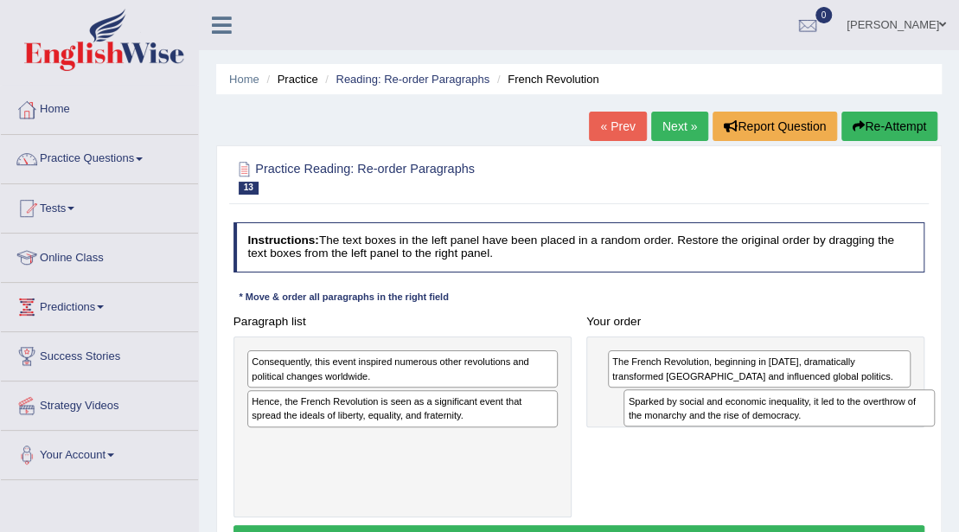
drag, startPoint x: 362, startPoint y: 376, endPoint x: 821, endPoint y: 429, distance: 462.4
click at [821, 429] on div "Paragraph list Sparked by social and economic inequality, it led to the overthr…" at bounding box center [579, 413] width 707 height 208
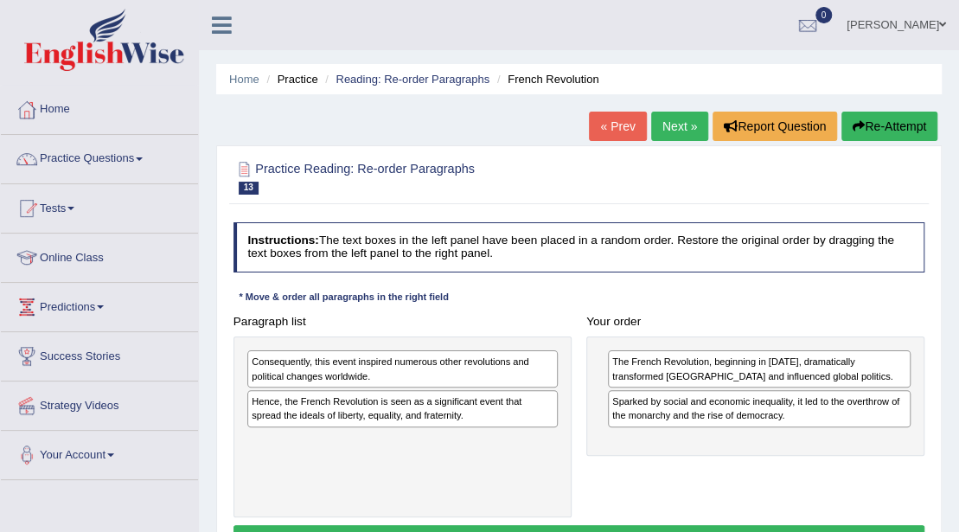
click at [356, 411] on div "Hence, the French Revolution is seen as a significant event that spread the ide…" at bounding box center [402, 408] width 311 height 37
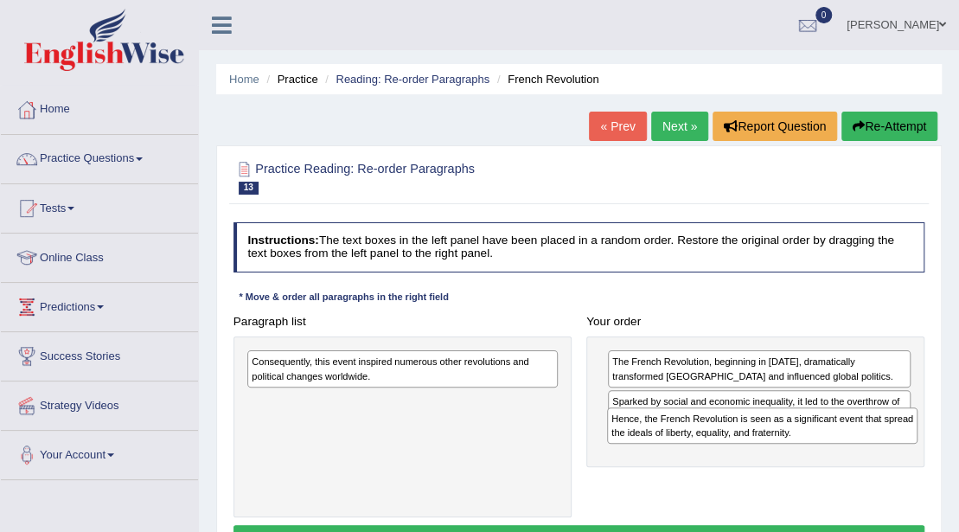
drag, startPoint x: 417, startPoint y: 407, endPoint x: 931, endPoint y: 442, distance: 515.1
click at [919, 442] on div "Hence, the French Revolution is seen as a significant event that spread the ide…" at bounding box center [762, 425] width 311 height 36
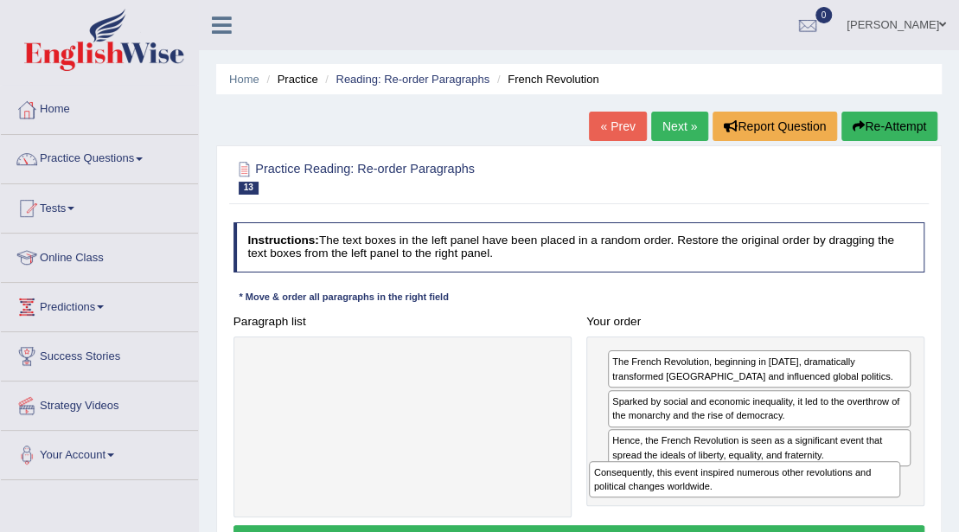
drag, startPoint x: 512, startPoint y: 374, endPoint x: 920, endPoint y: 511, distance: 430.9
click at [920, 511] on div "Paragraph list Consequently, this event inspired numerous other revolutions and…" at bounding box center [579, 413] width 707 height 208
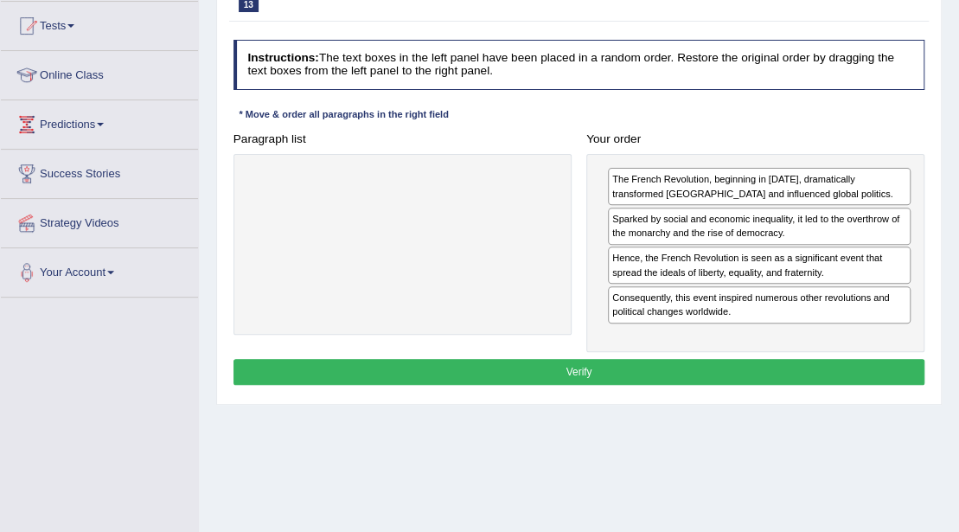
scroll to position [230, 0]
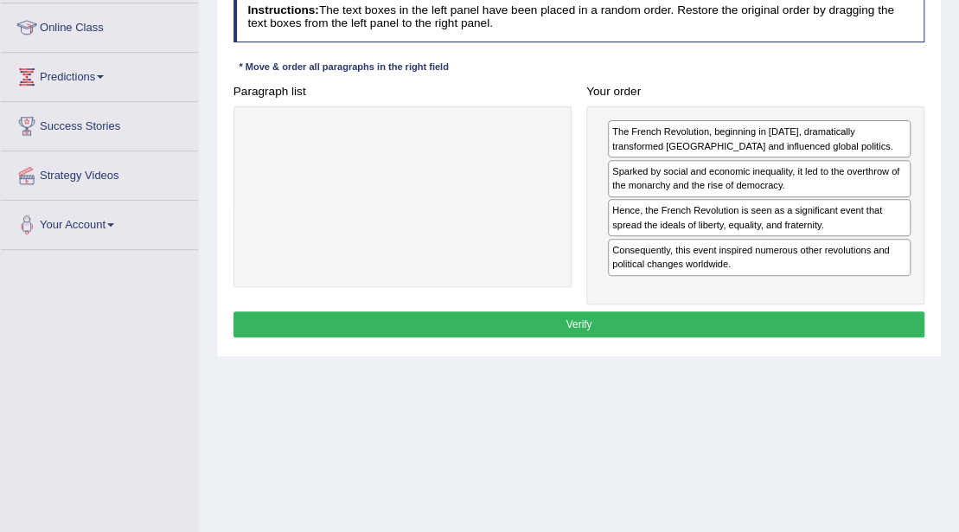
click at [571, 324] on button "Verify" at bounding box center [580, 323] width 692 height 25
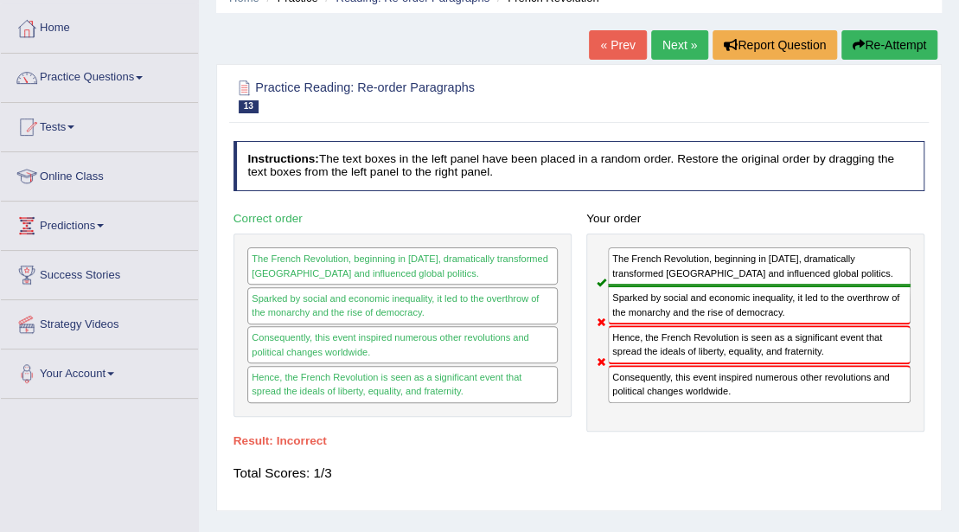
scroll to position [57, 0]
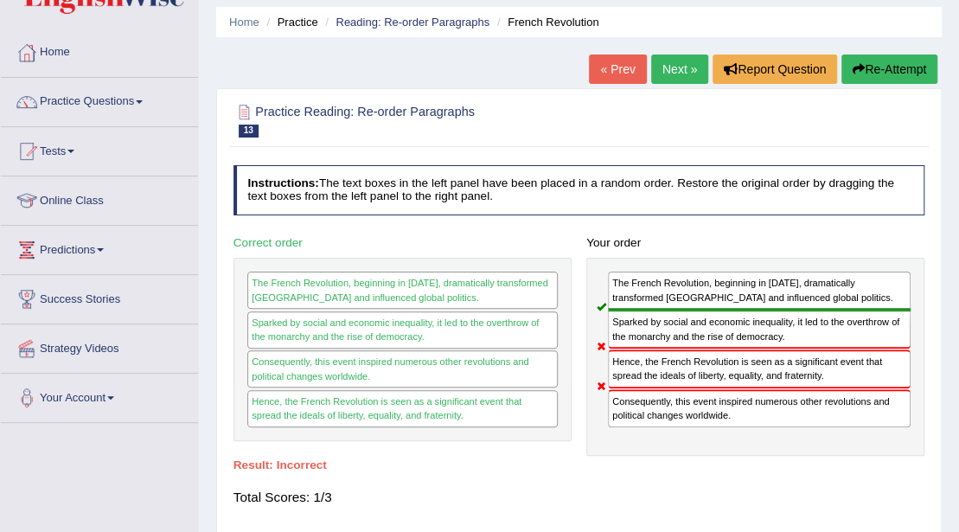
click at [685, 58] on link "Next »" at bounding box center [679, 68] width 57 height 29
